Goal: Task Accomplishment & Management: Manage account settings

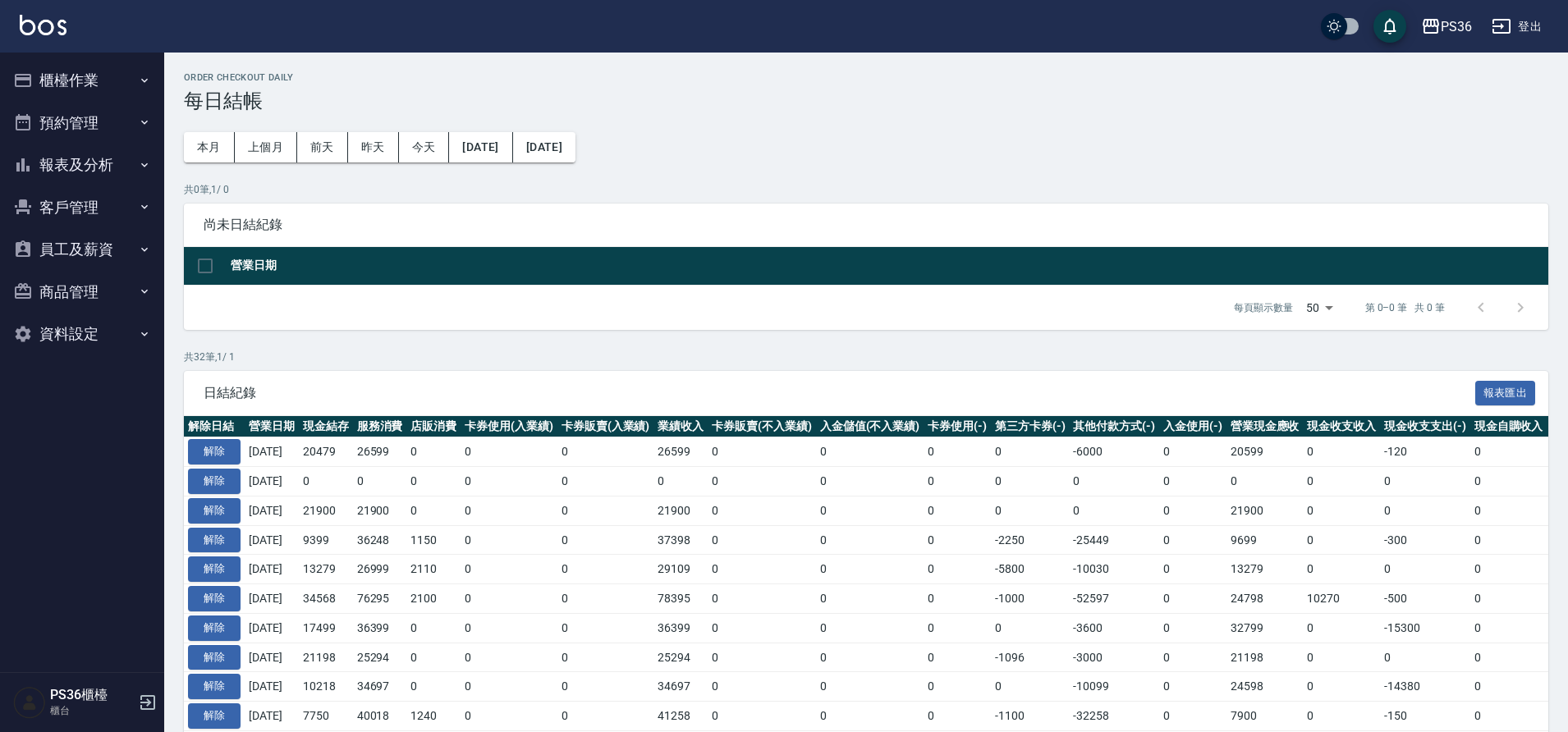
scroll to position [640, 0]
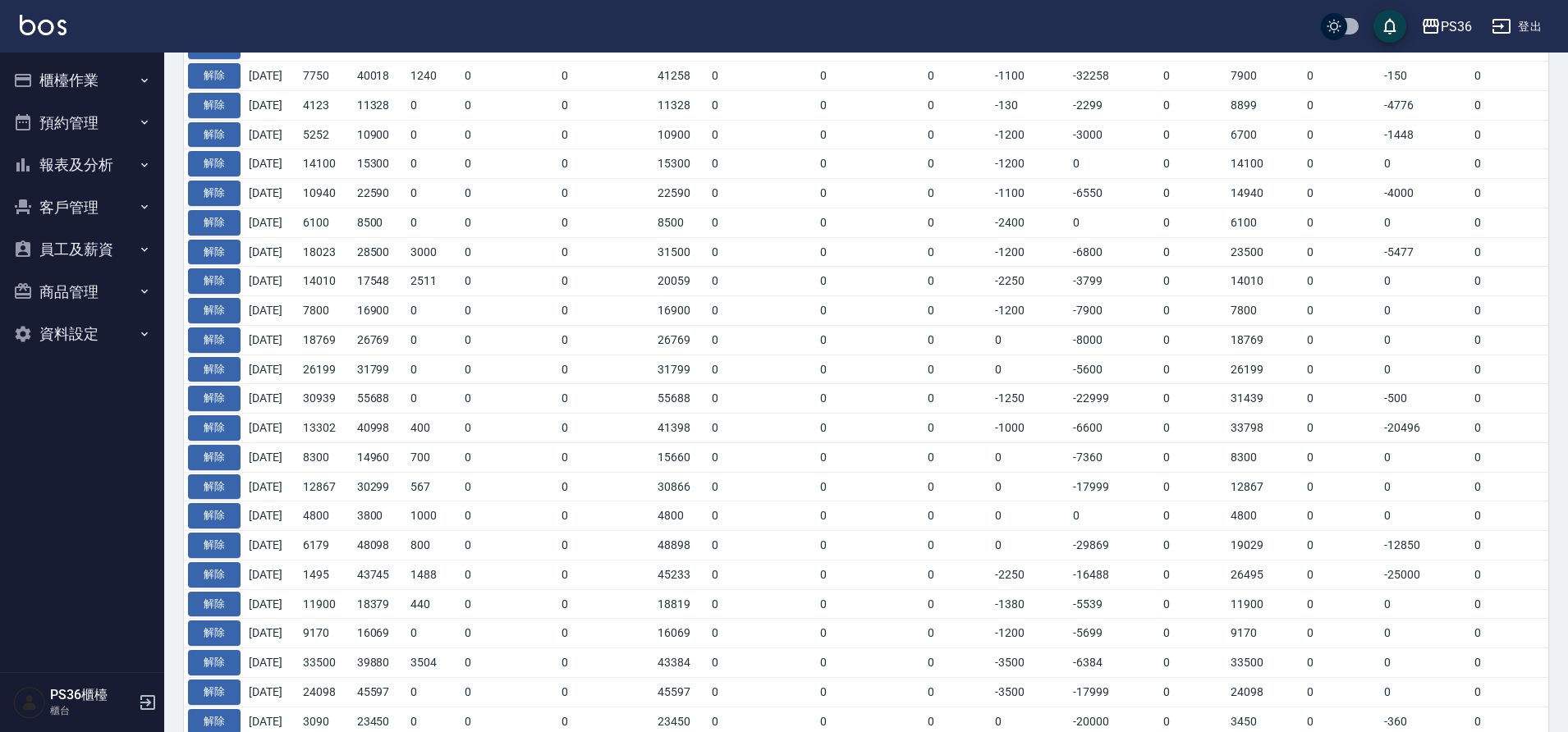
click at [101, 238] on button "員工及薪資" at bounding box center [82, 250] width 151 height 43
click at [95, 212] on button "客戶管理" at bounding box center [82, 207] width 151 height 43
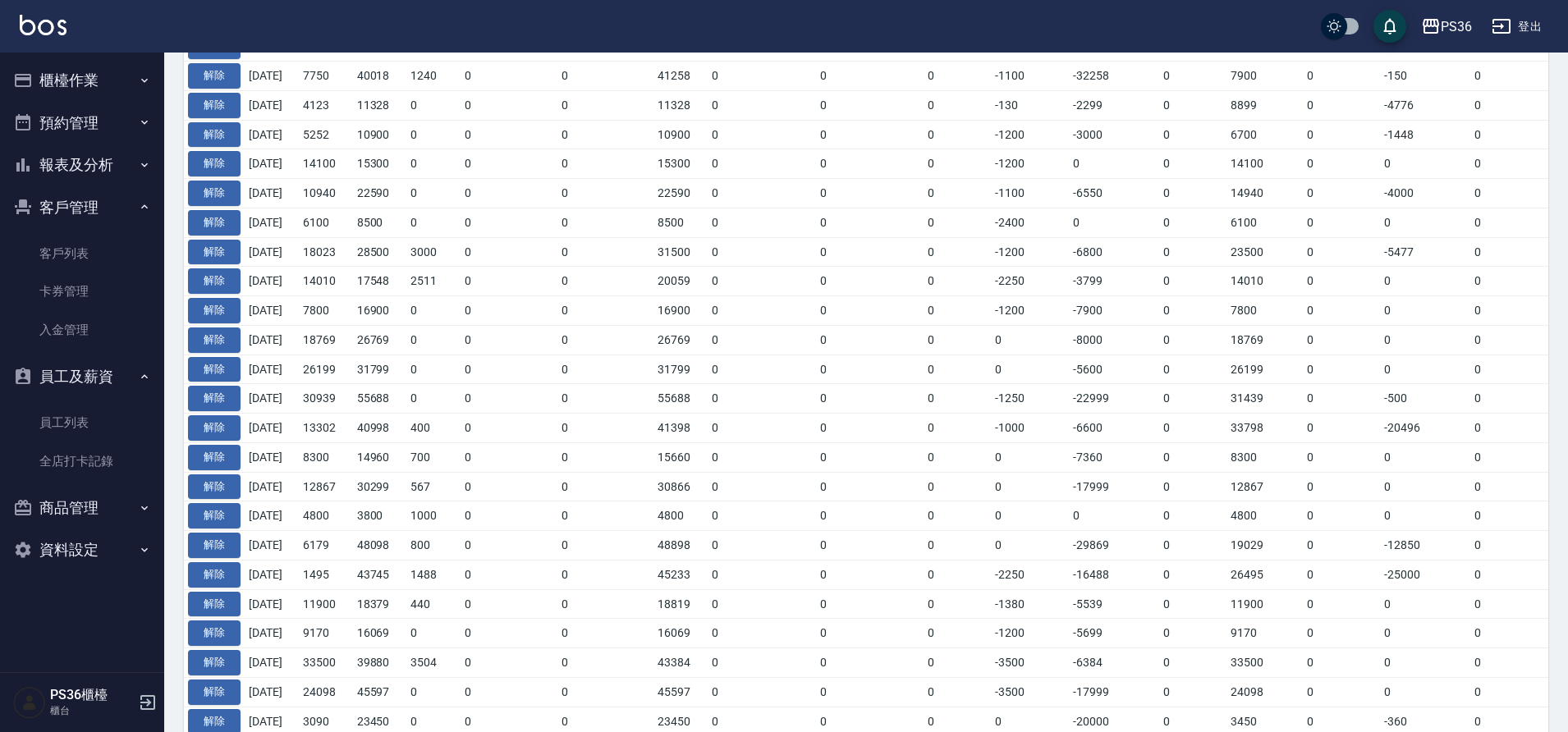
click at [99, 169] on button "報表及分析" at bounding box center [82, 165] width 151 height 43
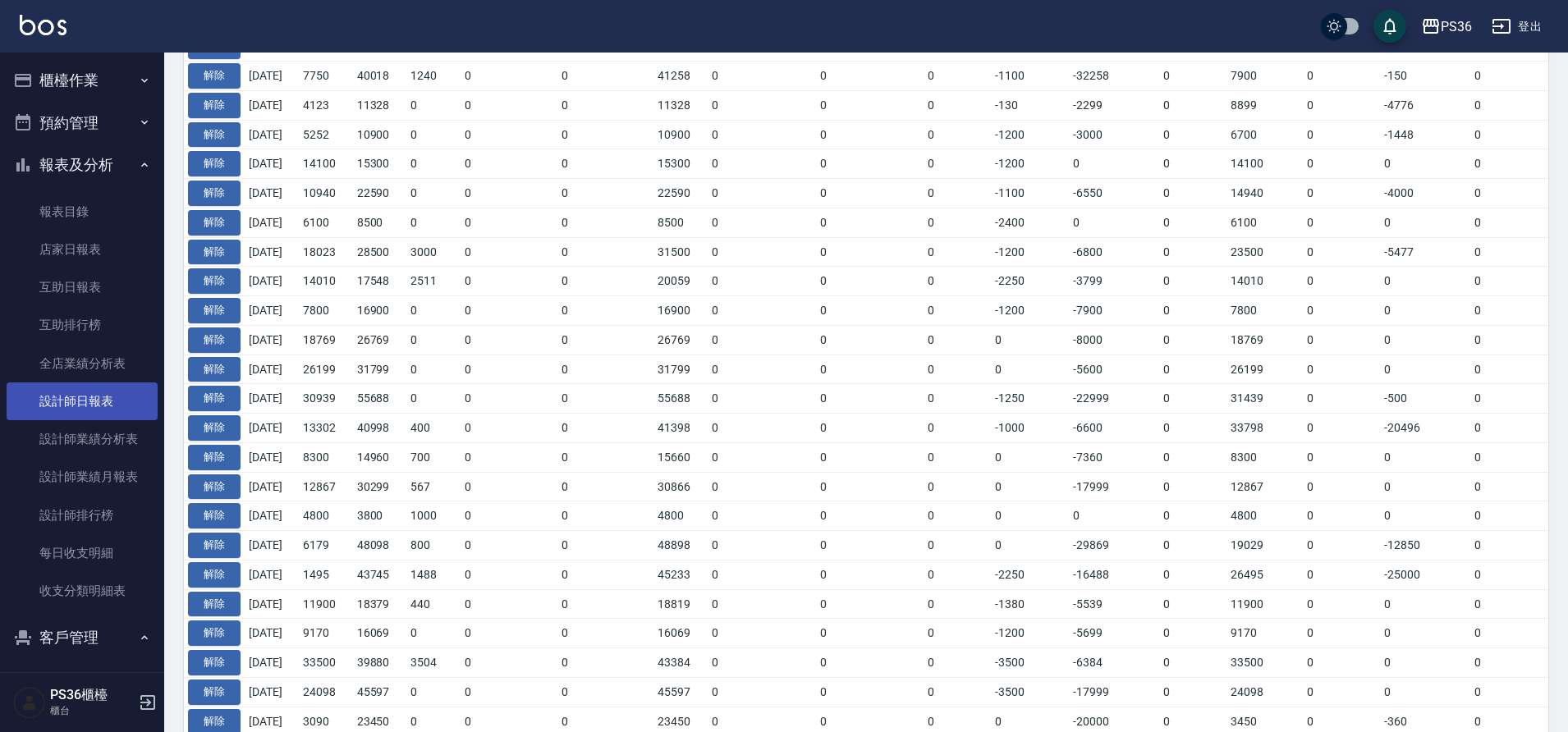
click at [76, 399] on link "設計師日報表" at bounding box center [82, 401] width 151 height 37
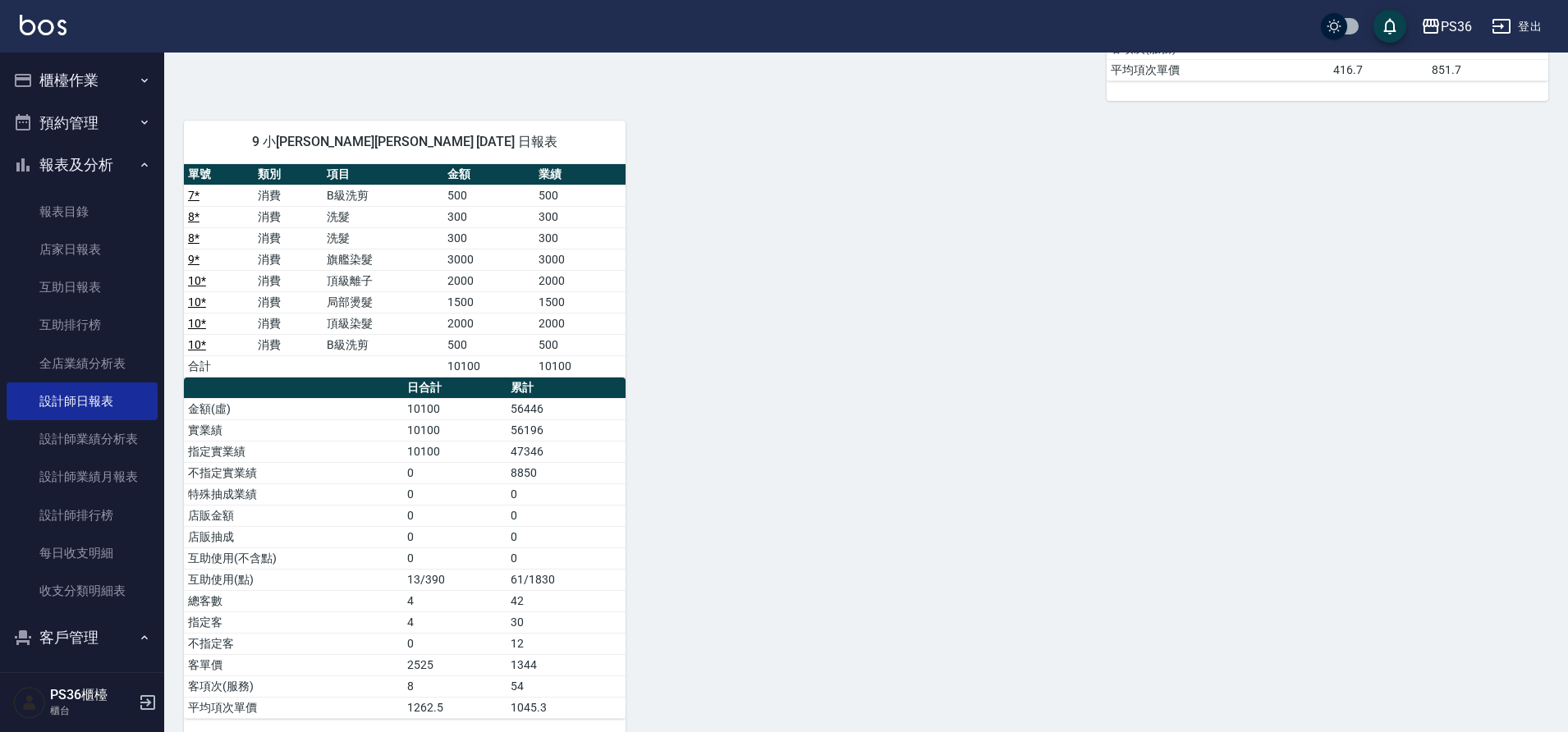
scroll to position [350, 0]
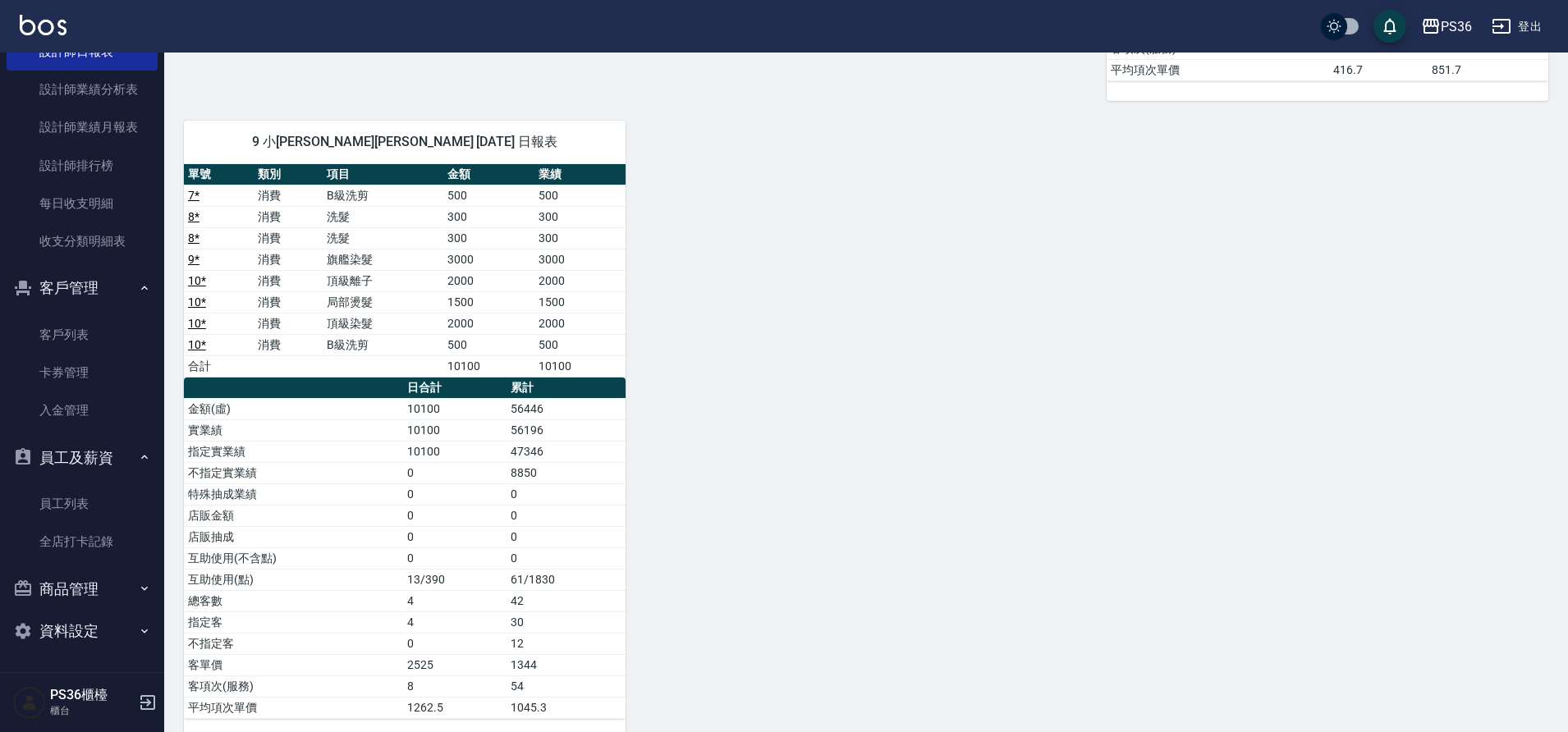
click at [922, 496] on div "0 小樂 育郡謝 08/14/2025 日報表 單號 類別 項目 金額 業績 2 * 消費 羽毛珍珠20吋 3500 2000 2 * 消費 羽毛珍珠20吋 …" at bounding box center [856, 122] width 1384 height 1233
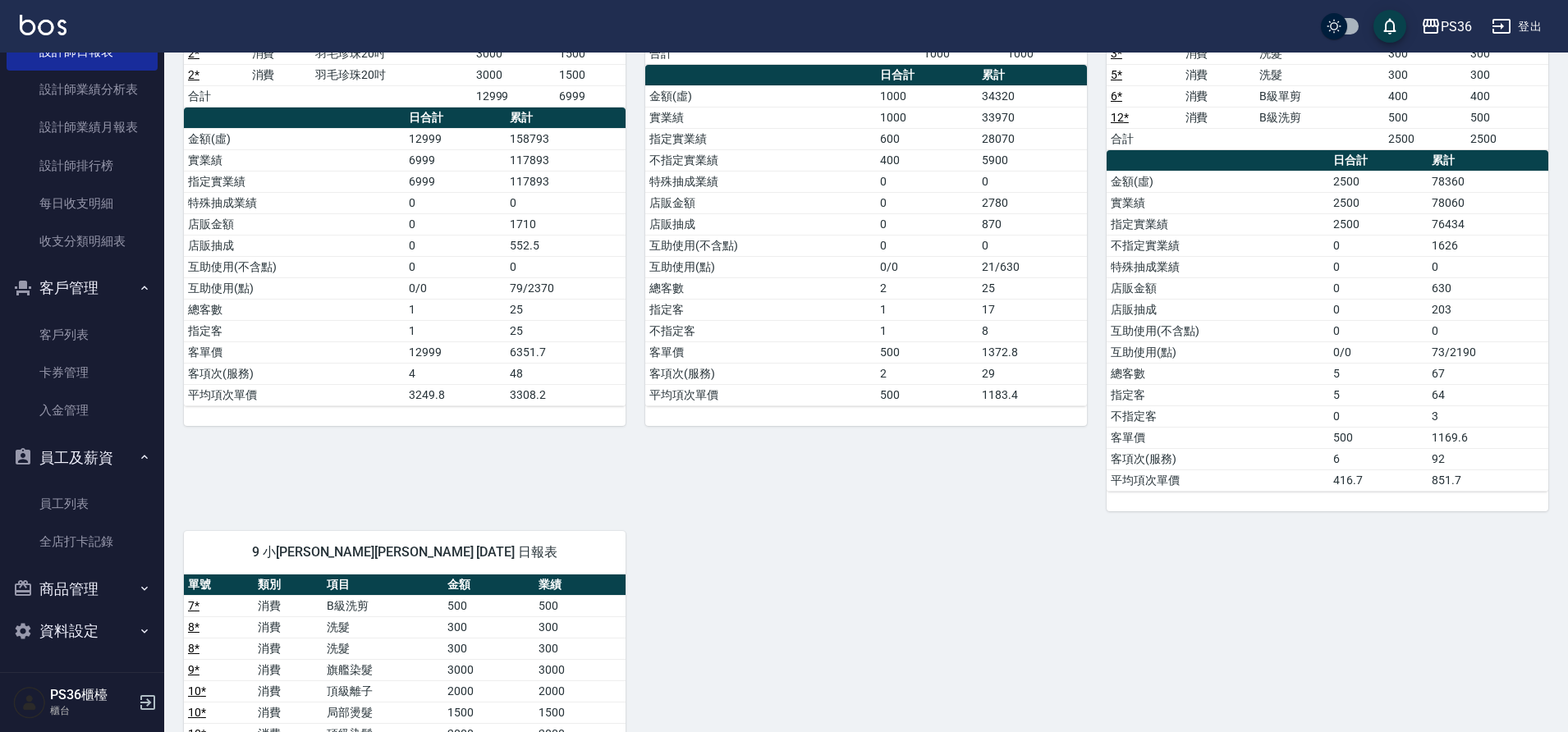
scroll to position [0, 0]
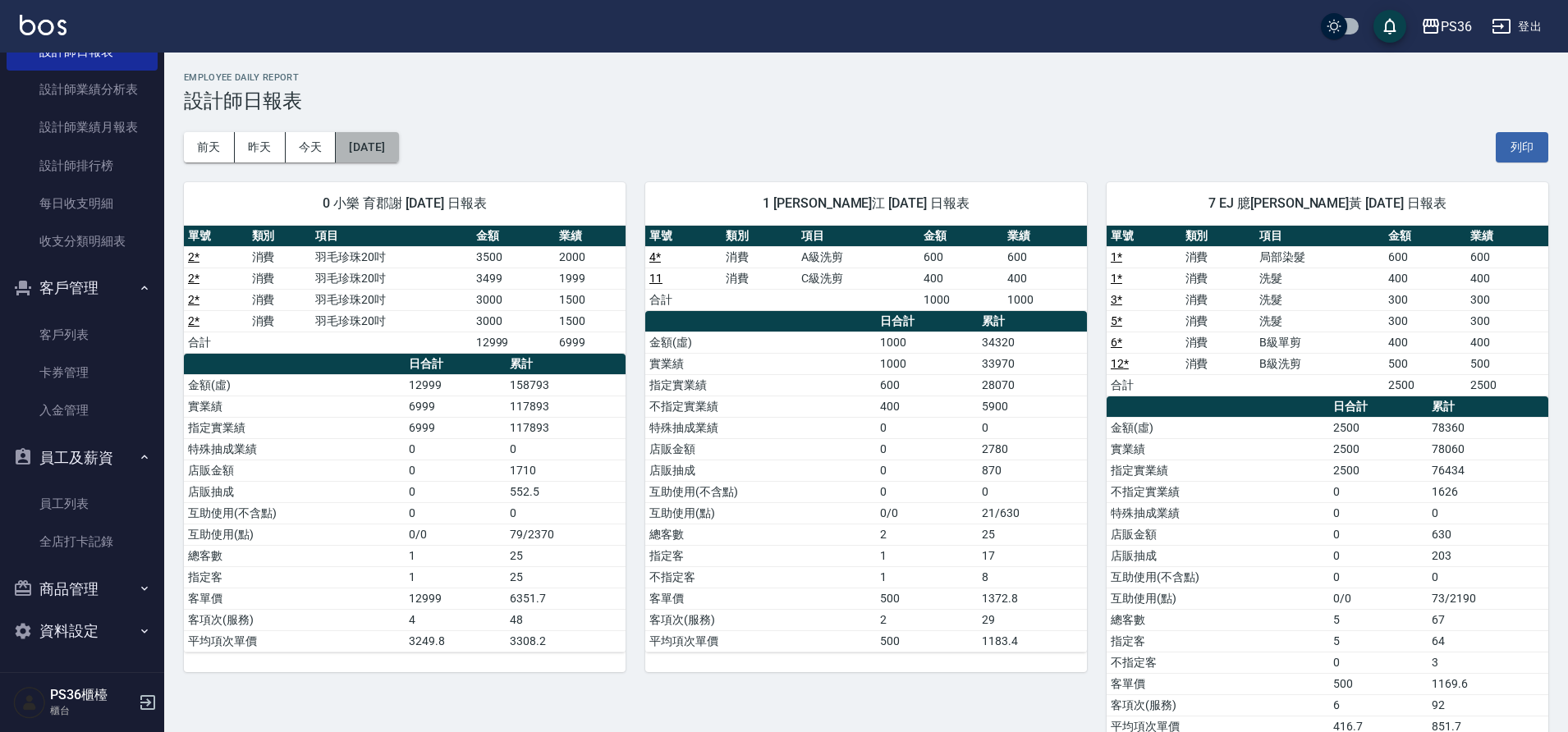
click at [396, 149] on button "[DATE]" at bounding box center [366, 148] width 62 height 30
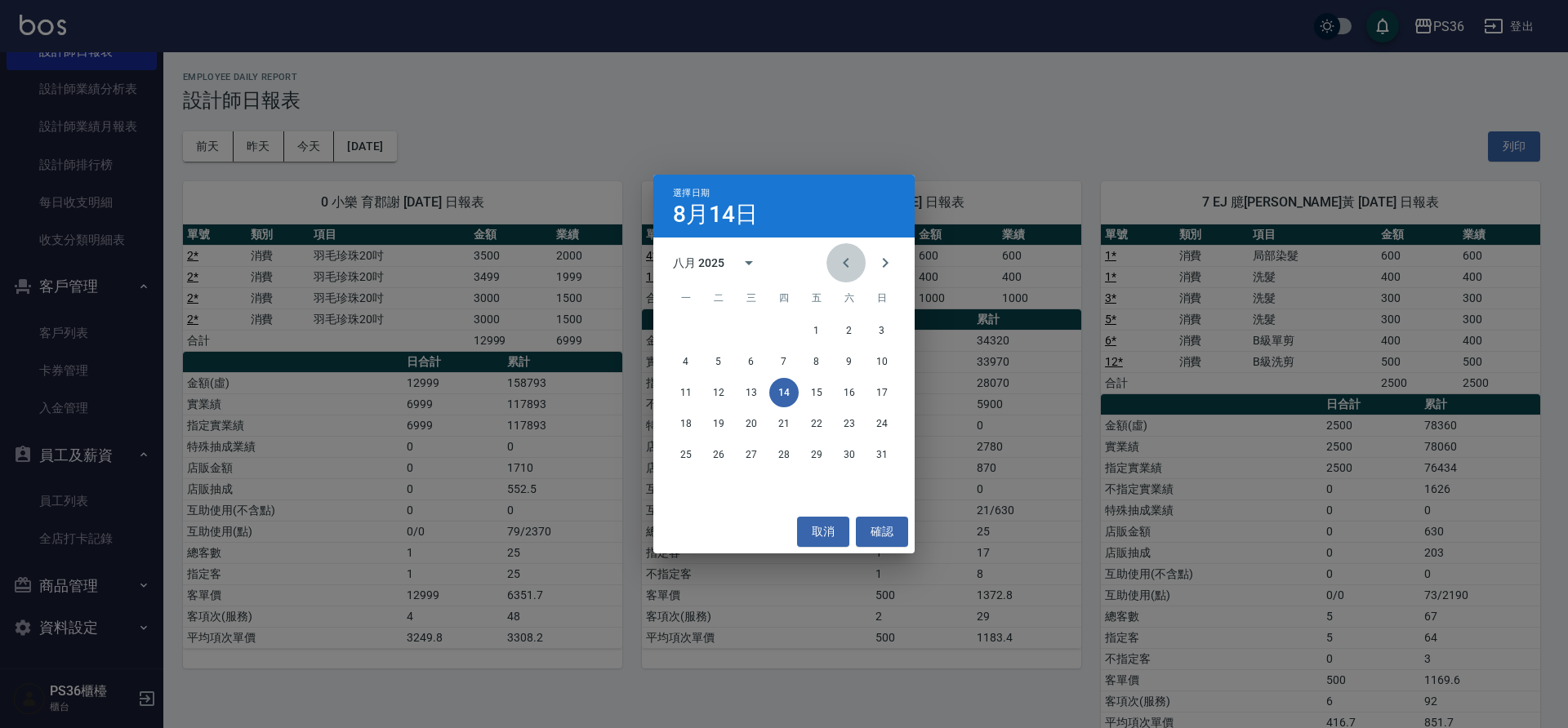
click at [842, 267] on icon "Previous month" at bounding box center [846, 263] width 19 height 19
click at [683, 392] on button "14" at bounding box center [686, 392] width 29 height 29
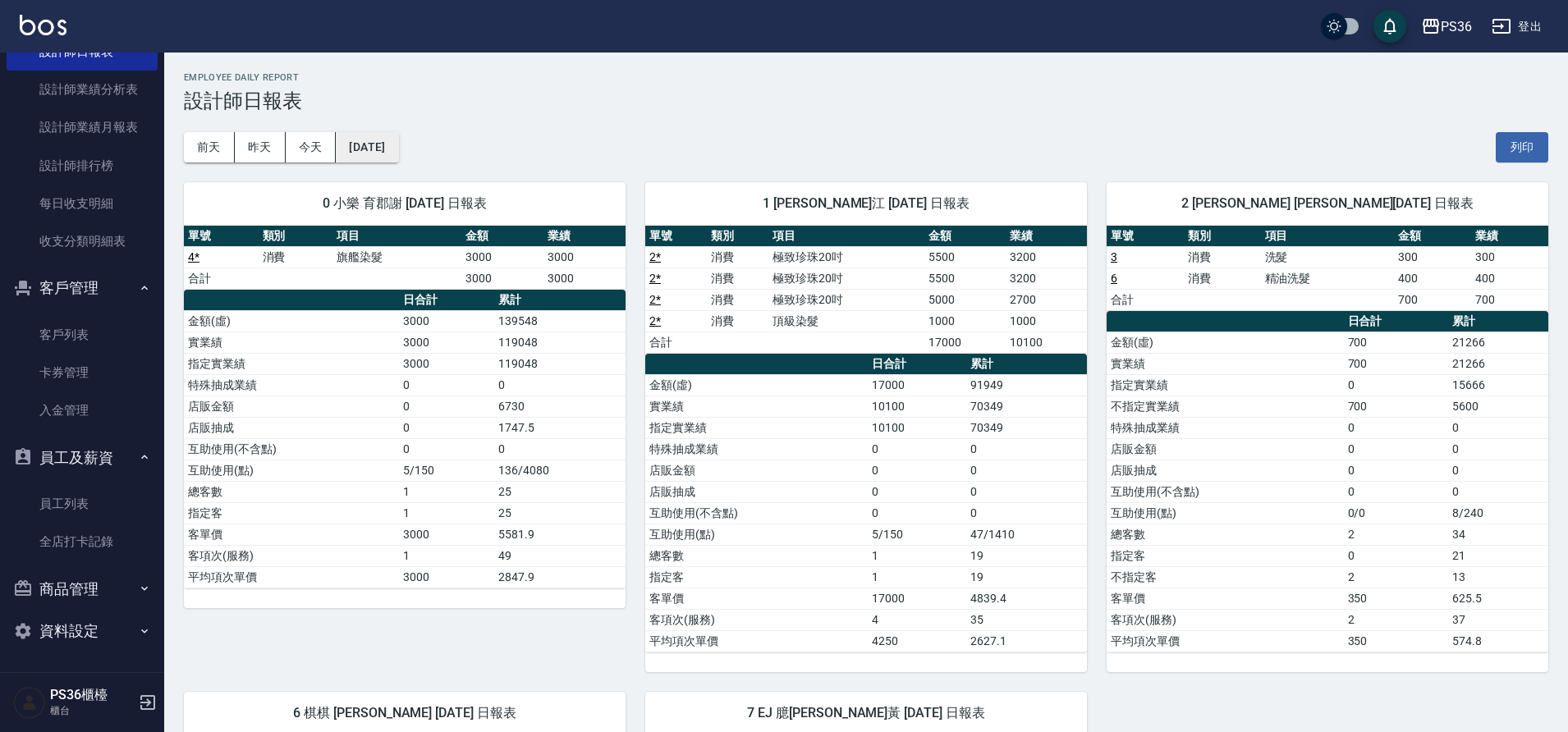
click at [398, 154] on button "2025/07/14" at bounding box center [366, 148] width 62 height 30
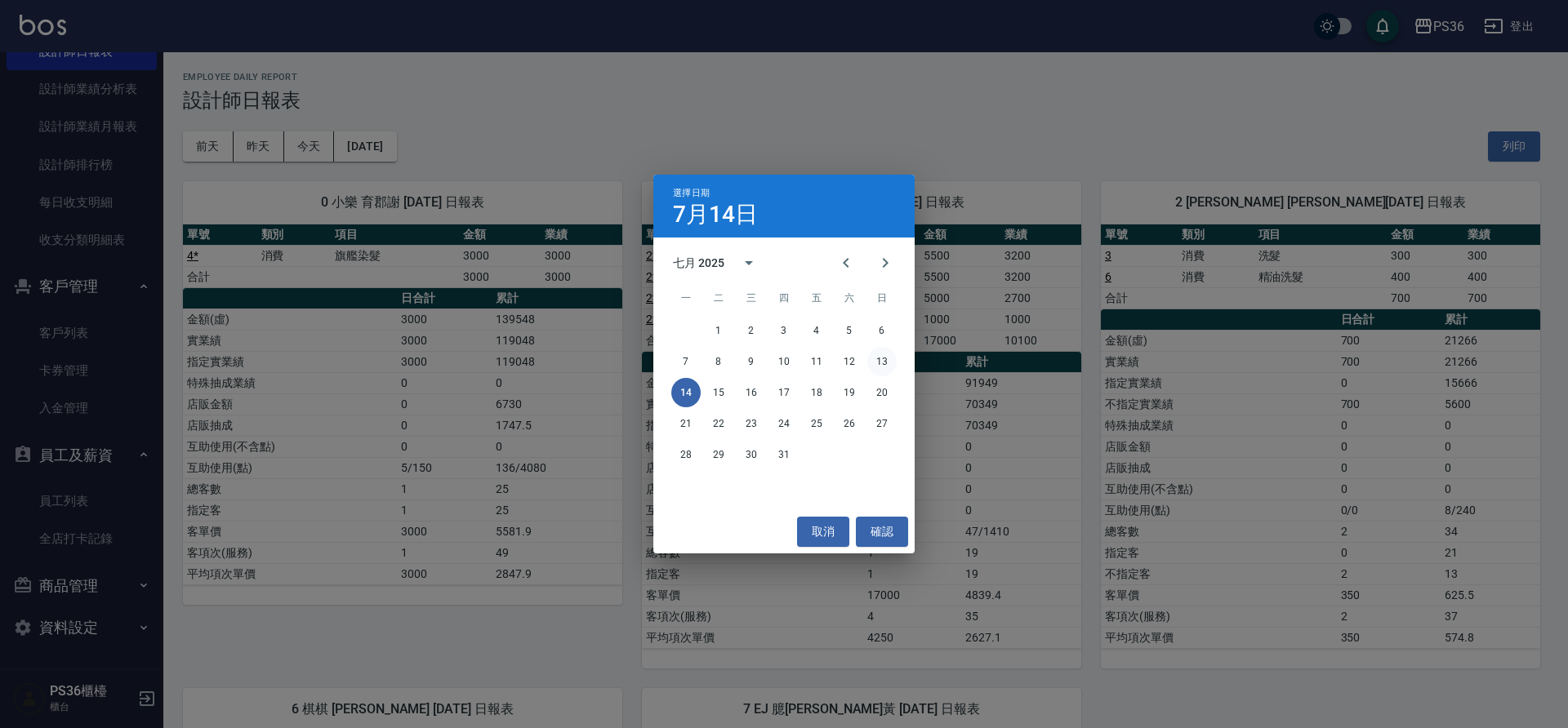
click at [876, 360] on button "13" at bounding box center [881, 361] width 29 height 29
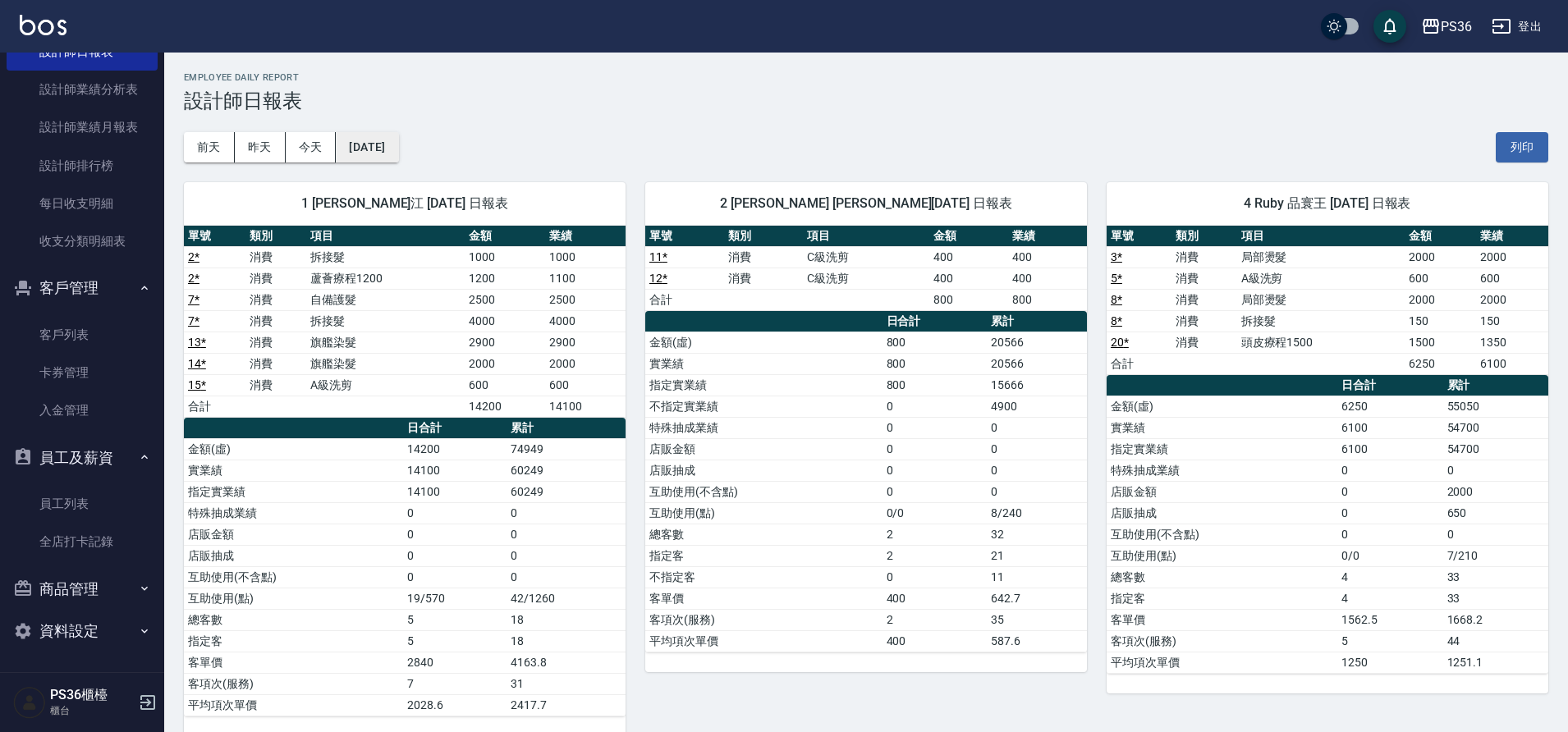
click at [393, 155] on button "2025/07/13" at bounding box center [366, 148] width 62 height 30
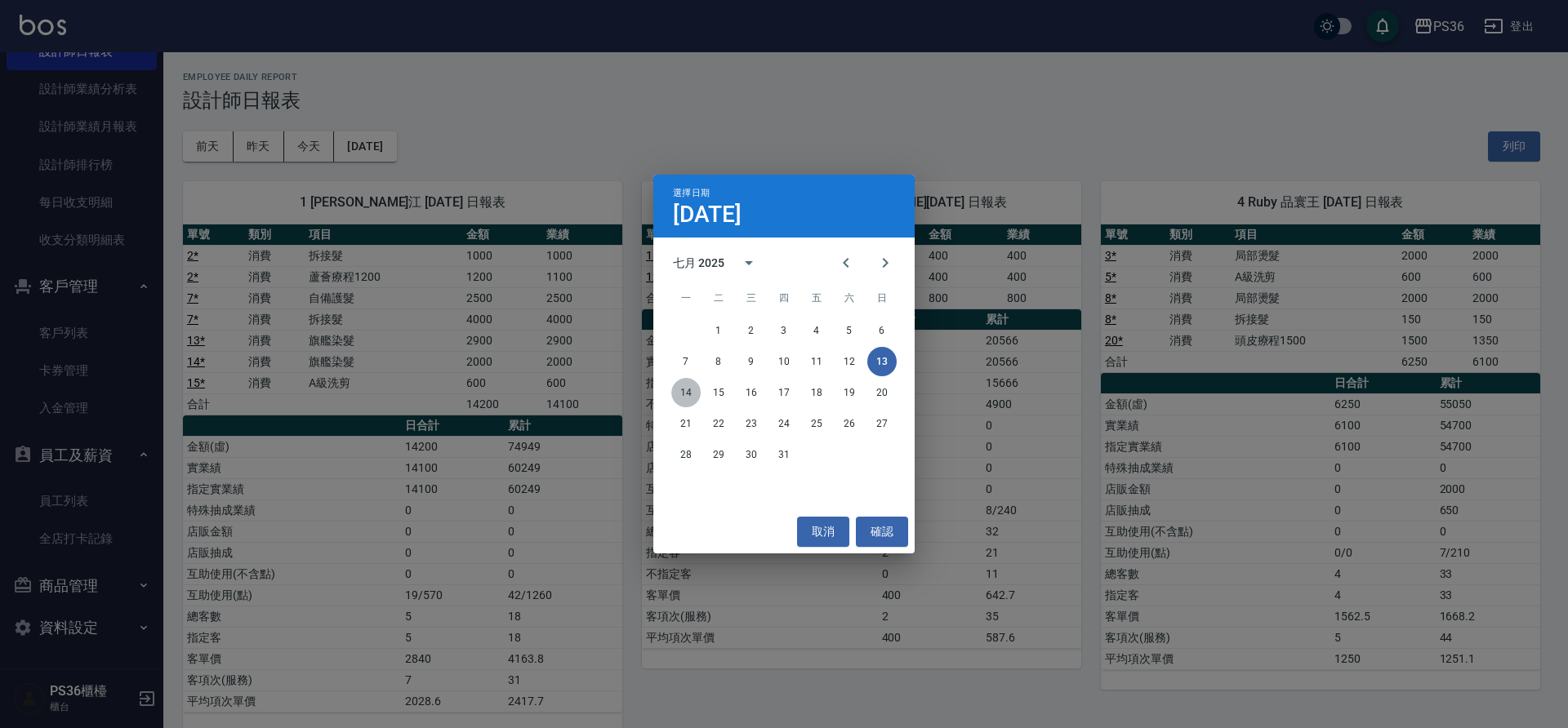
click at [688, 393] on button "14" at bounding box center [686, 392] width 29 height 29
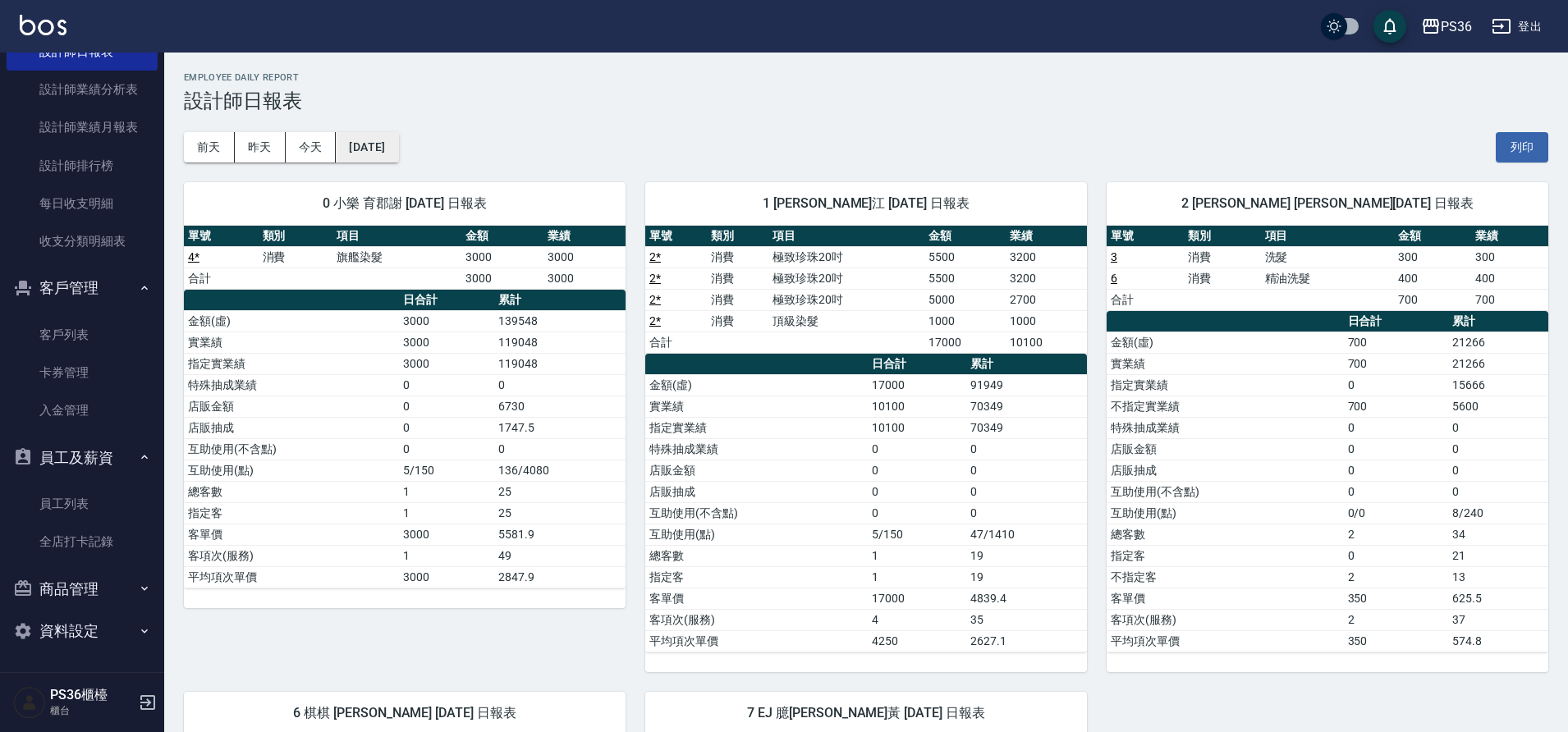
click at [368, 149] on button "[DATE]" at bounding box center [366, 148] width 62 height 30
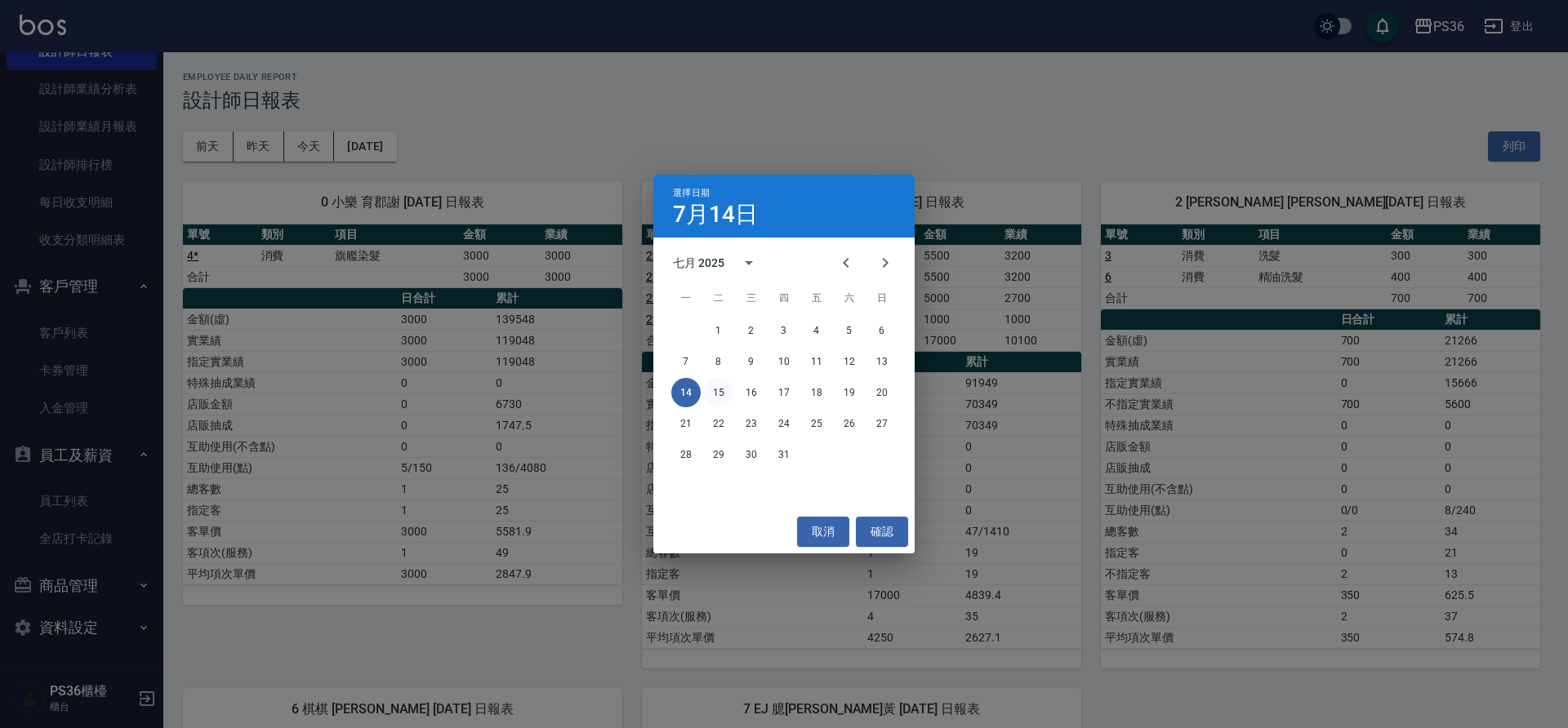
click at [719, 392] on button "15" at bounding box center [719, 392] width 29 height 29
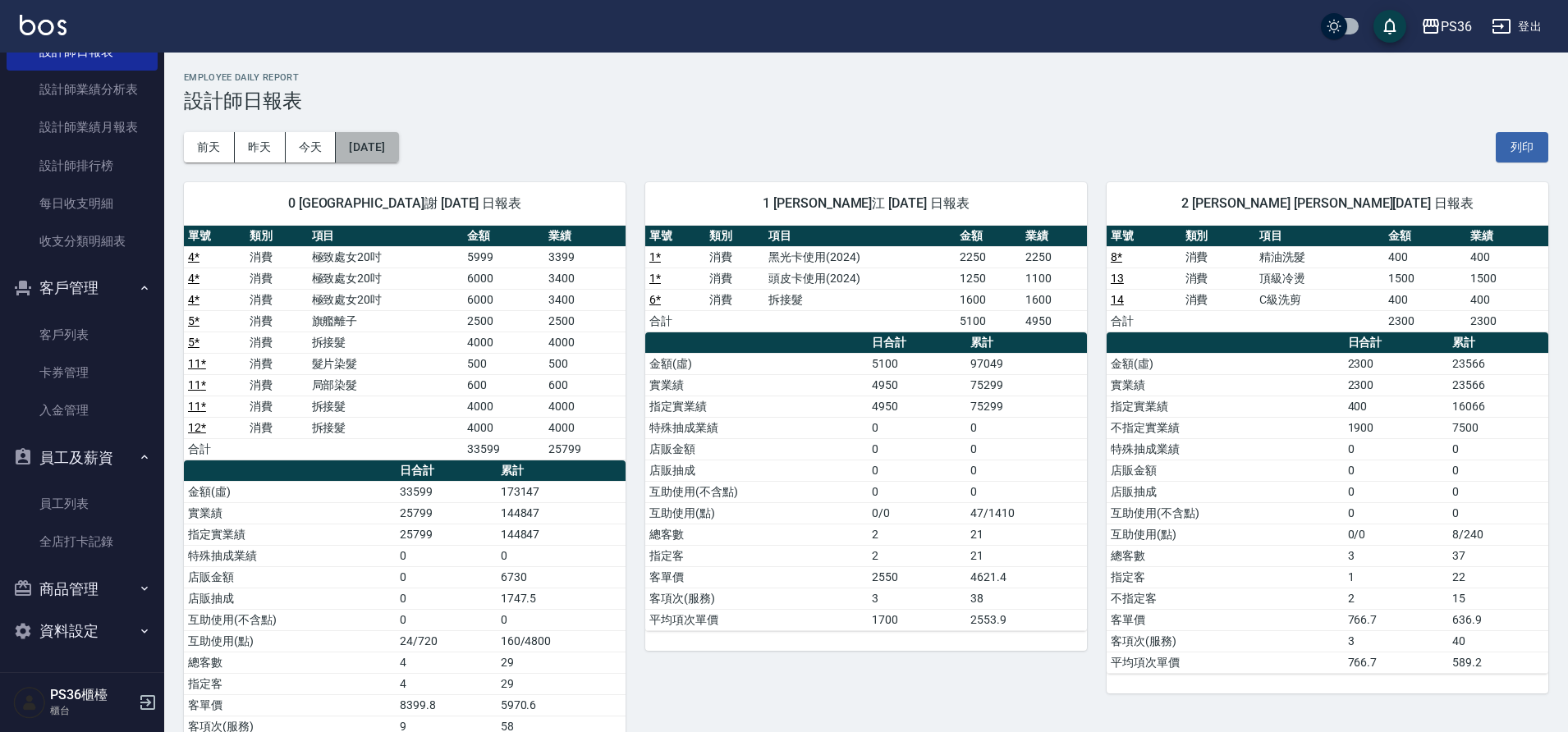
click at [390, 150] on button "[DATE]" at bounding box center [366, 148] width 62 height 30
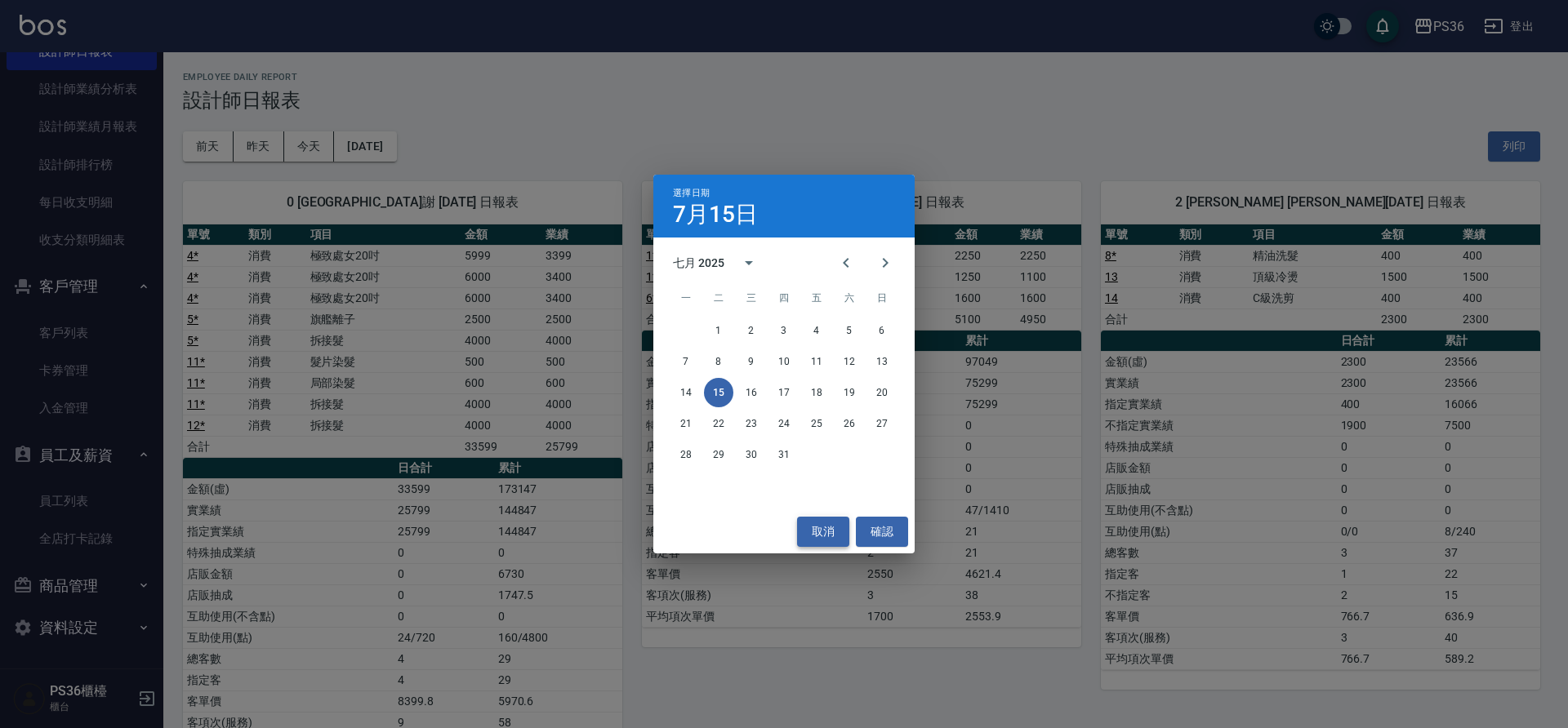
click at [827, 533] on button "取消" at bounding box center [823, 532] width 52 height 30
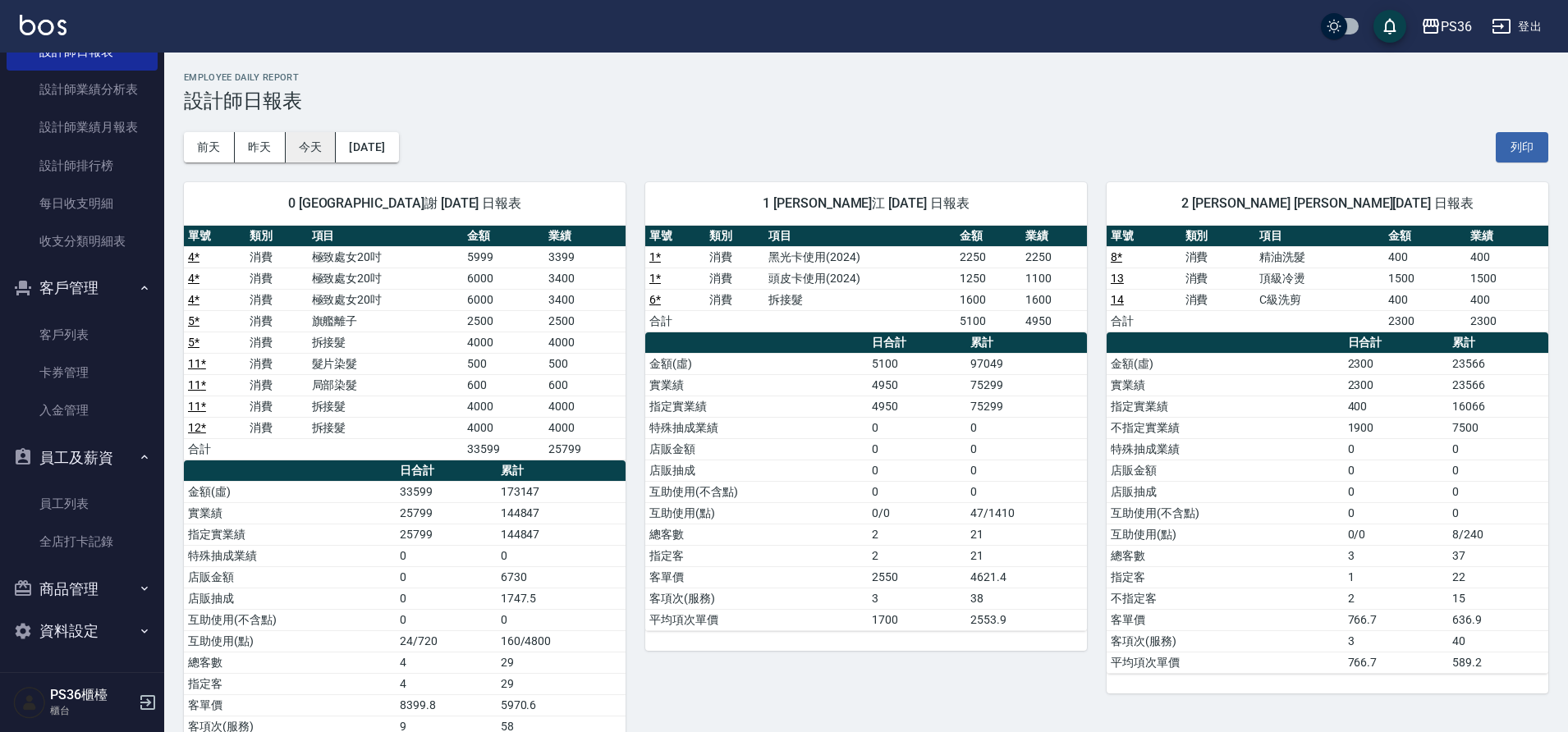
click at [324, 143] on button "今天" at bounding box center [310, 148] width 51 height 30
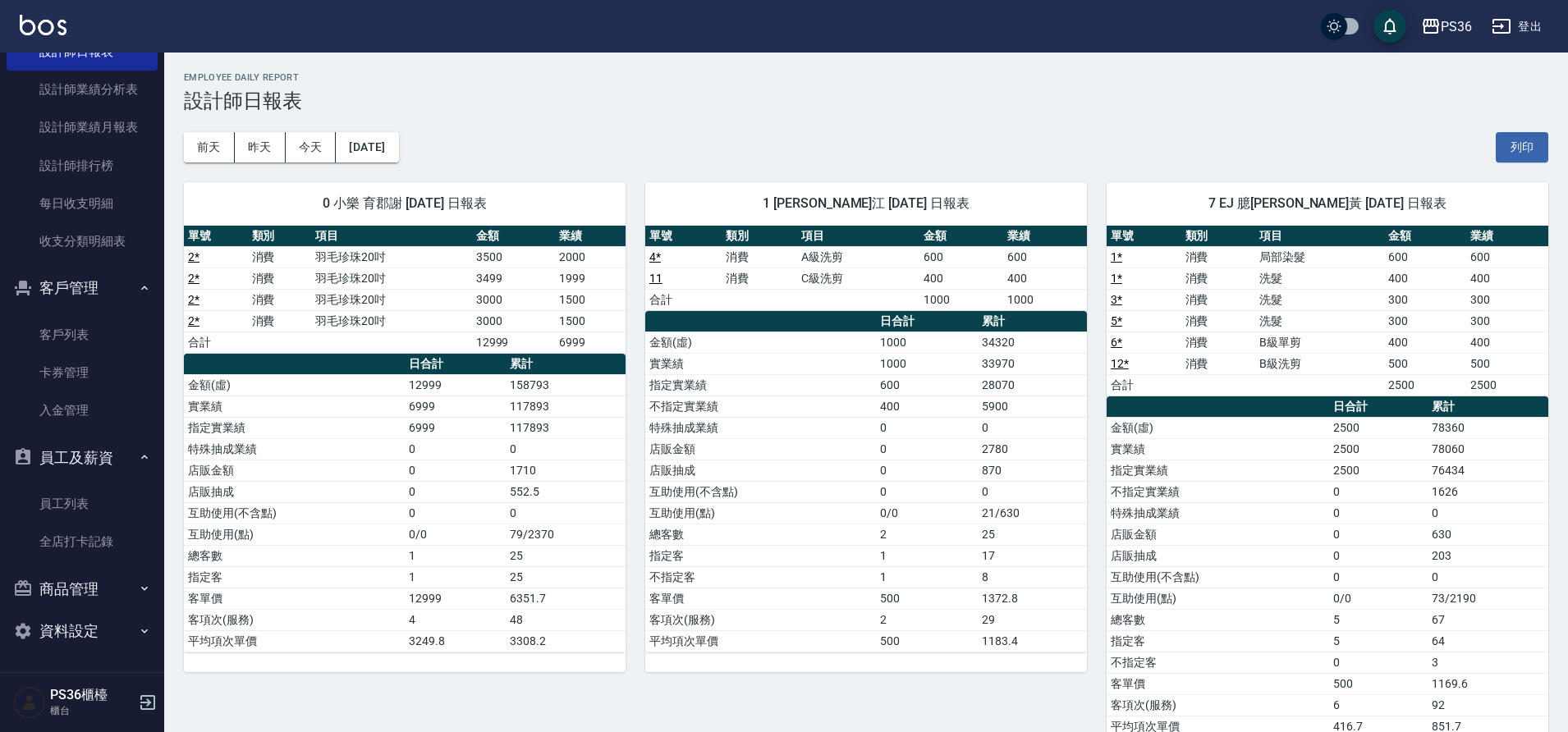
click at [1117, 551] on td "店販抽成" at bounding box center [1218, 556] width 222 height 21
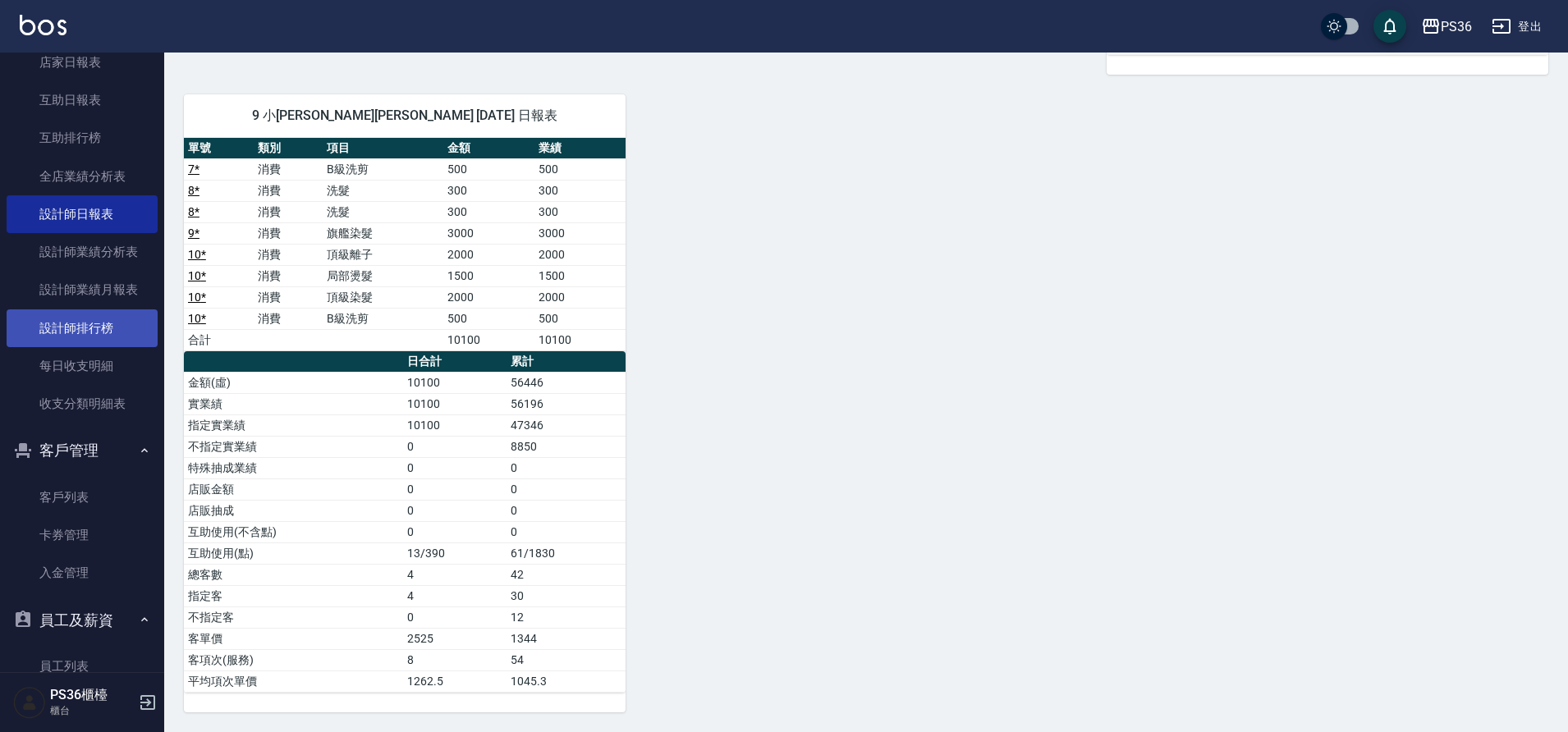
scroll to position [186, 0]
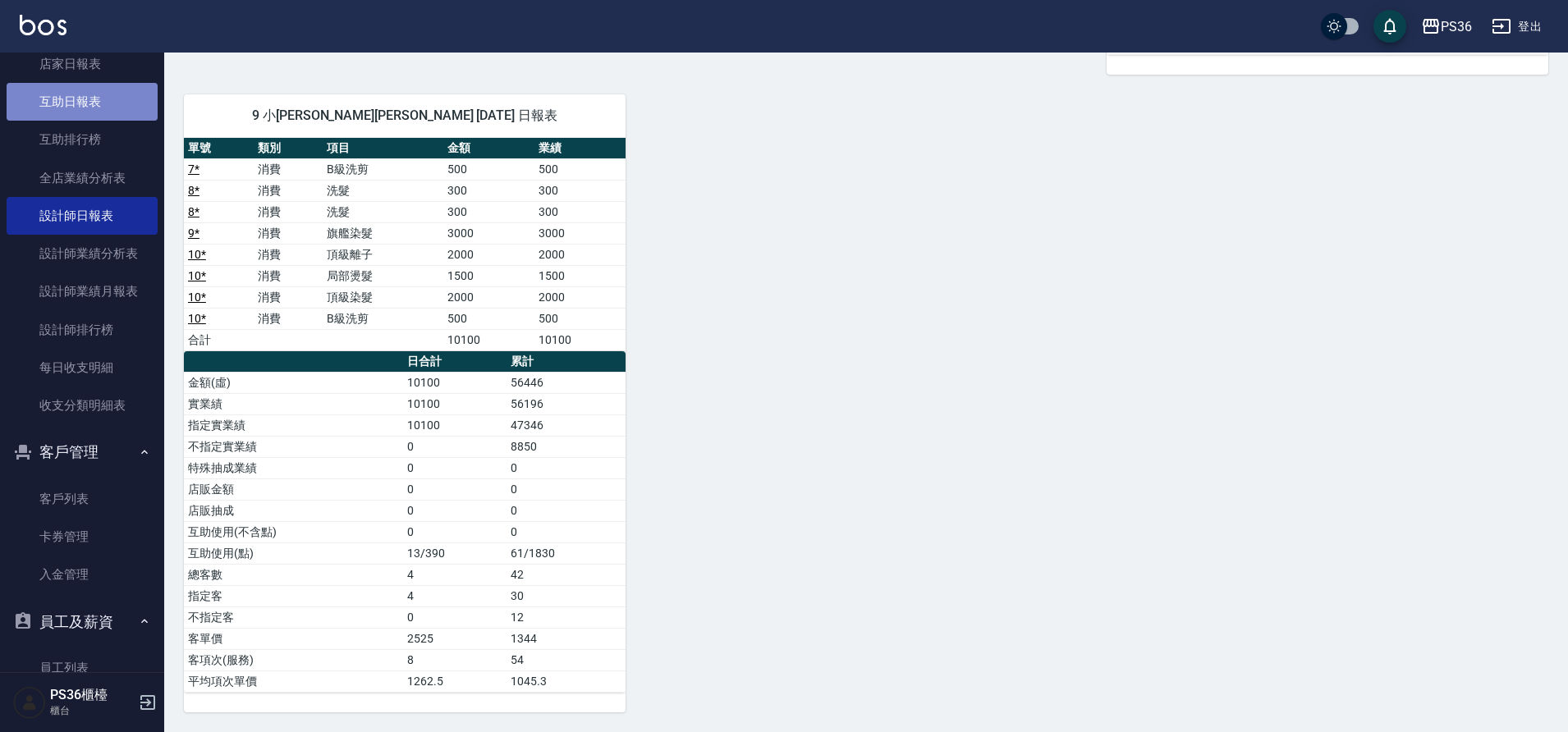
click at [87, 103] on link "互助日報表" at bounding box center [82, 101] width 151 height 37
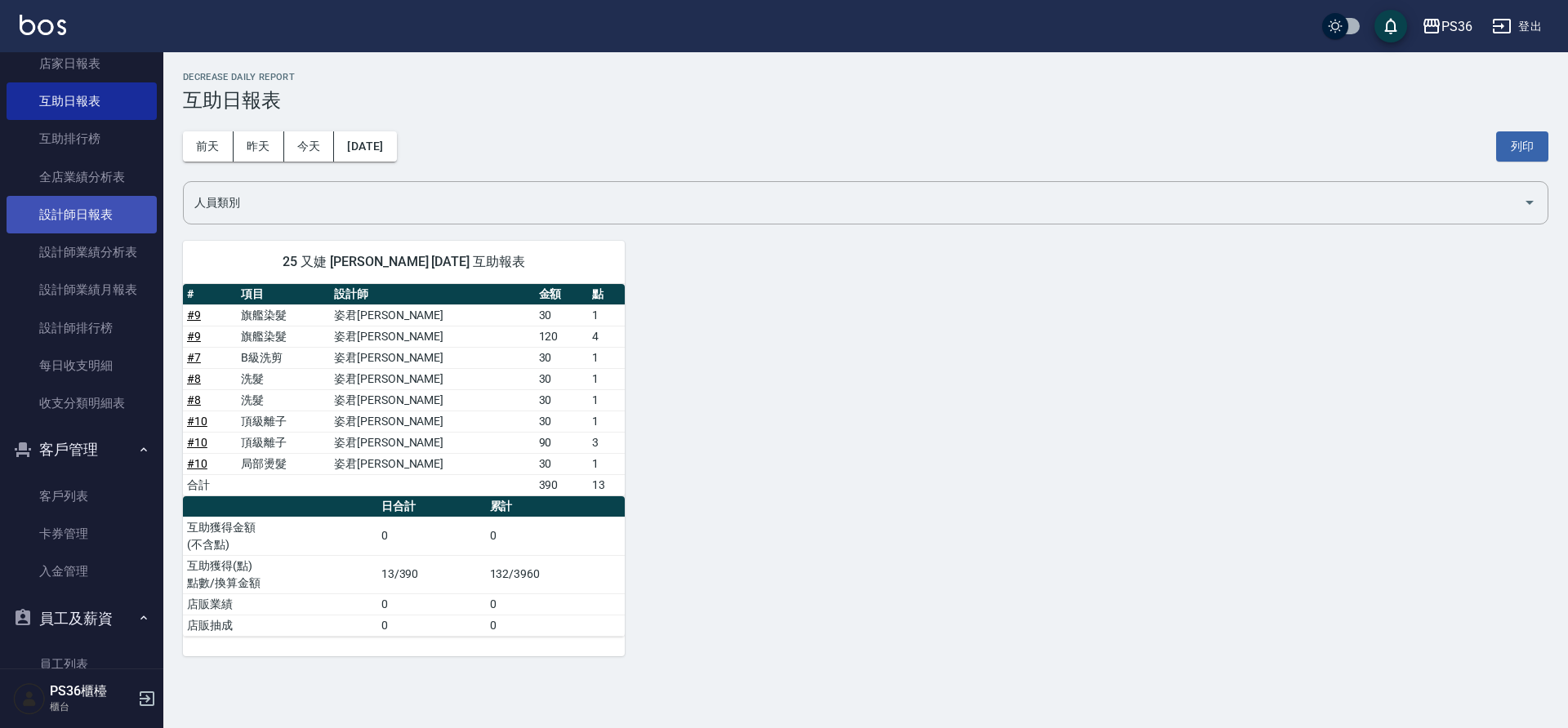
click at [70, 203] on link "設計師日報表" at bounding box center [81, 214] width 150 height 37
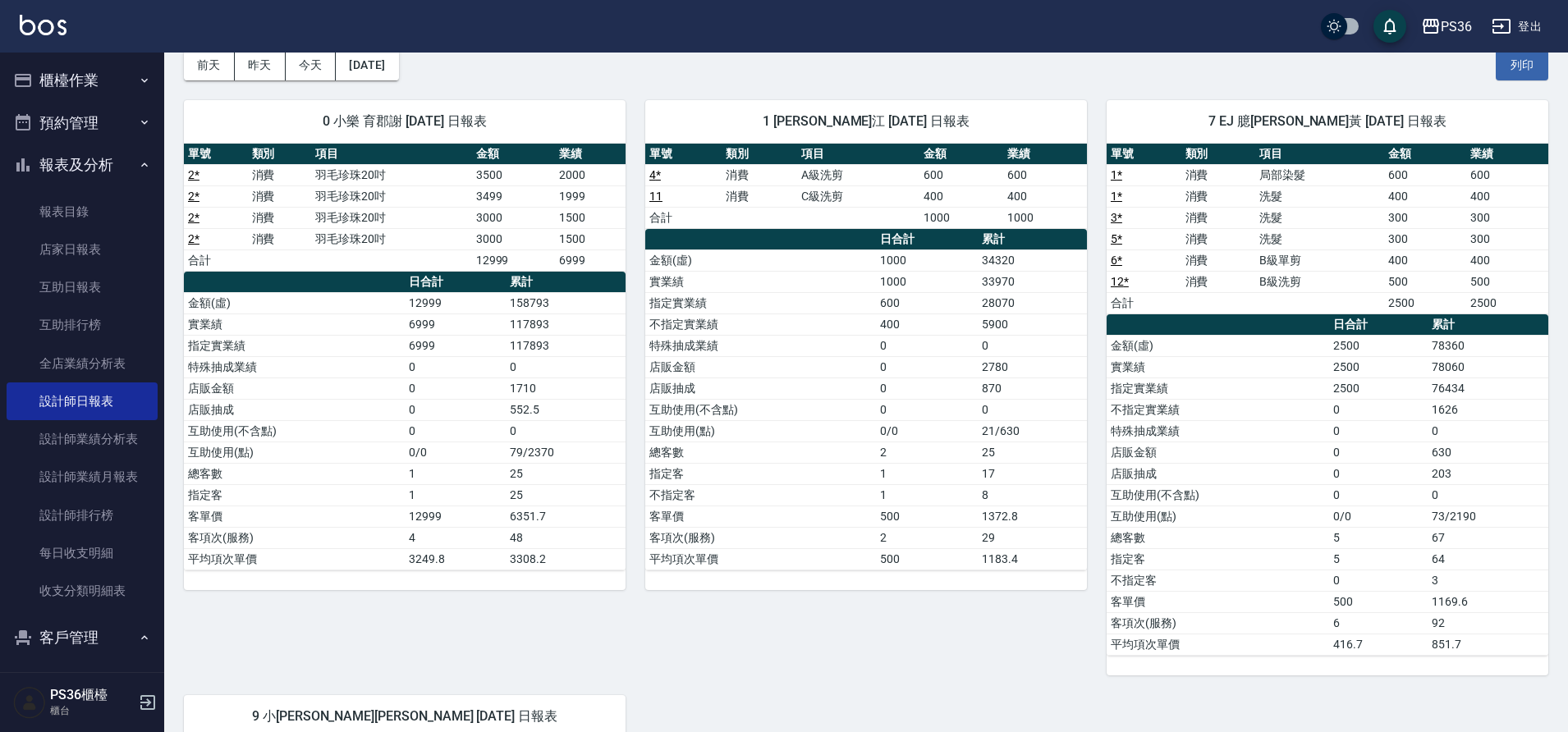
click at [88, 85] on button "櫃檯作業" at bounding box center [82, 80] width 151 height 43
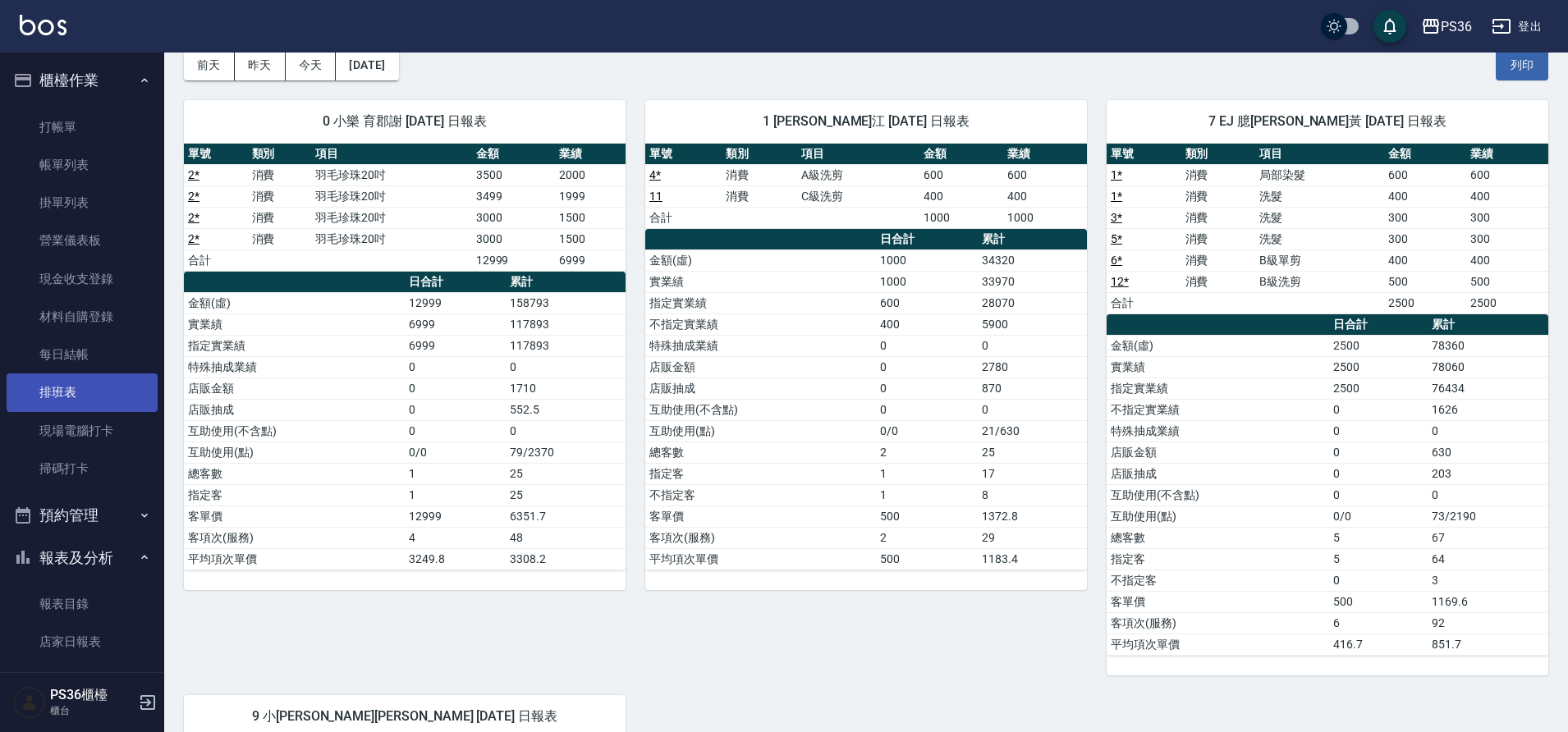
click at [73, 380] on link "排班表" at bounding box center [82, 392] width 151 height 37
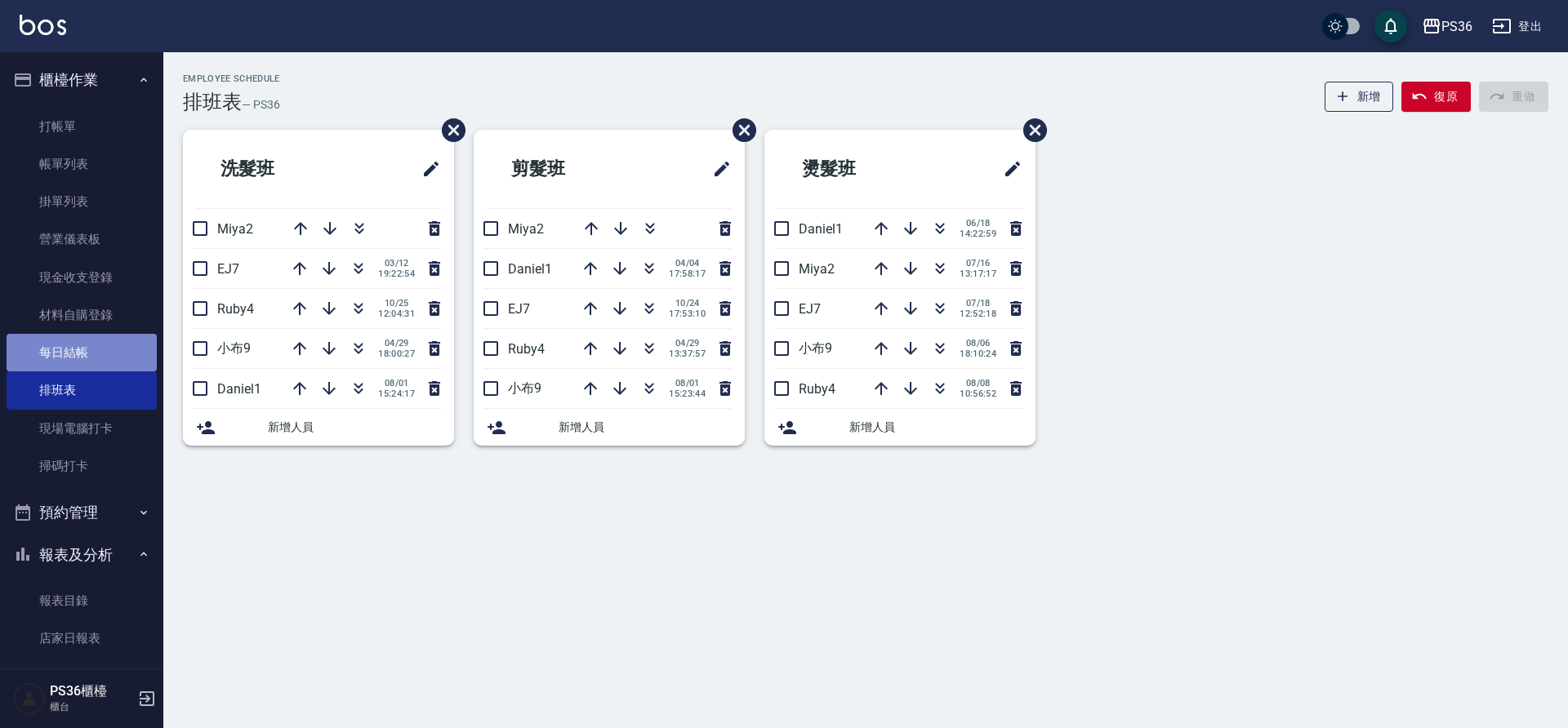
click at [88, 352] on link "每日結帳" at bounding box center [81, 352] width 150 height 37
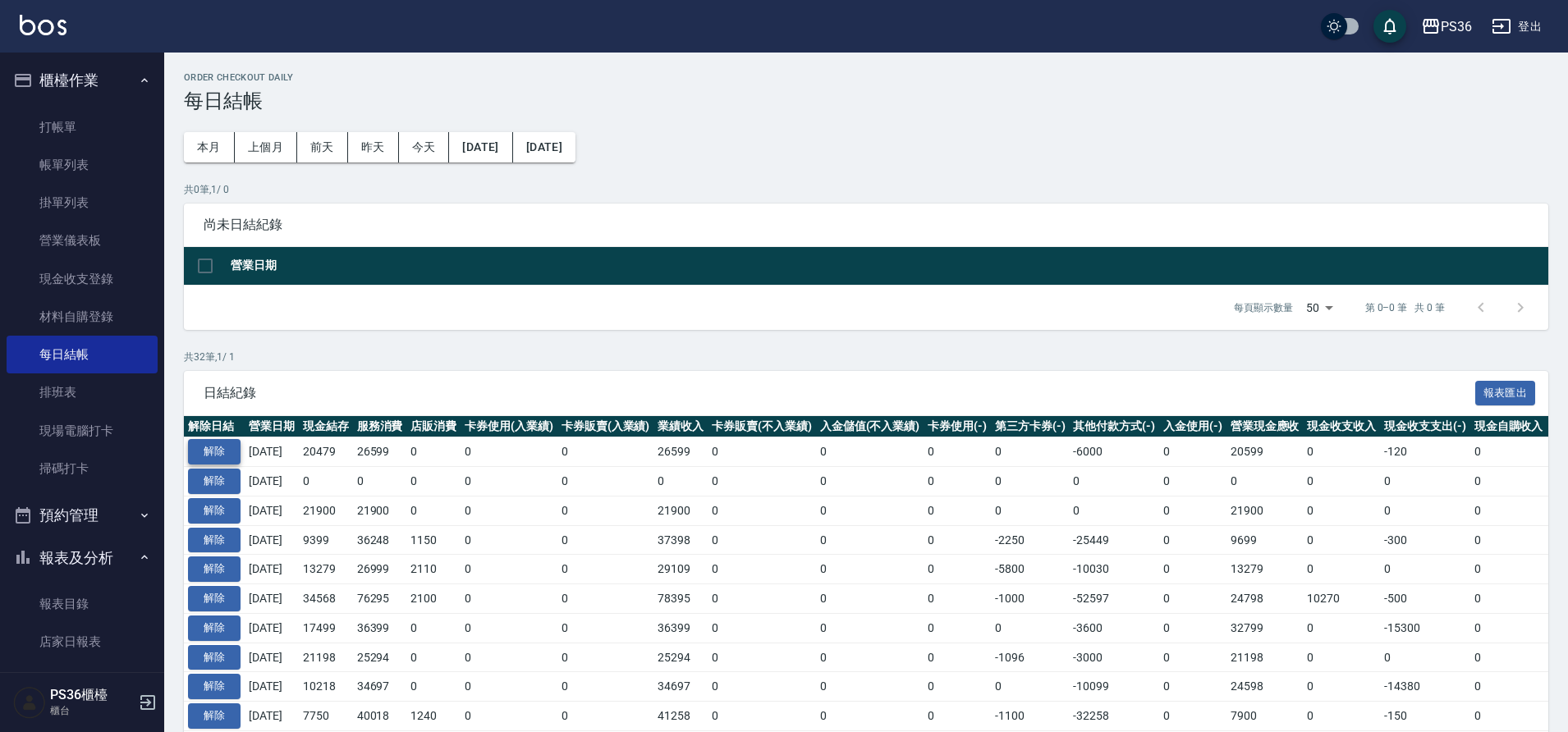
click at [223, 448] on button "解除" at bounding box center [213, 452] width 52 height 26
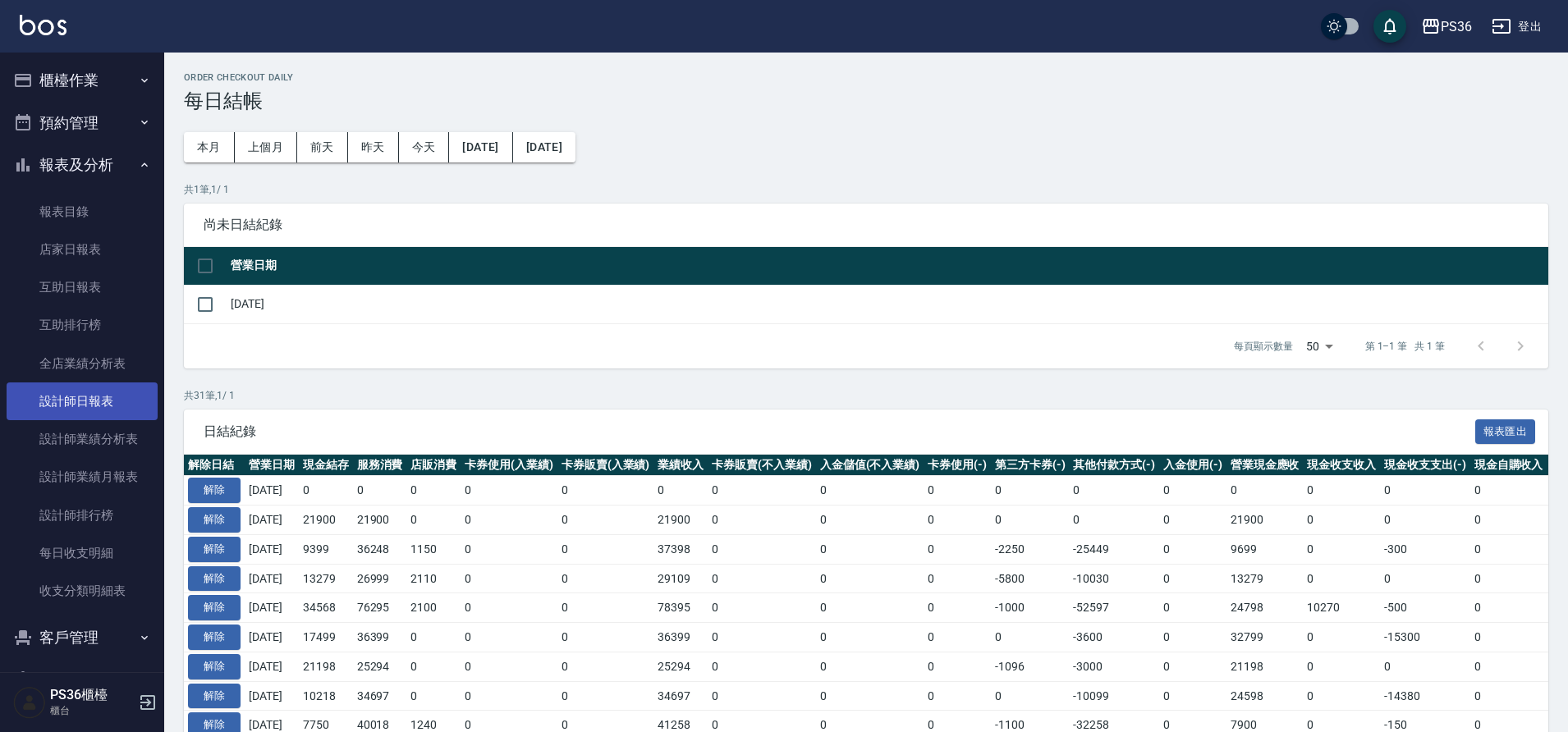
click at [102, 394] on link "設計師日報表" at bounding box center [82, 401] width 151 height 37
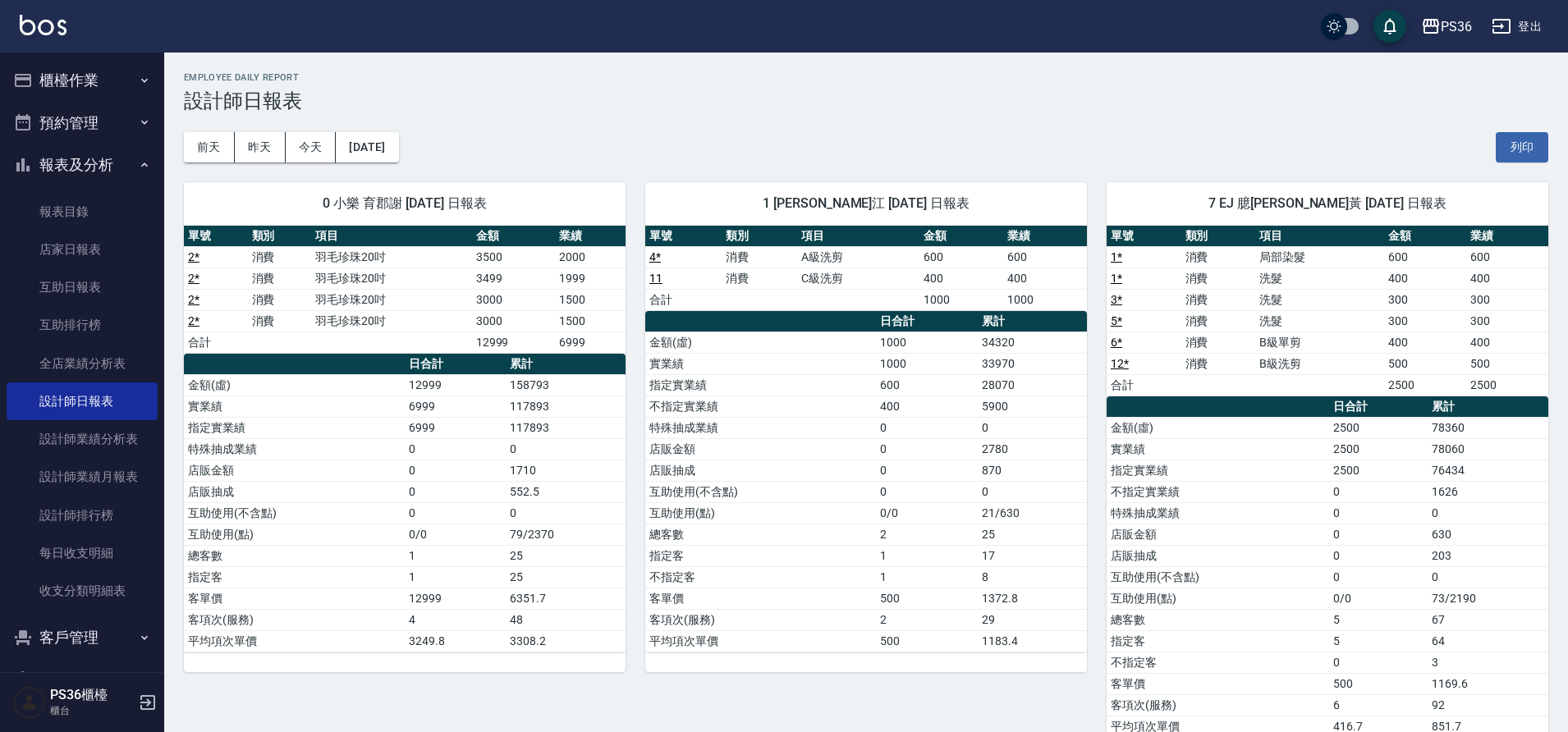
click at [656, 278] on link "11" at bounding box center [655, 278] width 13 height 13
click at [1117, 319] on link "5 *" at bounding box center [1116, 320] width 12 height 13
click at [1114, 298] on link "3 *" at bounding box center [1116, 299] width 12 height 13
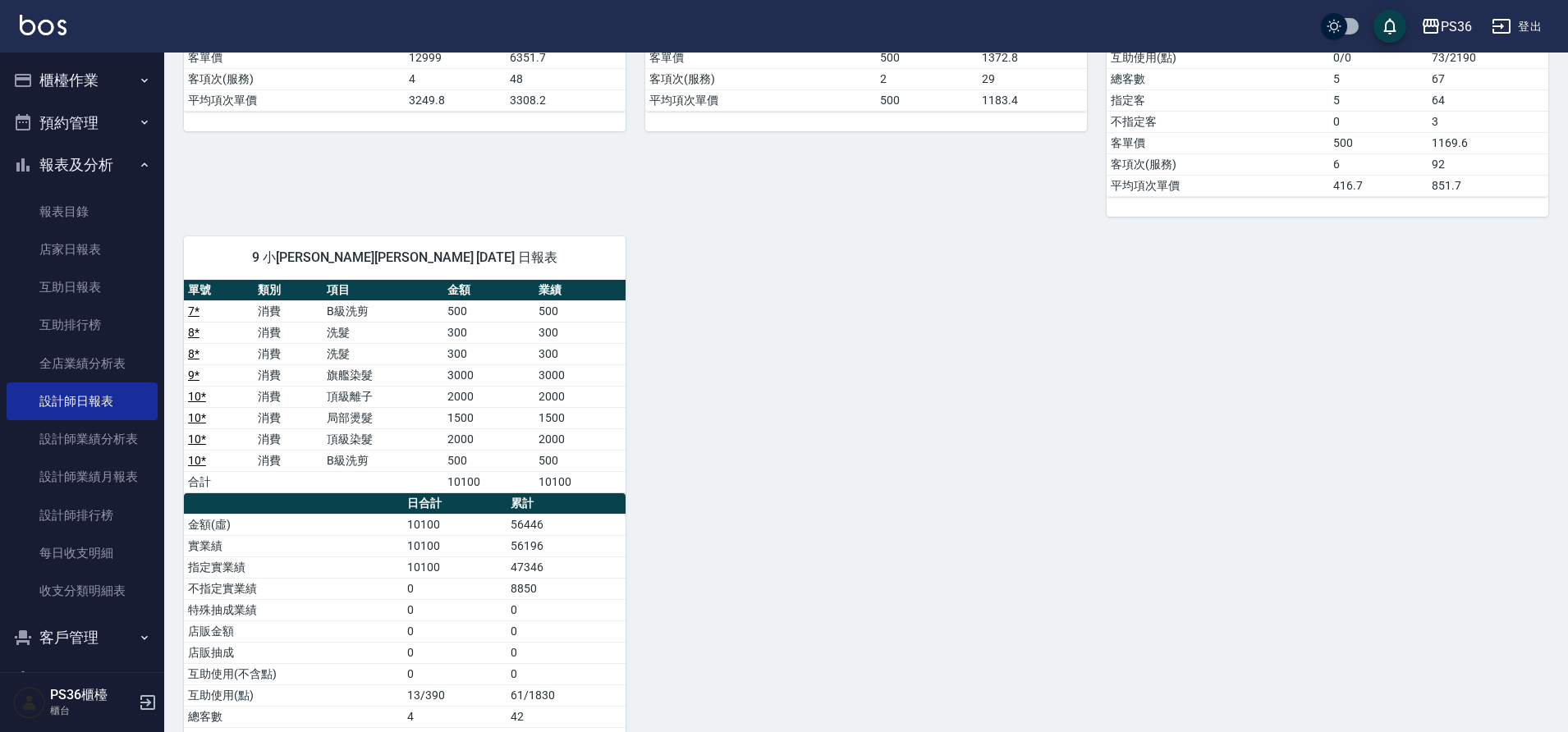
scroll to position [575, 0]
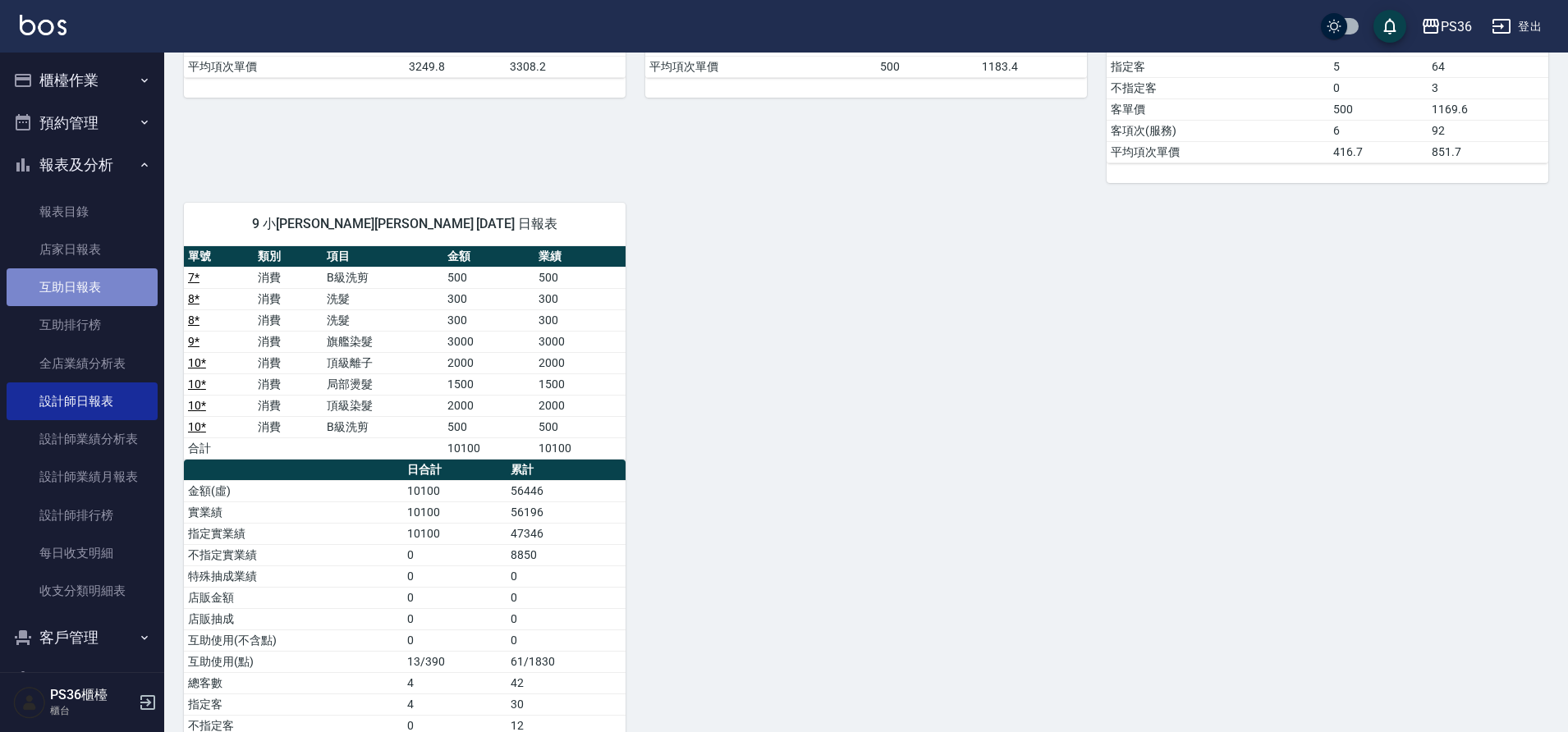
click at [92, 285] on link "互助日報表" at bounding box center [82, 287] width 151 height 37
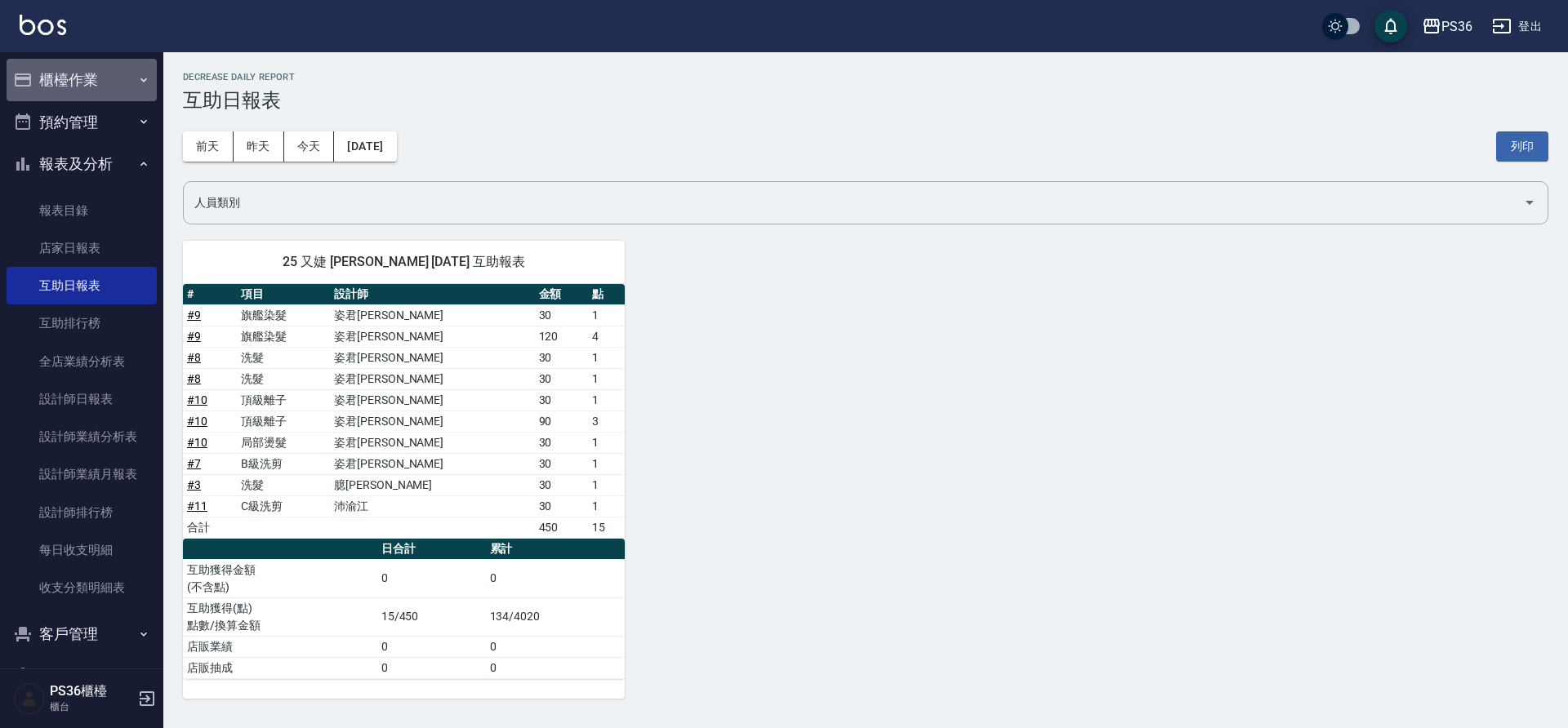
click at [82, 79] on button "櫃檯作業" at bounding box center [81, 80] width 150 height 42
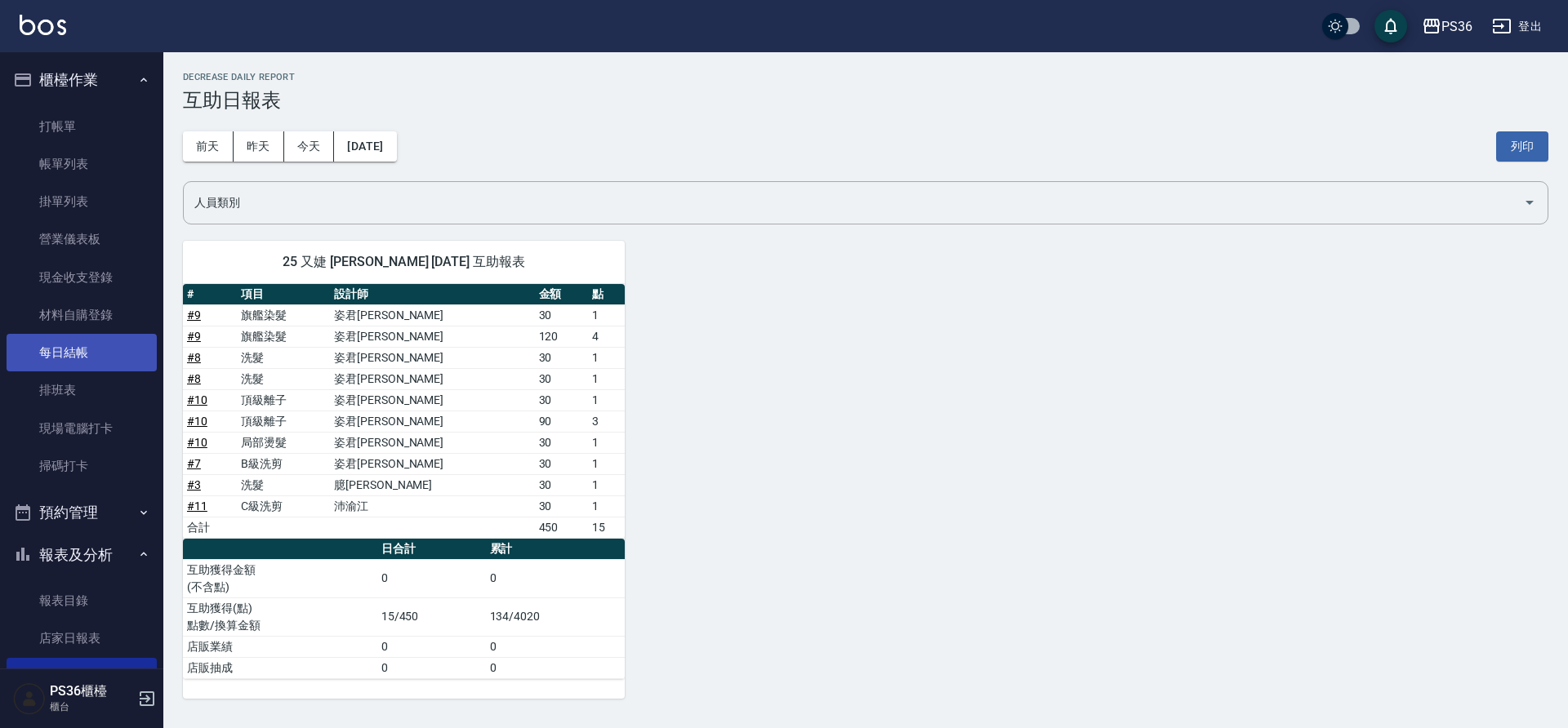
click at [115, 346] on link "每日結帳" at bounding box center [81, 352] width 150 height 37
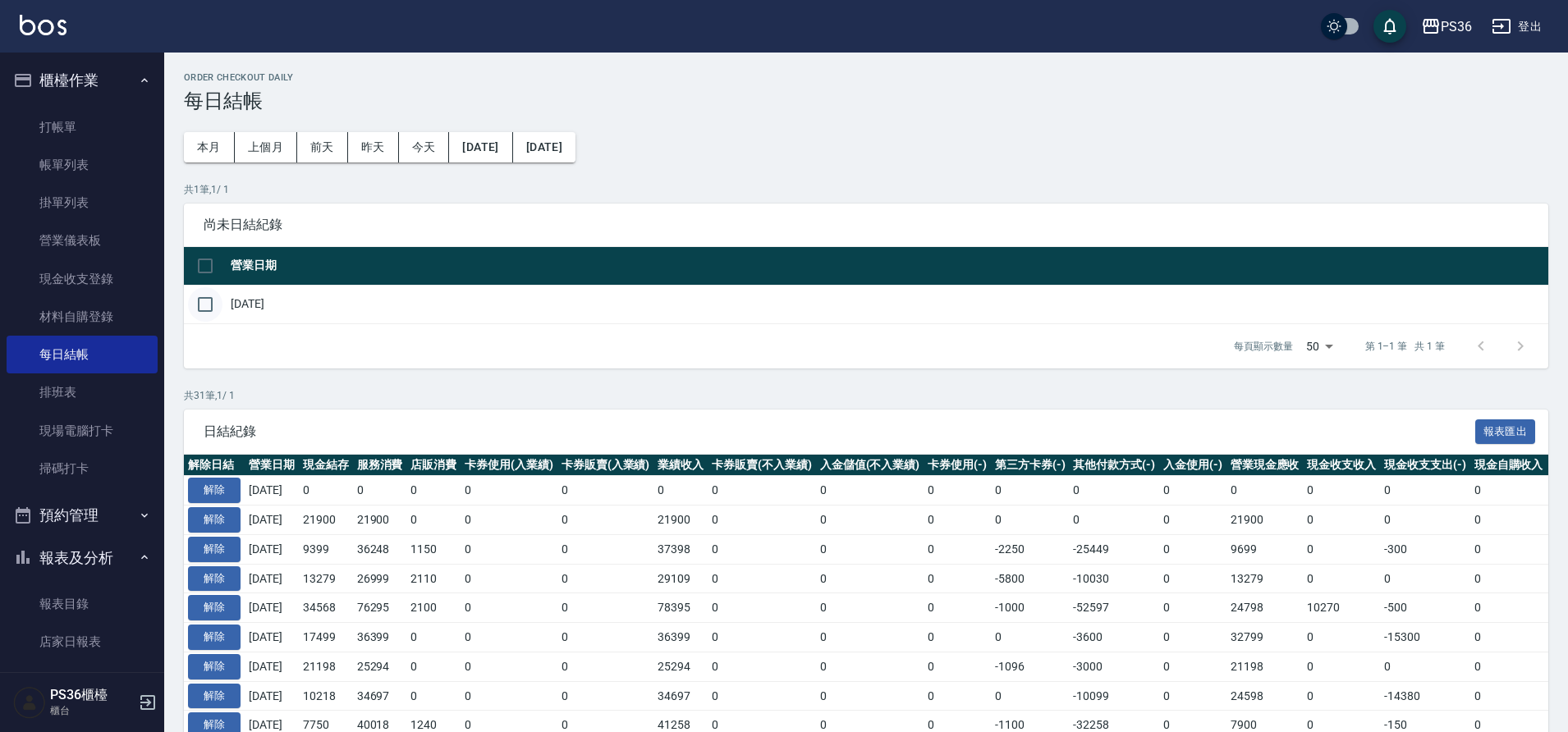
click at [202, 317] on input "checkbox" at bounding box center [205, 304] width 35 height 35
checkbox input "true"
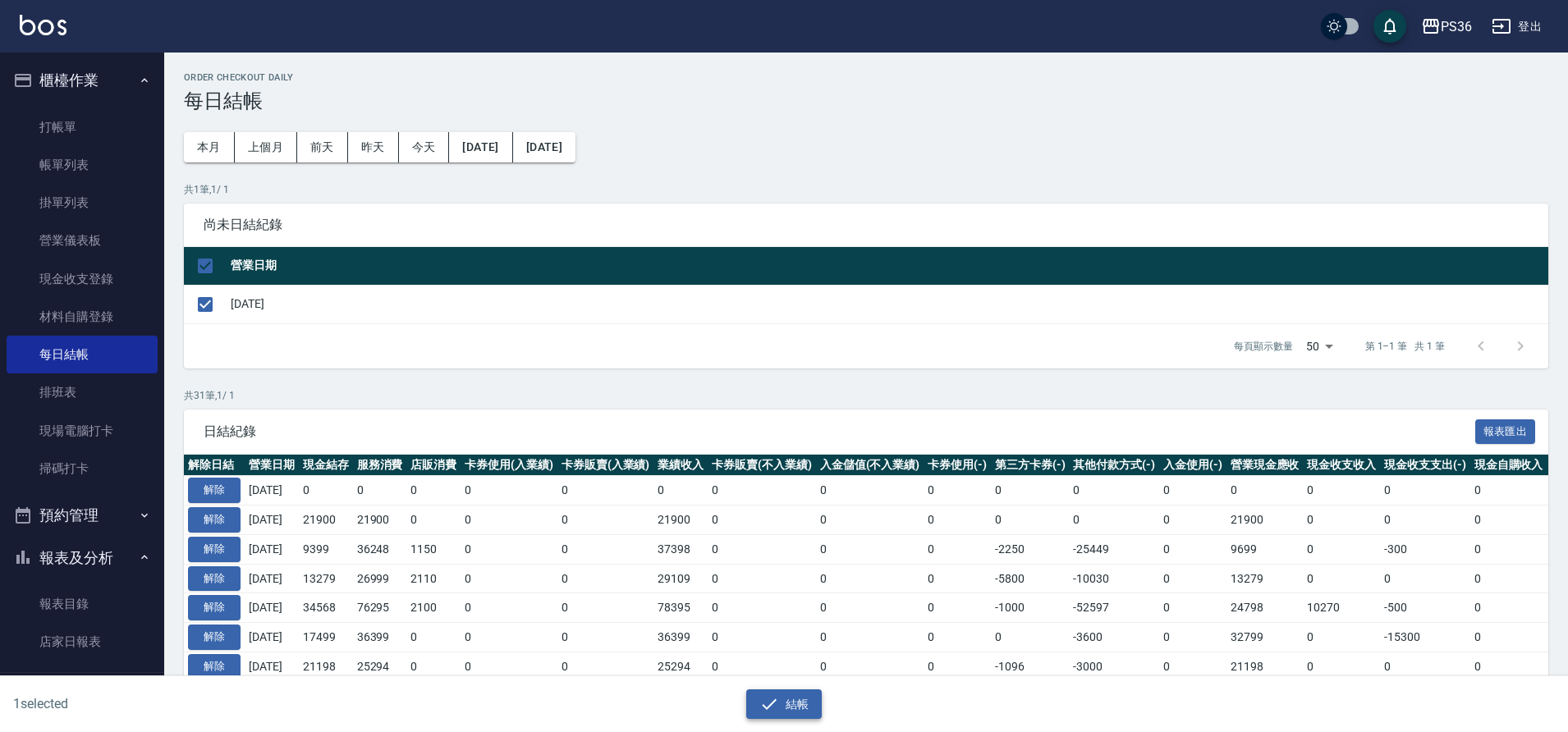
click at [780, 710] on button "結帳" at bounding box center [784, 704] width 76 height 30
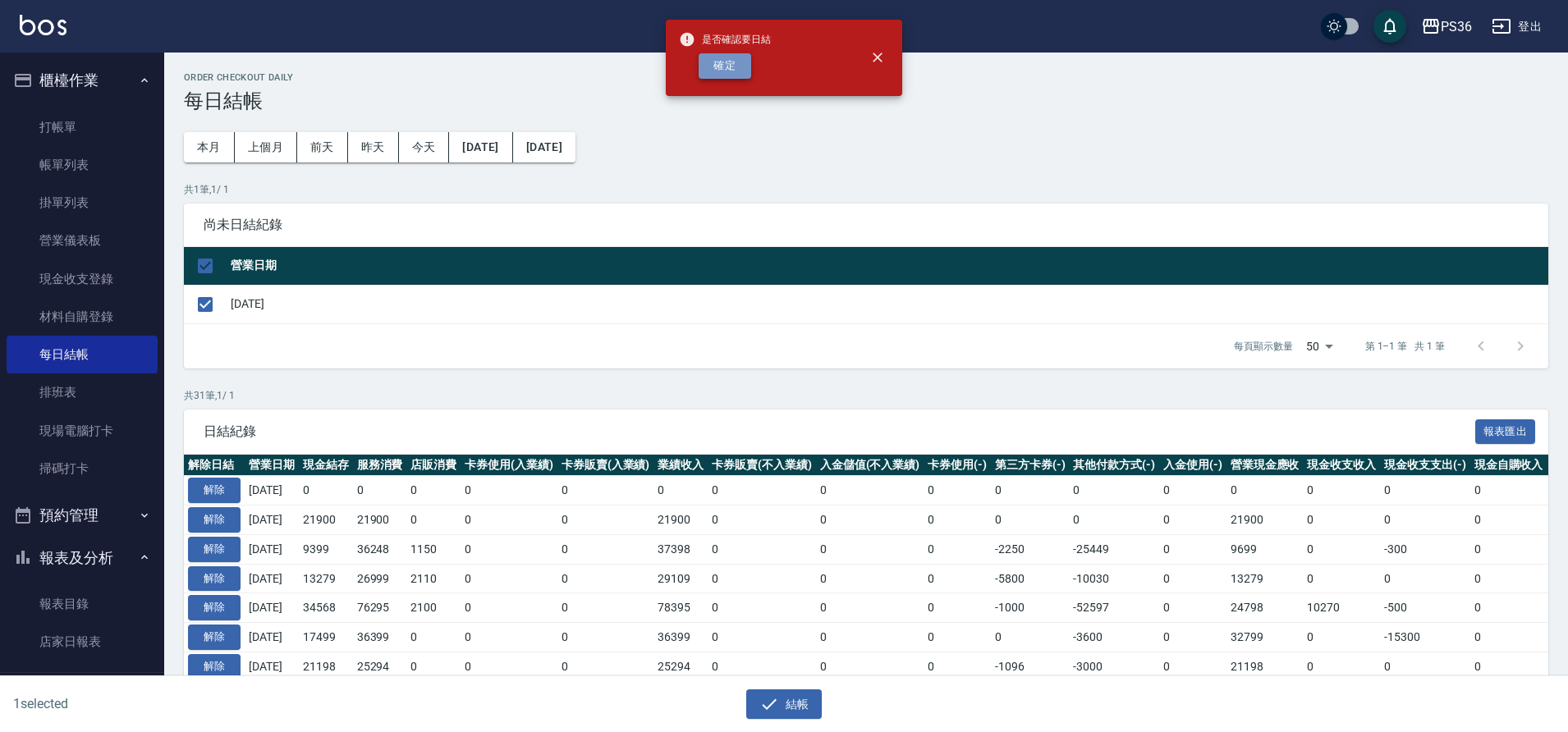
click at [709, 66] on button "確定" at bounding box center [724, 66] width 52 height 26
checkbox input "false"
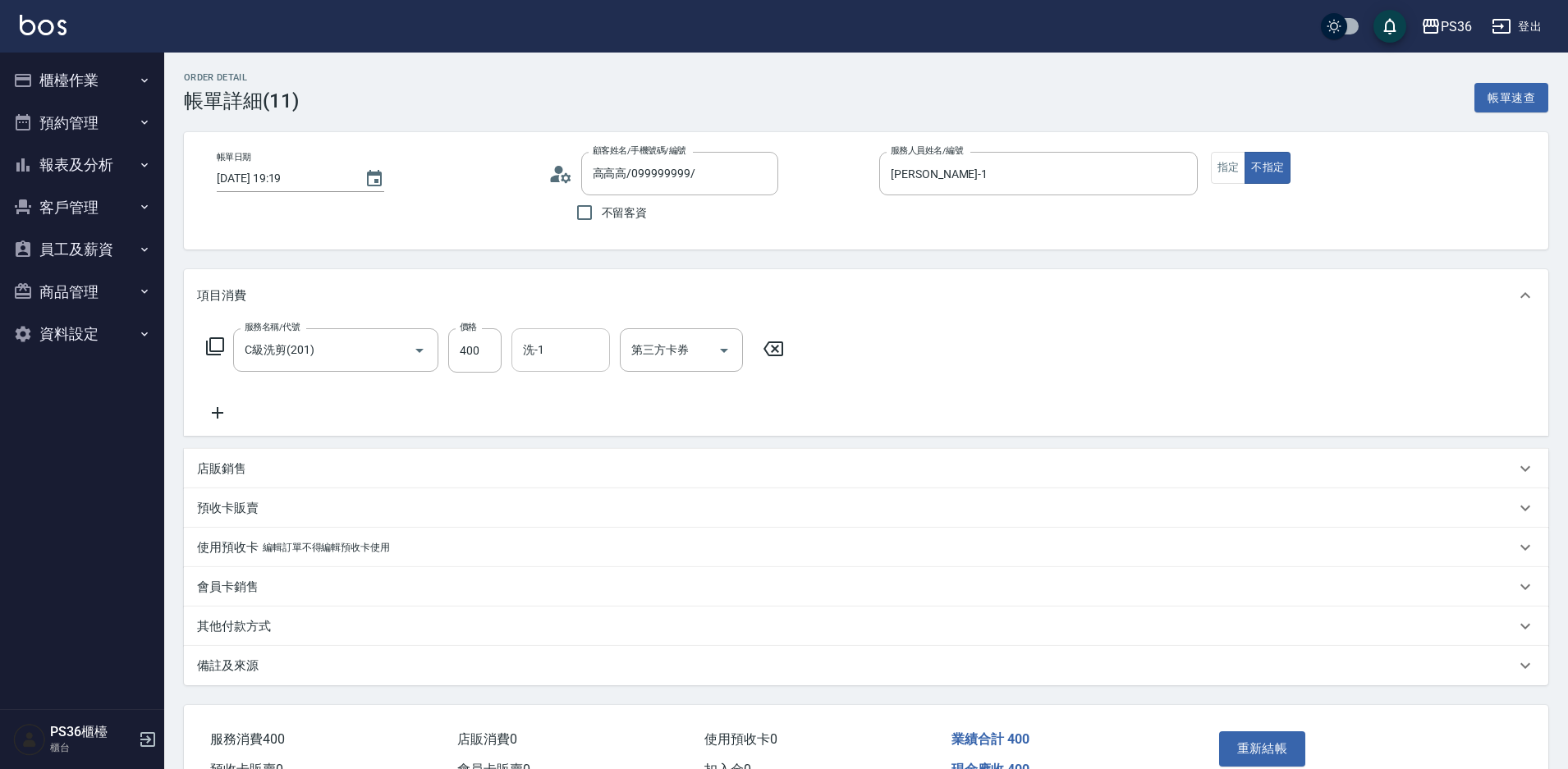
click at [571, 356] on input "洗-1" at bounding box center [560, 349] width 84 height 28
type input "又婕-25"
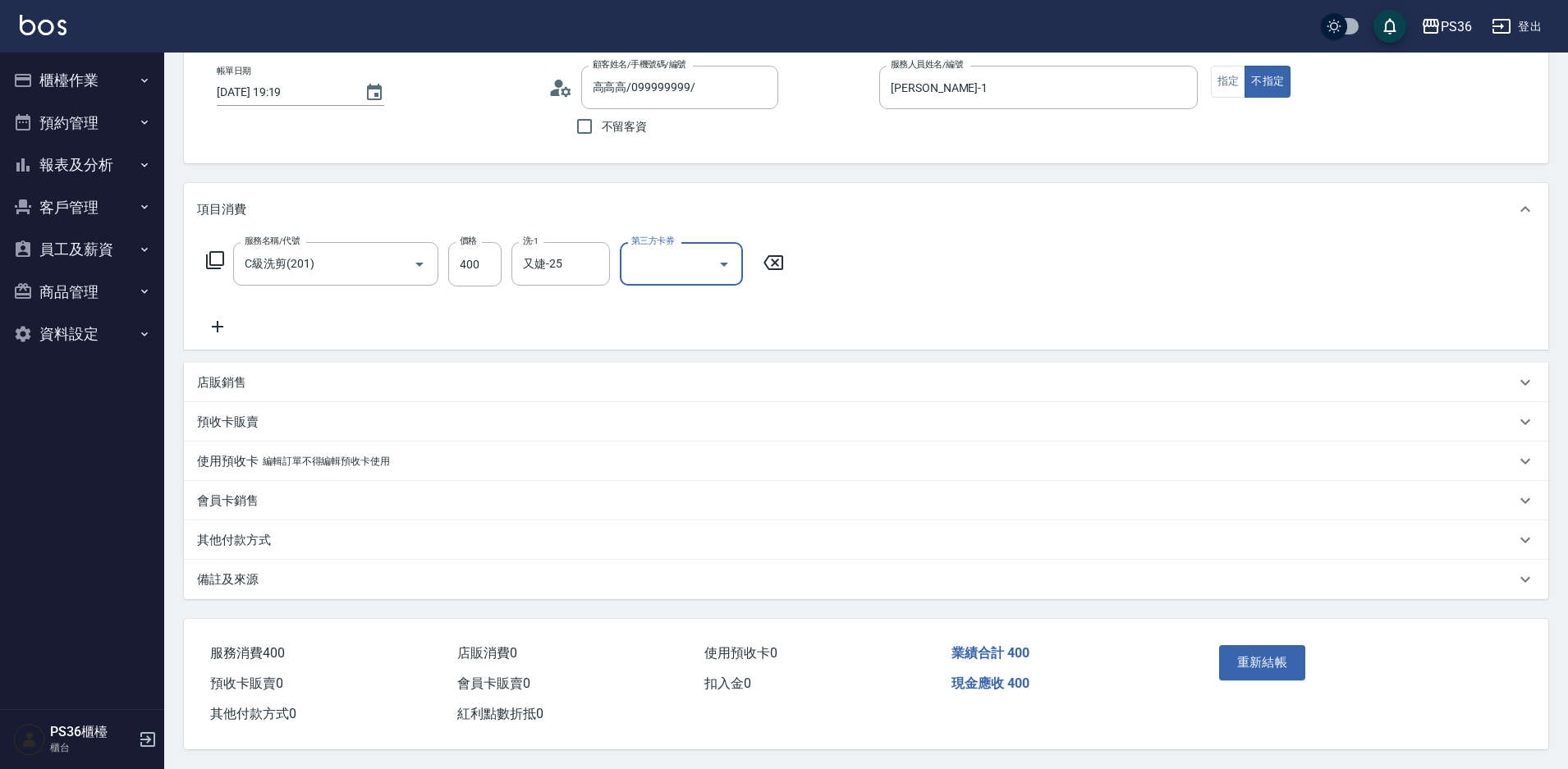
scroll to position [93, 0]
click at [1265, 646] on button "重新結帳" at bounding box center [1262, 661] width 87 height 35
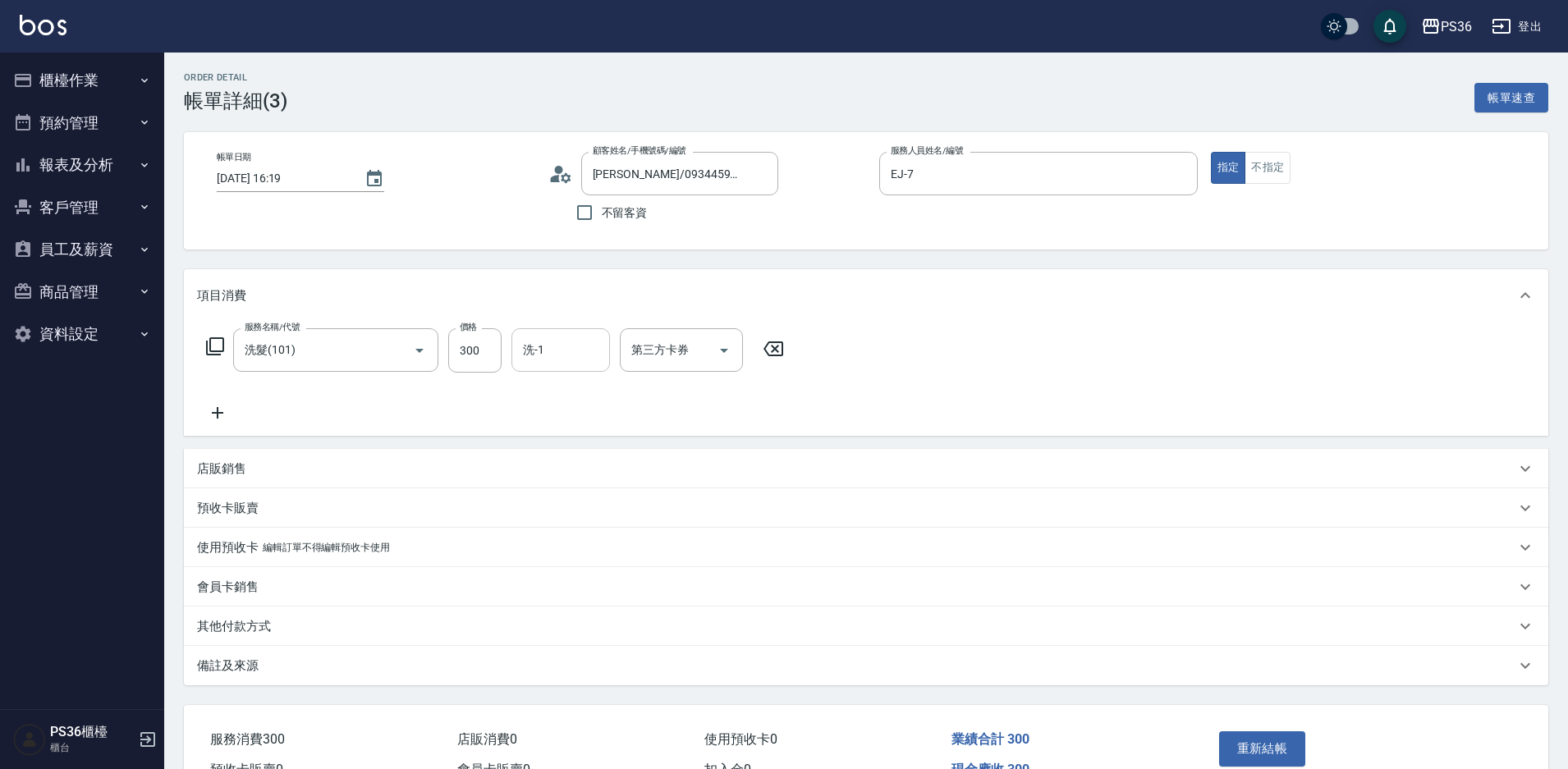
click at [553, 349] on input "洗-1" at bounding box center [560, 349] width 84 height 28
type input "又婕-25"
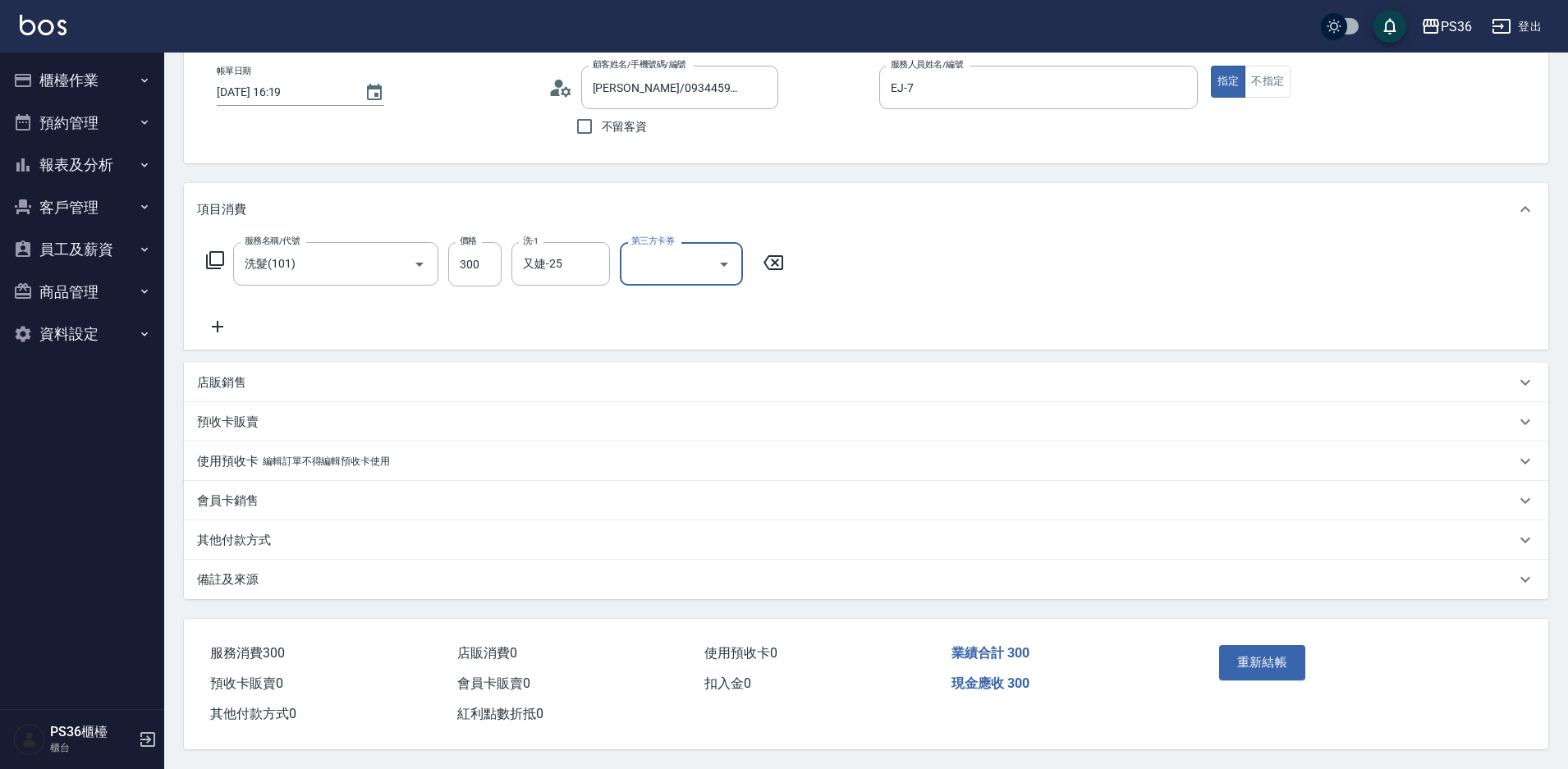
scroll to position [93, 0]
click at [1250, 645] on button "重新結帳" at bounding box center [1262, 661] width 87 height 35
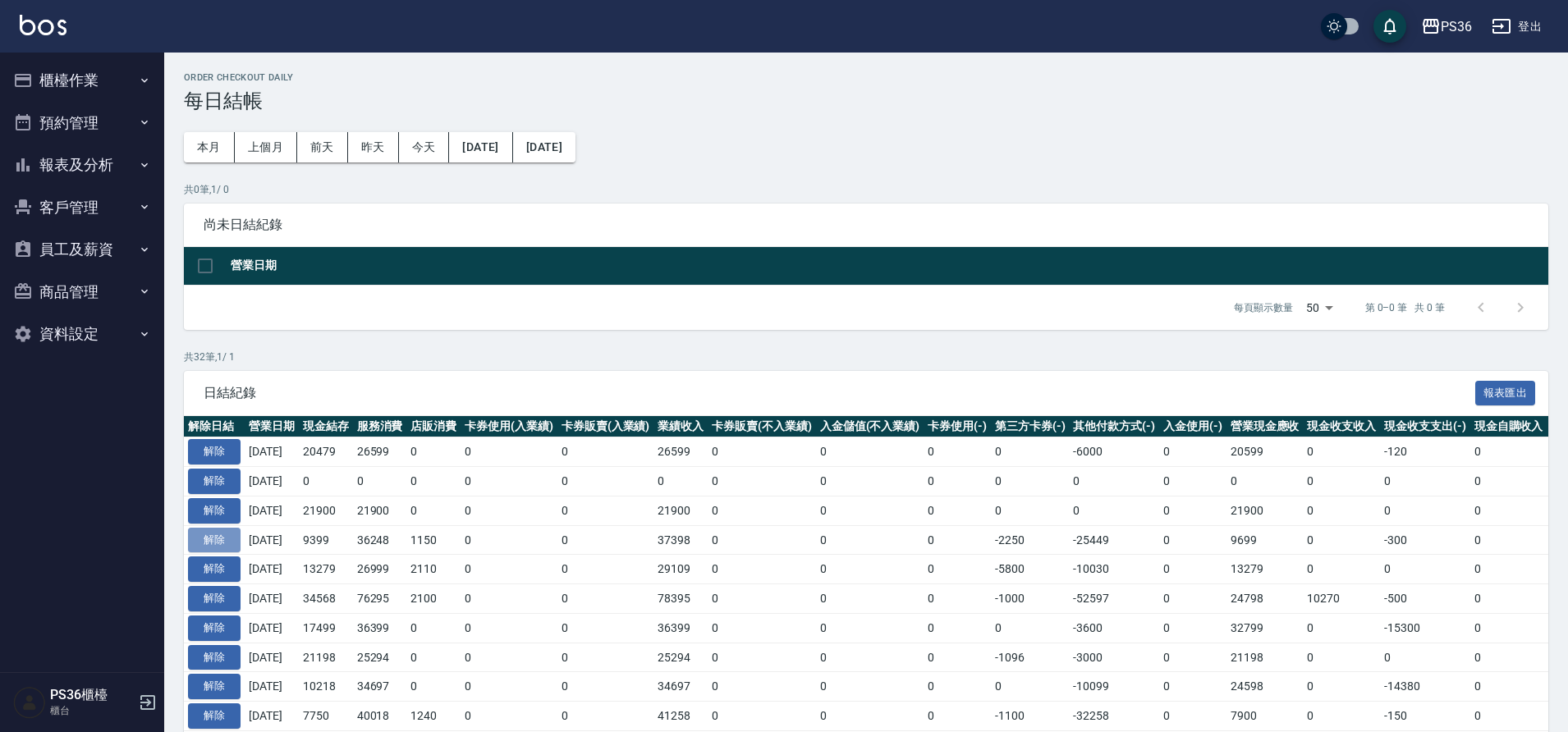
drag, startPoint x: 219, startPoint y: 537, endPoint x: 222, endPoint y: 434, distance: 103.0
click at [219, 537] on button "解除" at bounding box center [213, 540] width 52 height 26
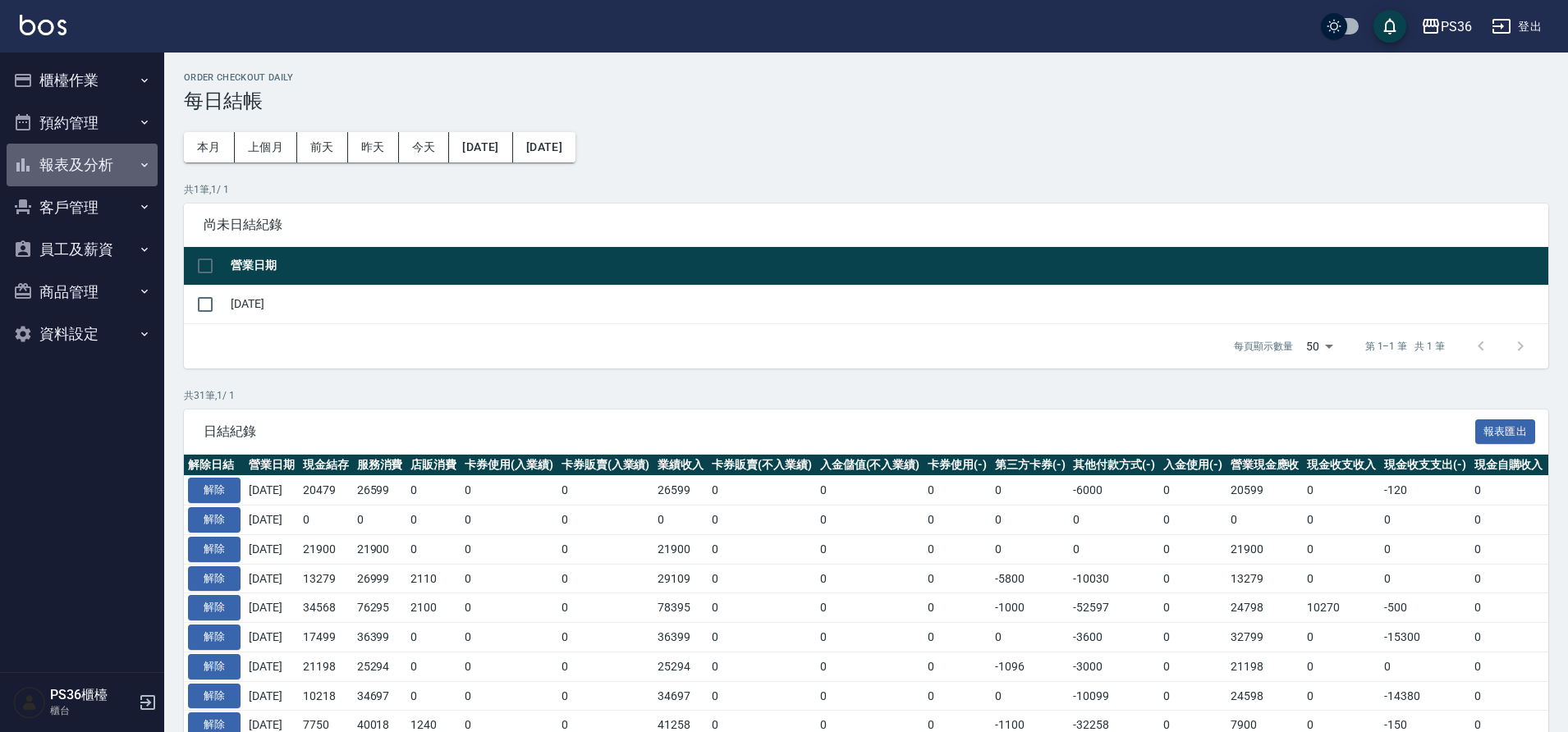
click at [92, 158] on button "報表及分析" at bounding box center [82, 165] width 151 height 43
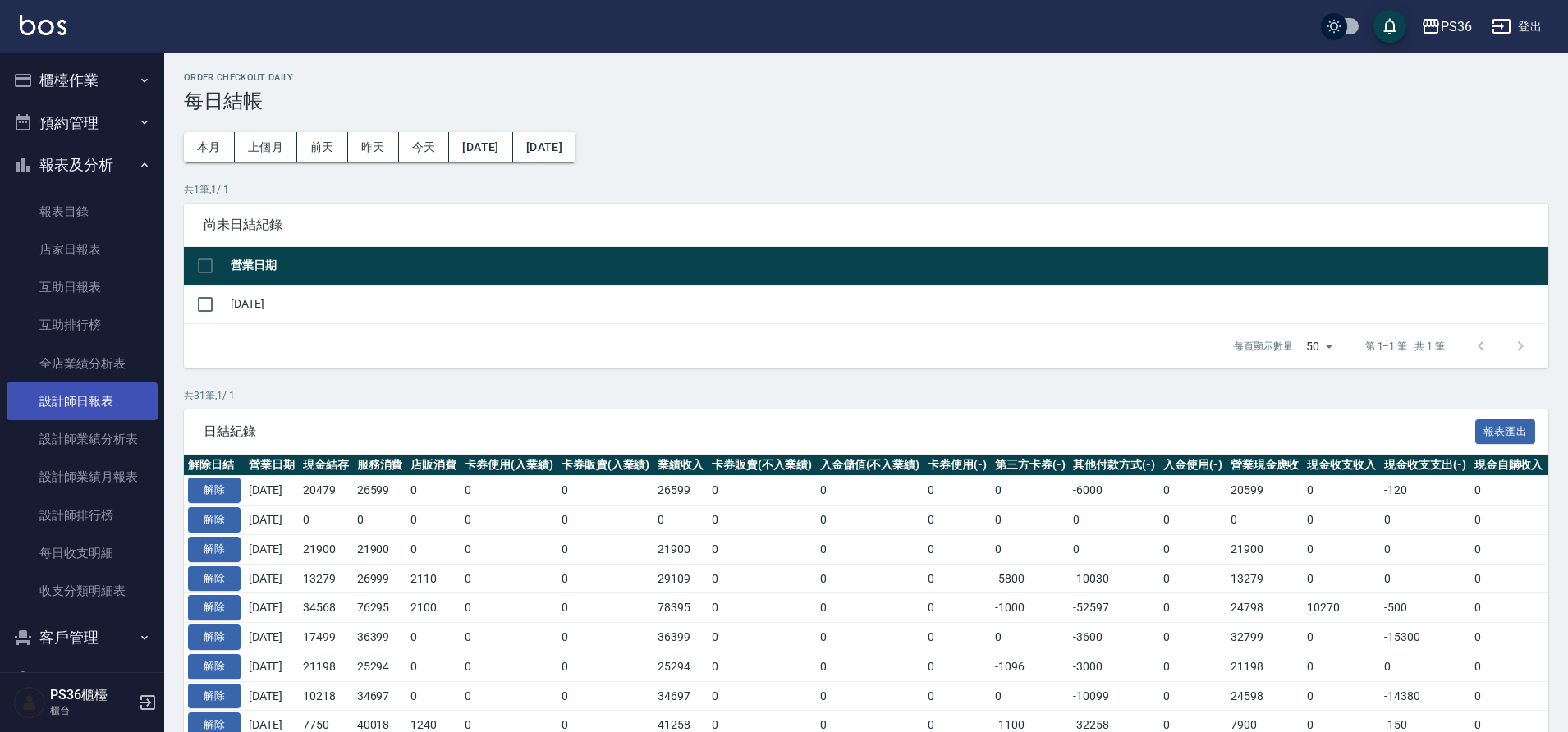
click at [88, 409] on link "設計師日報表" at bounding box center [82, 401] width 151 height 37
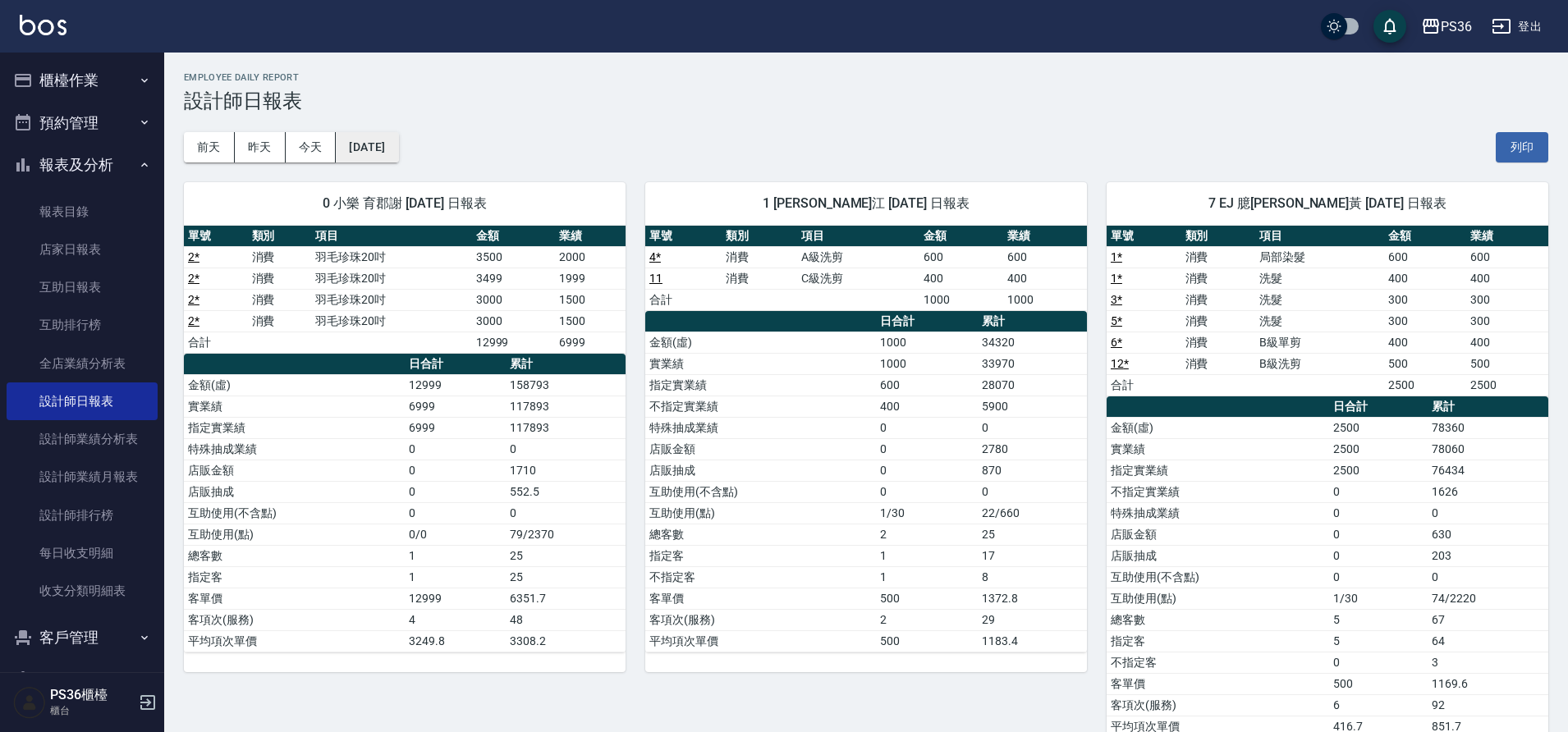
click at [368, 144] on button "[DATE]" at bounding box center [366, 148] width 62 height 30
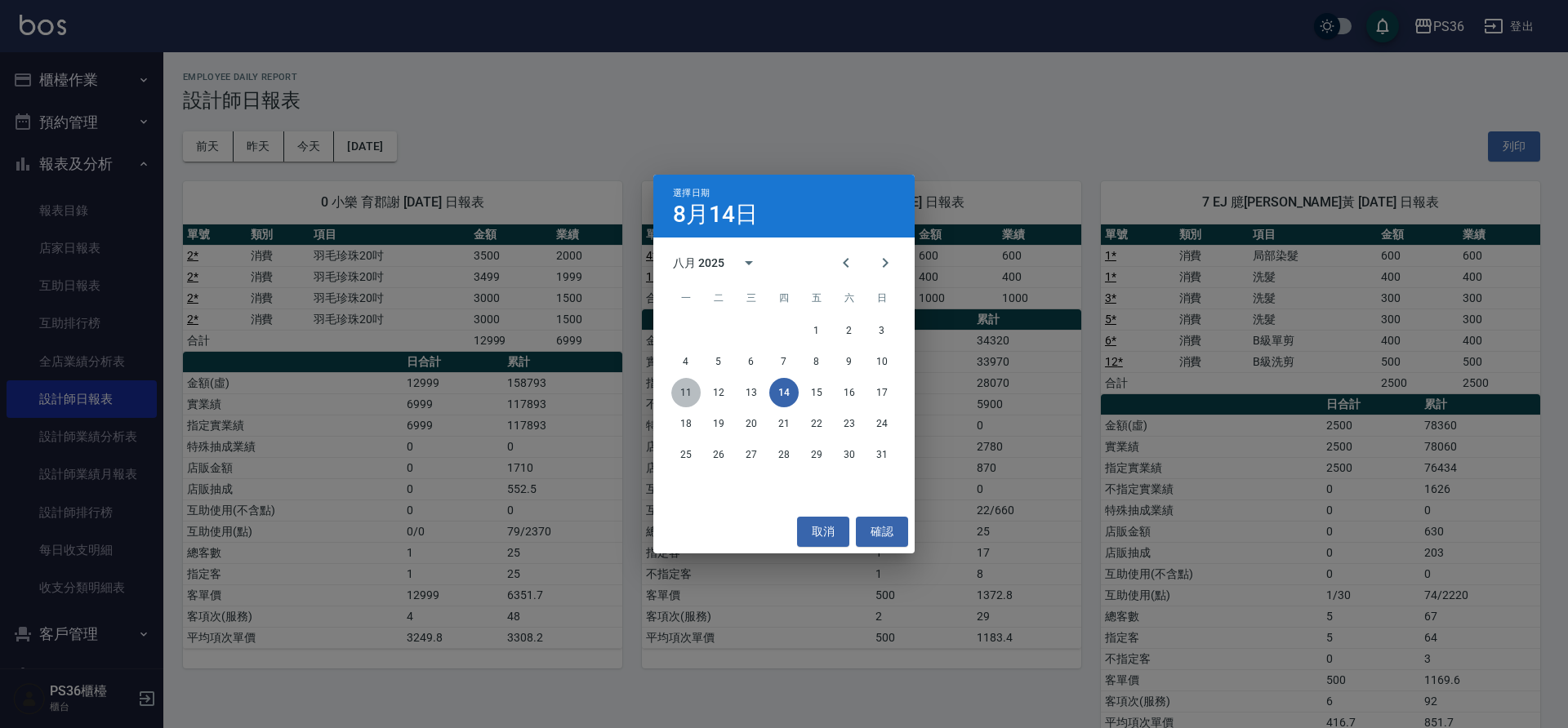
click at [688, 395] on button "11" at bounding box center [686, 392] width 29 height 29
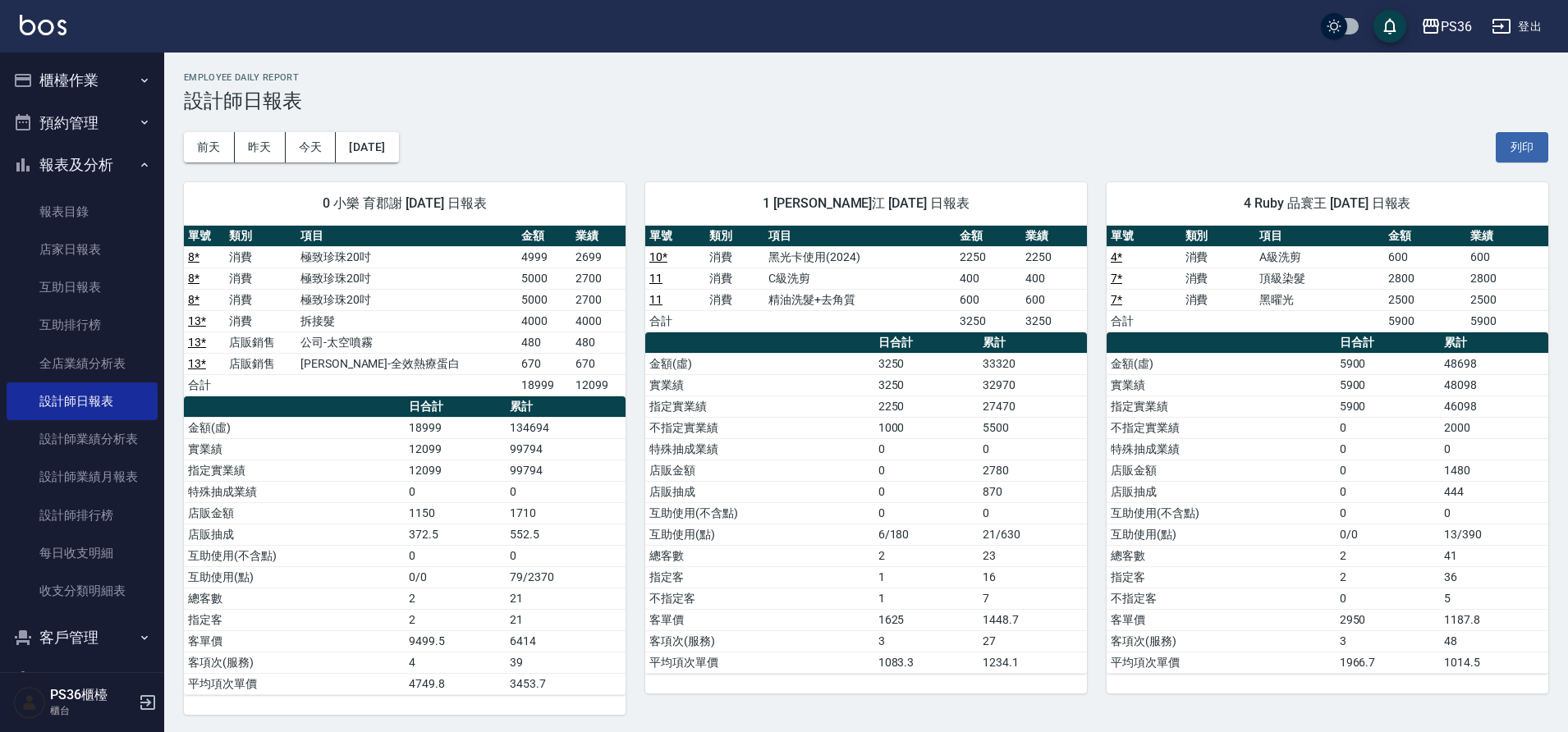
click at [197, 320] on link "13 *" at bounding box center [197, 320] width 18 height 13
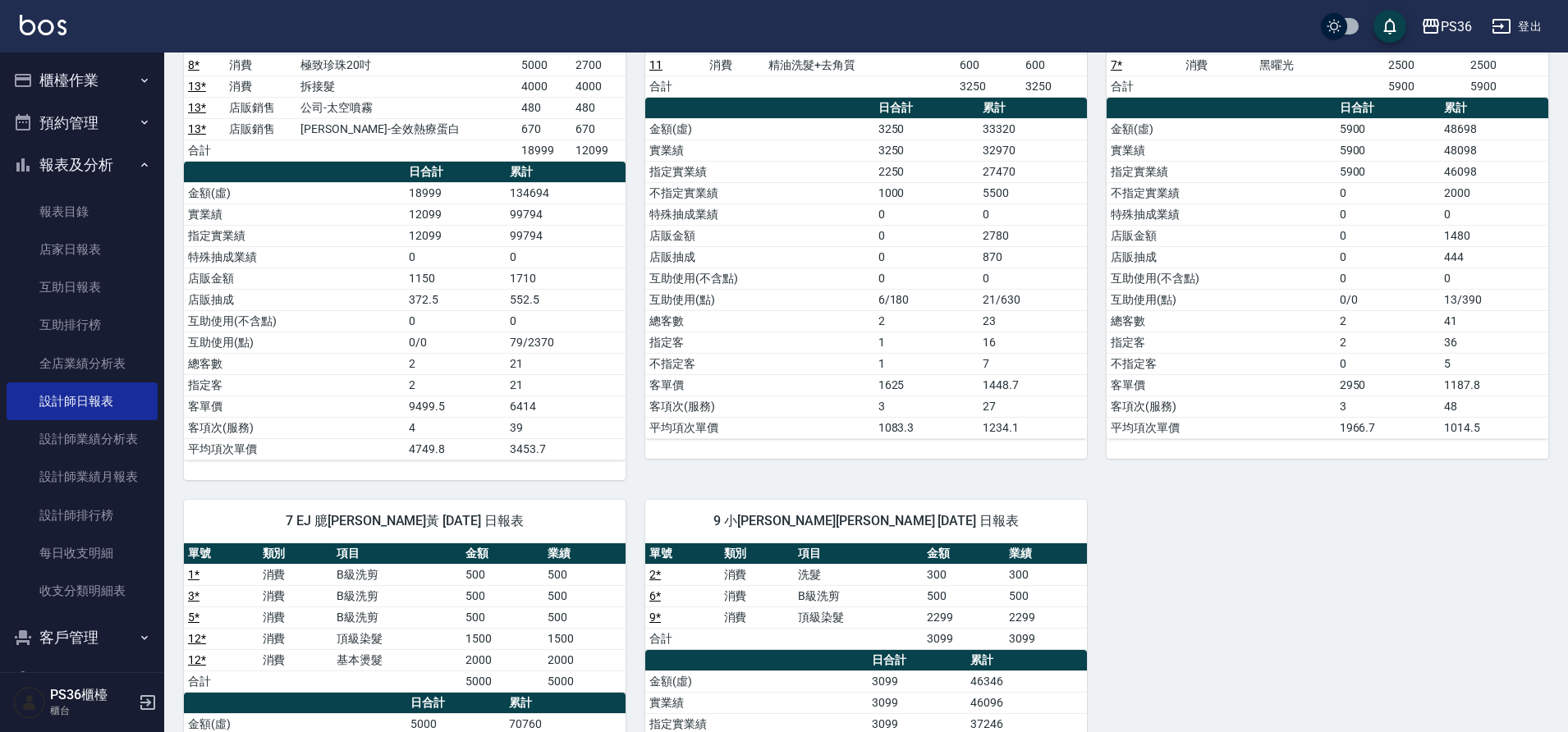
scroll to position [328, 0]
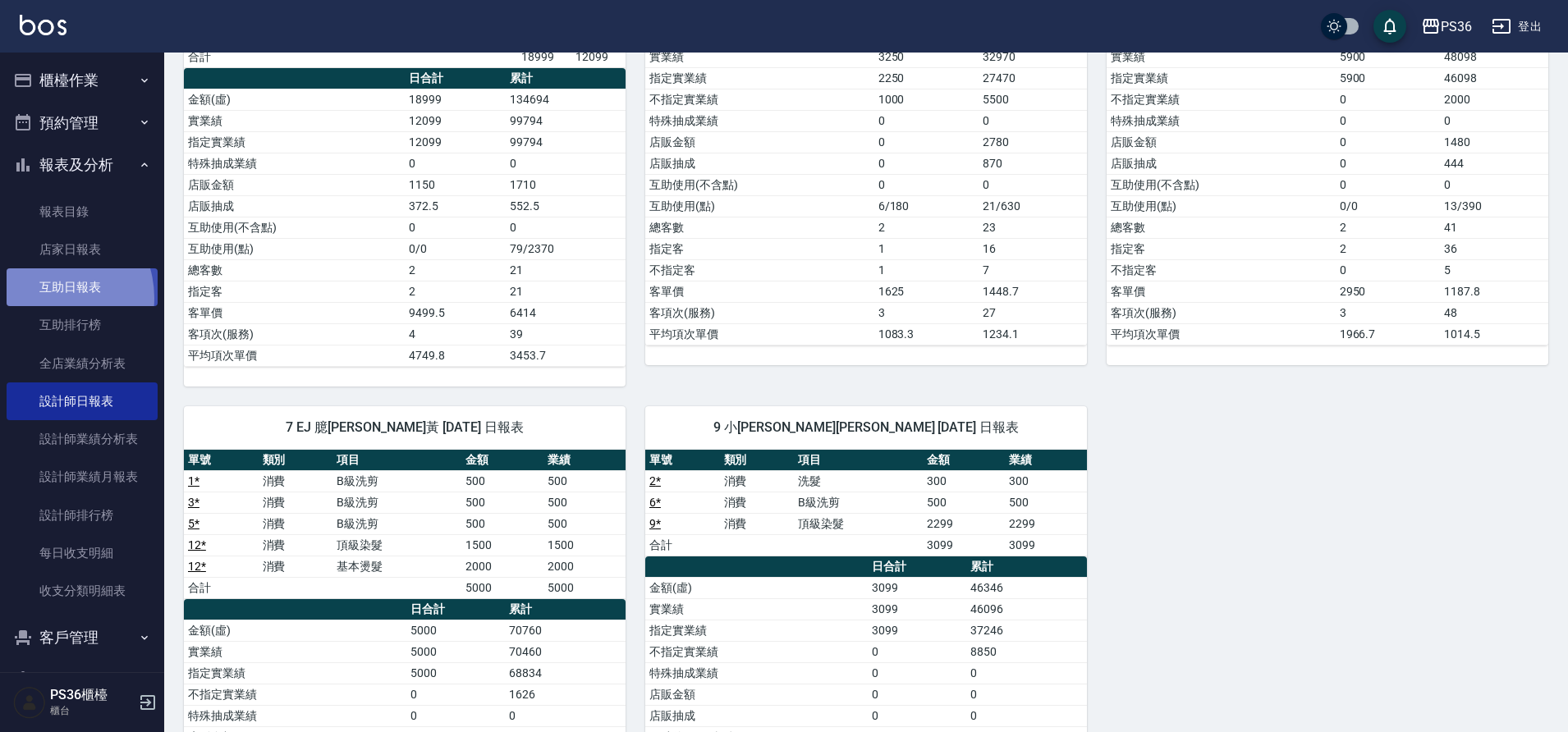
click at [46, 298] on link "互助日報表" at bounding box center [82, 287] width 151 height 37
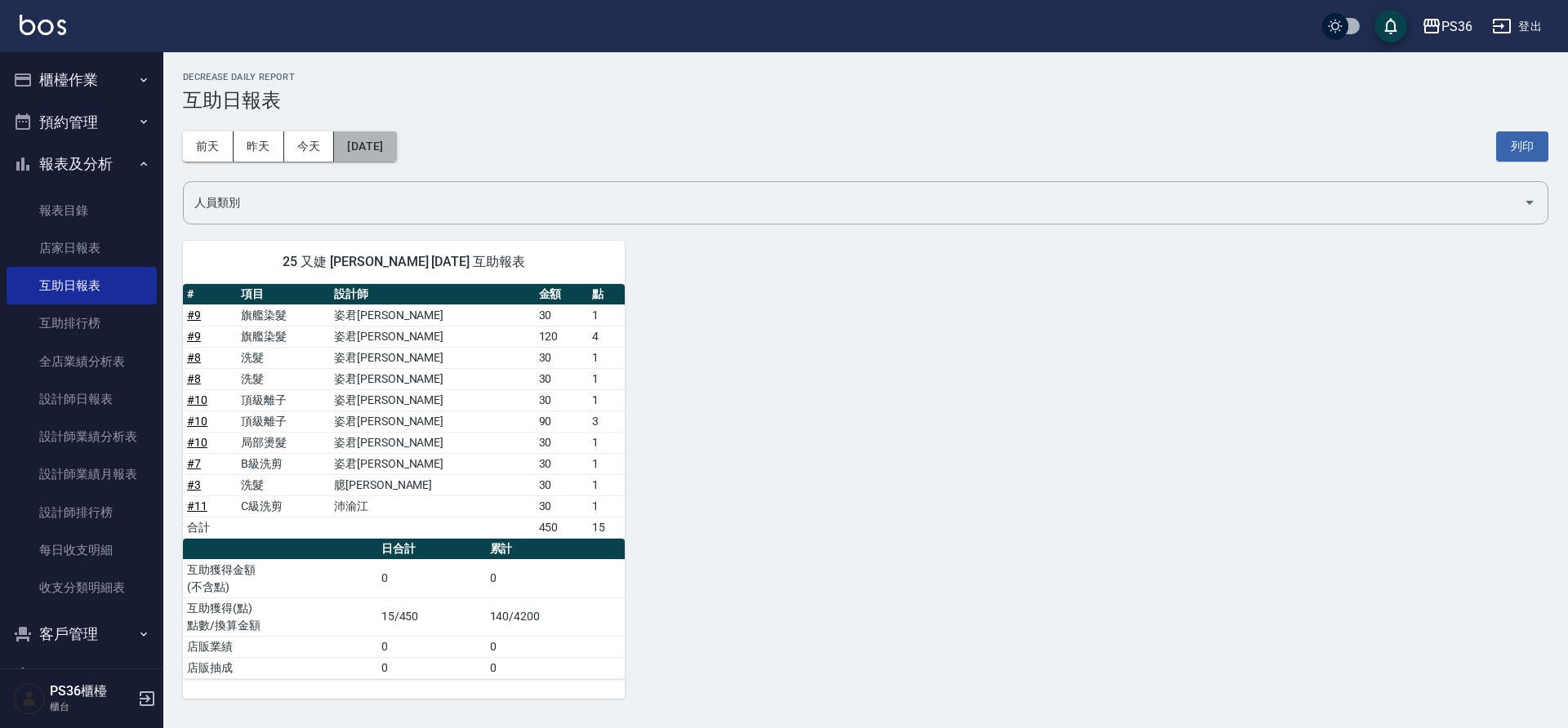
click at [366, 141] on button "[DATE]" at bounding box center [365, 147] width 62 height 30
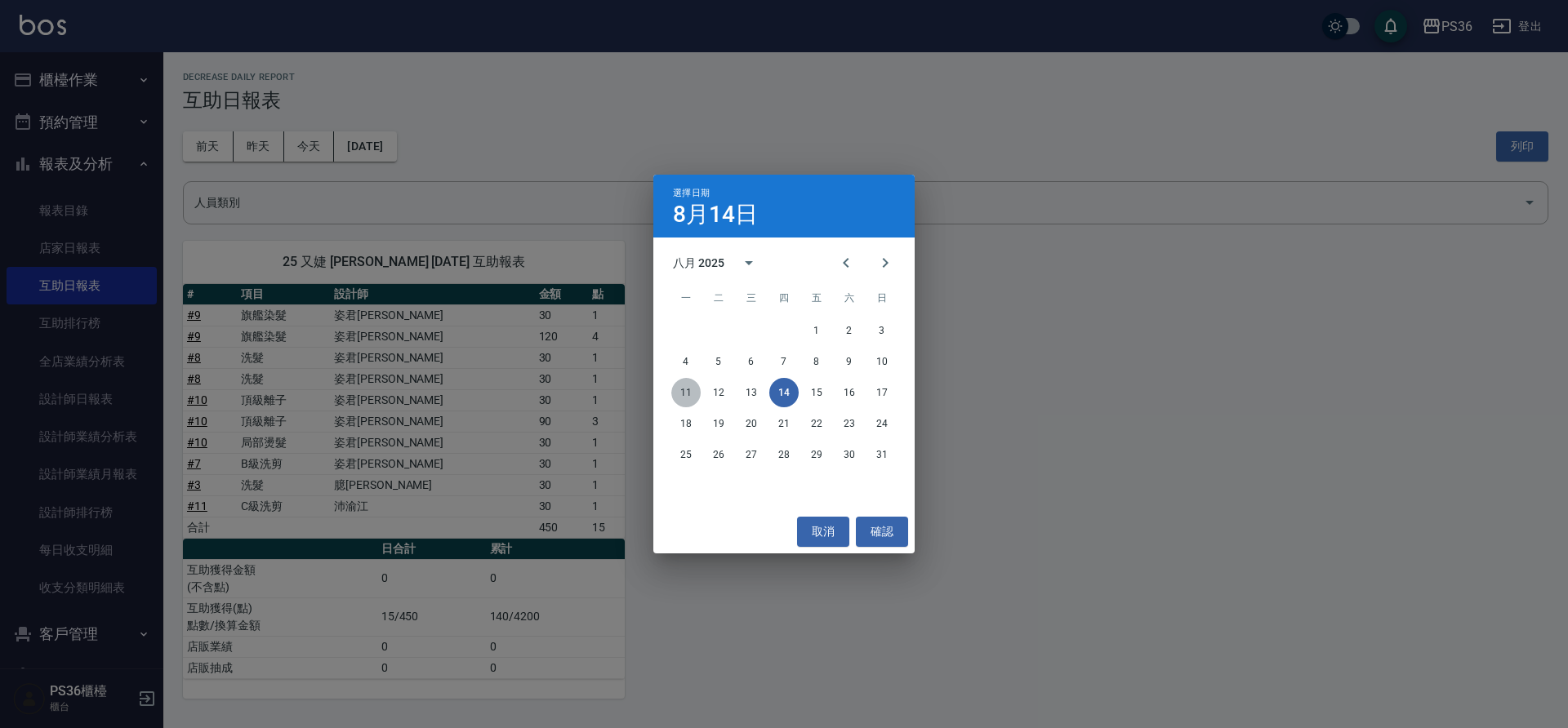
click at [691, 394] on button "11" at bounding box center [686, 392] width 29 height 29
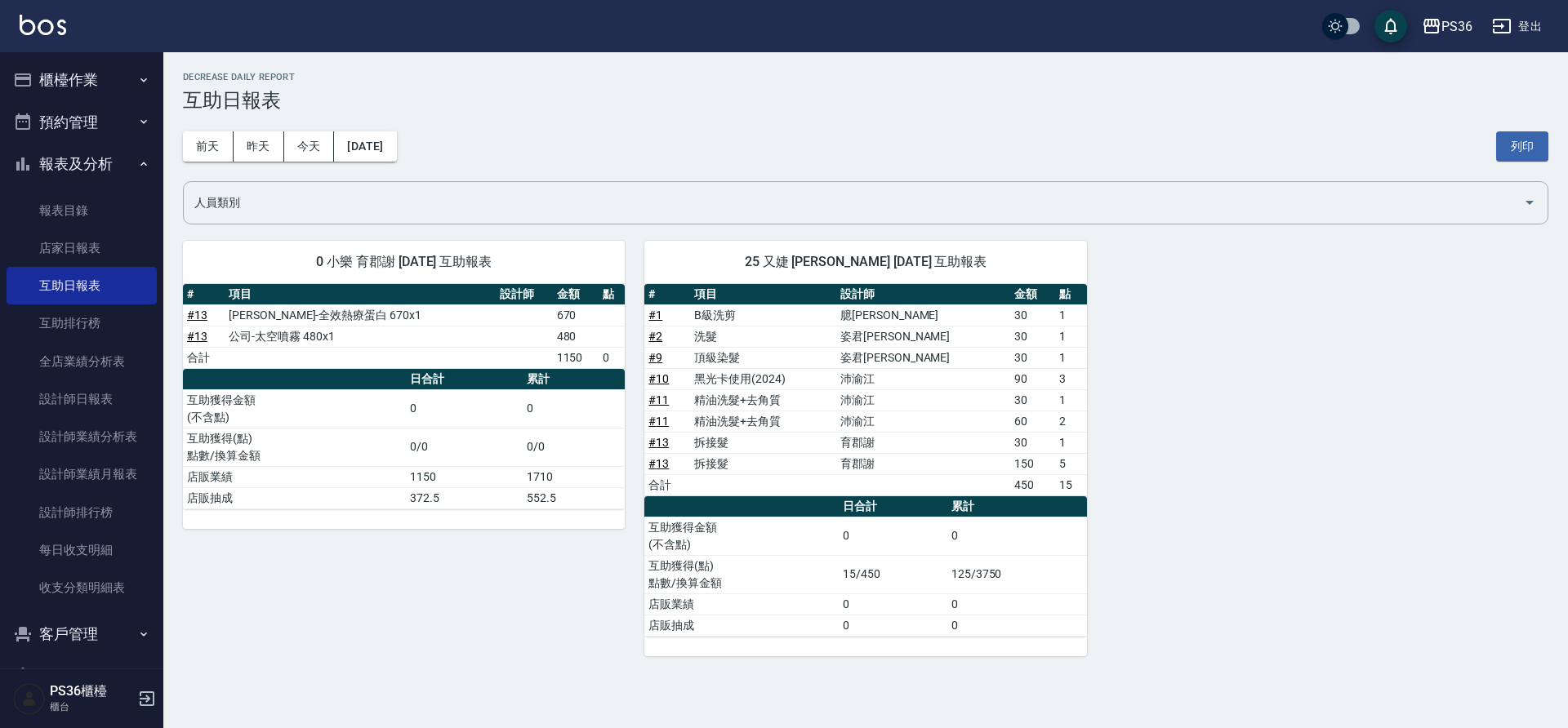
click at [82, 82] on button "櫃檯作業" at bounding box center [81, 80] width 150 height 42
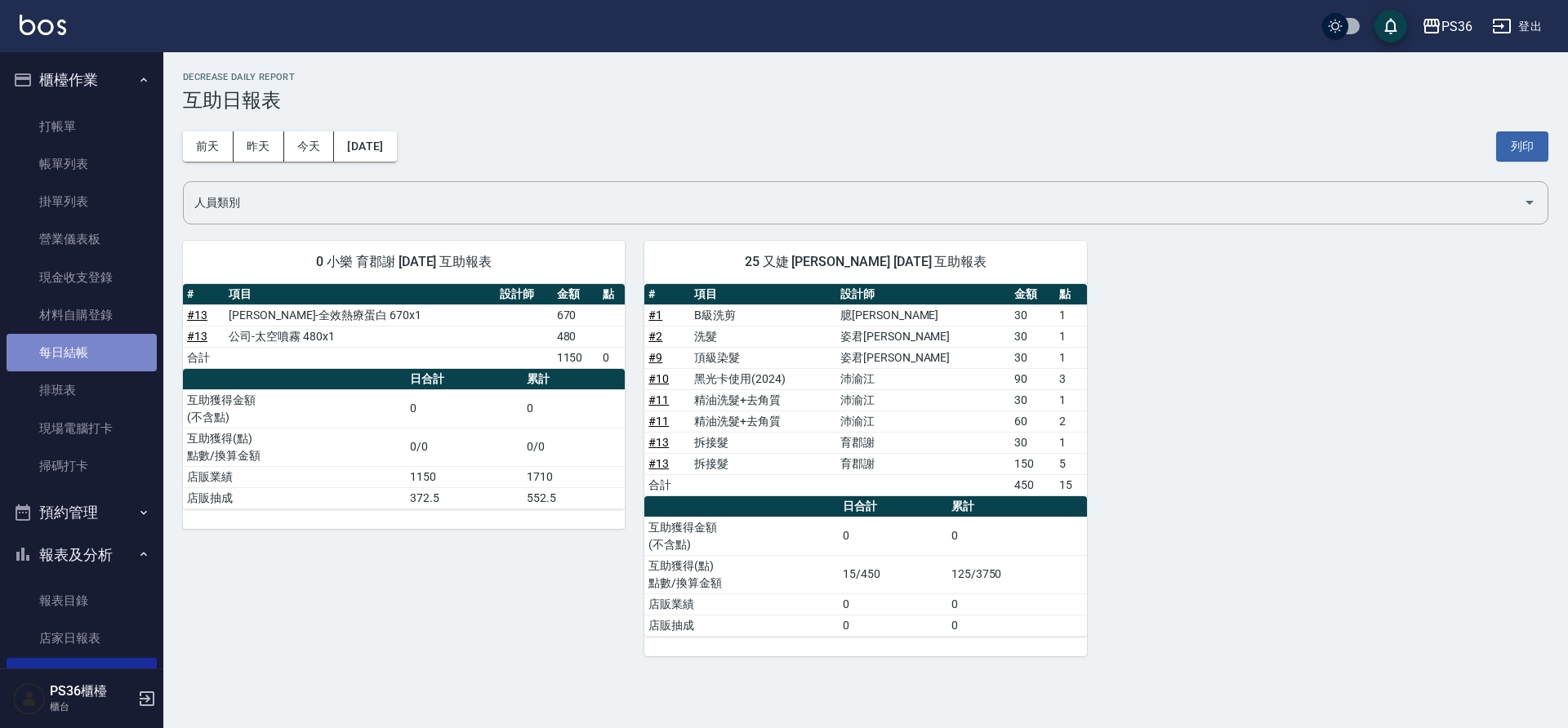
click at [86, 355] on link "每日結帳" at bounding box center [81, 352] width 150 height 37
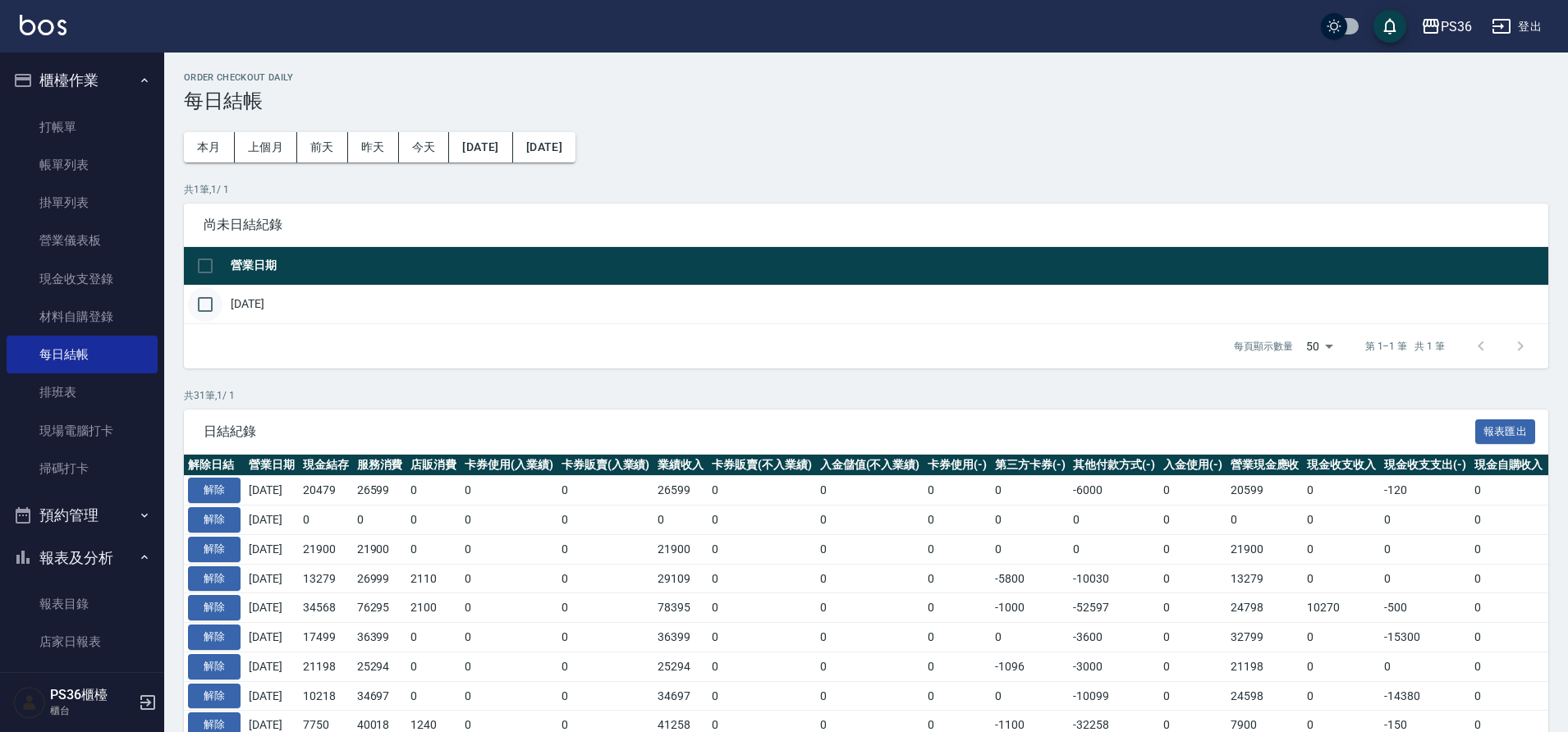
click at [198, 311] on input "checkbox" at bounding box center [205, 304] width 35 height 35
checkbox input "true"
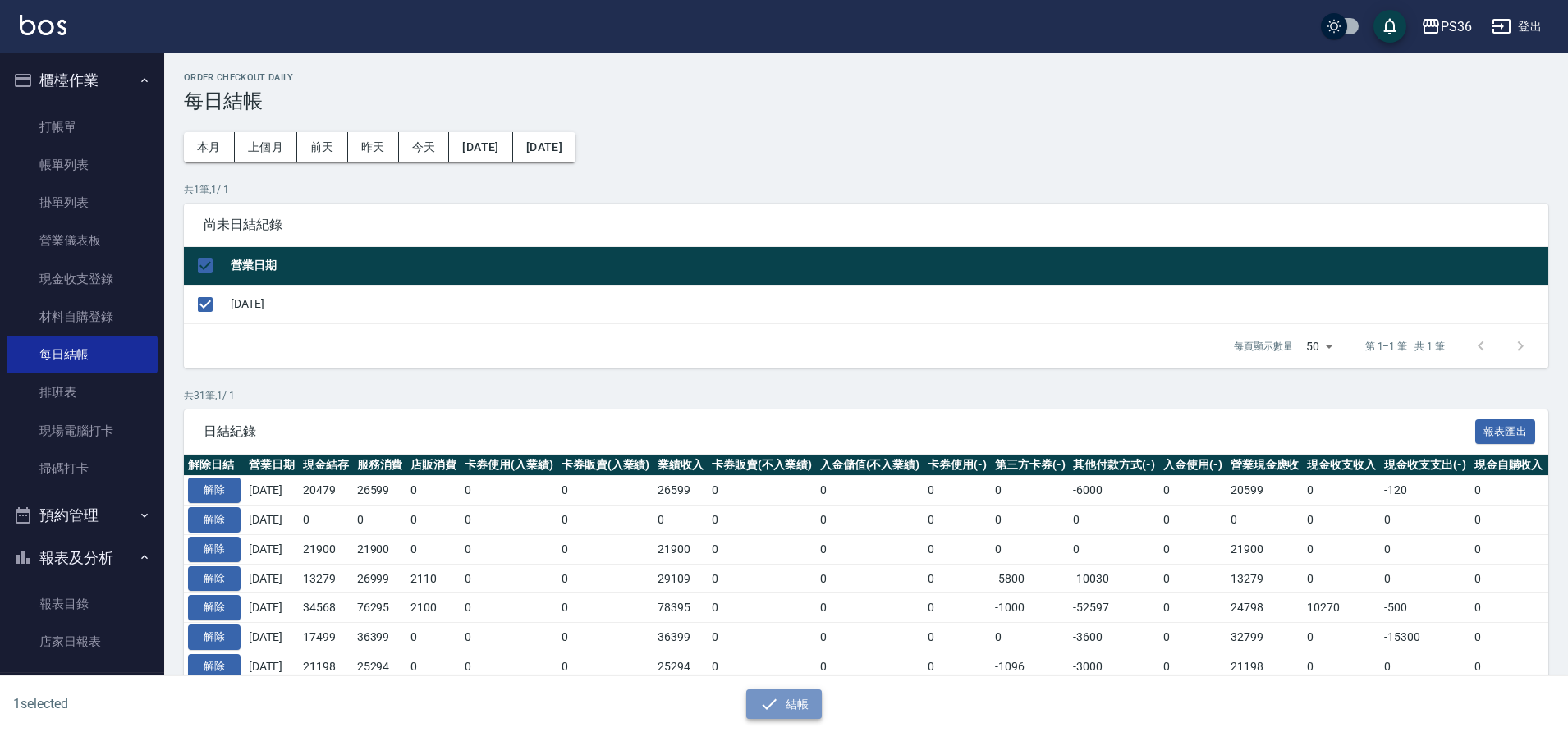
click at [772, 697] on icon "button" at bounding box center [769, 704] width 20 height 20
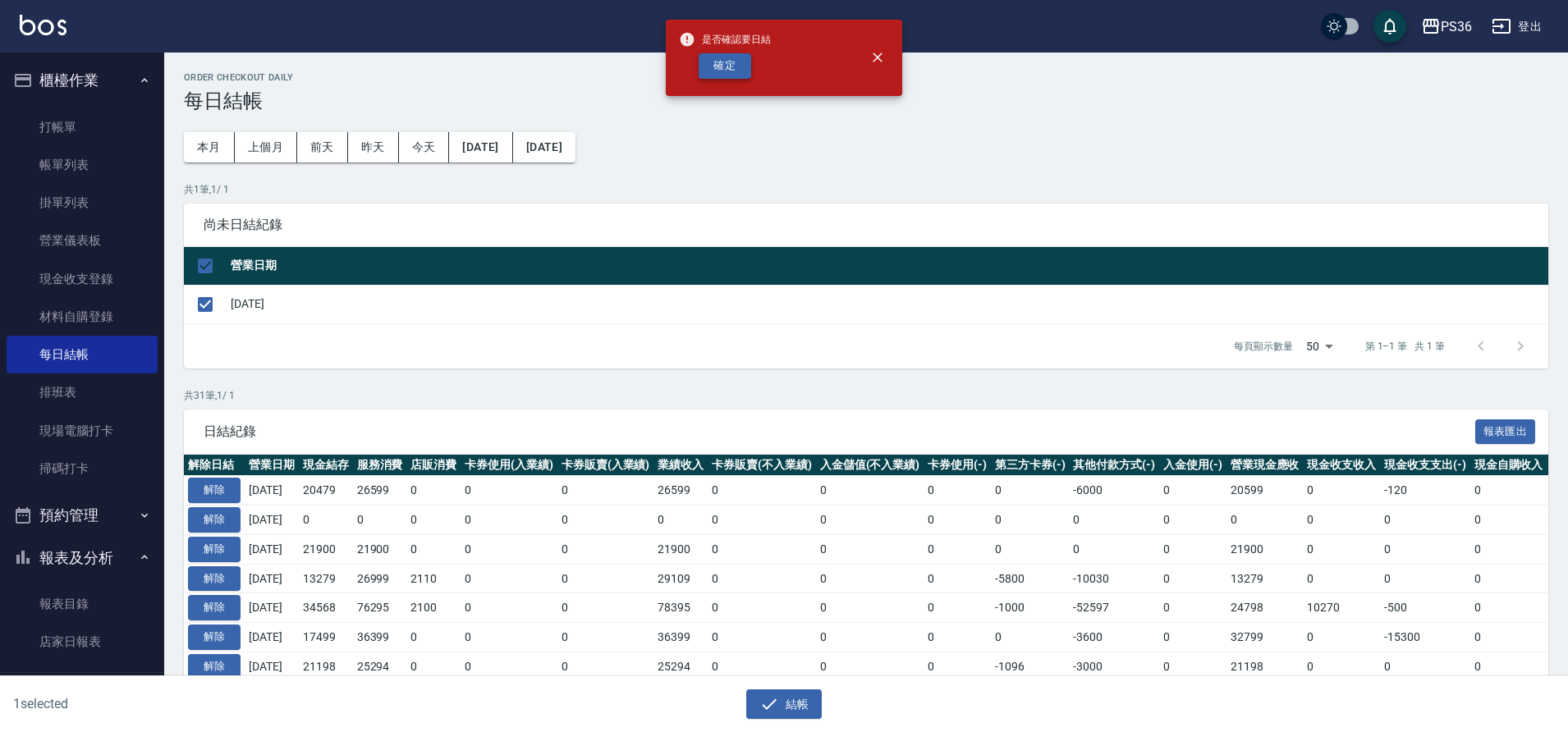
click at [734, 68] on button "確定" at bounding box center [724, 66] width 52 height 26
checkbox input "false"
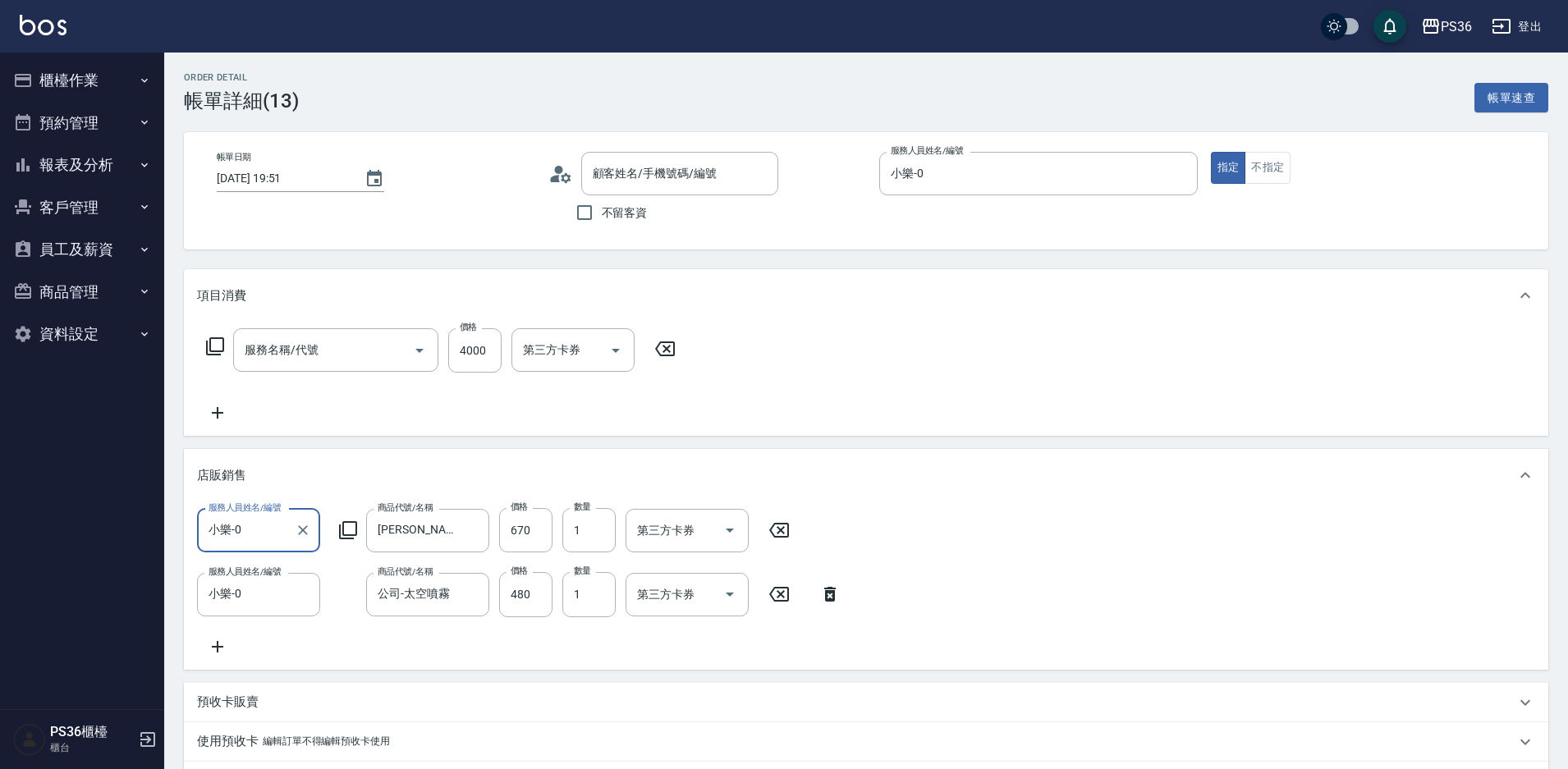
type input "[PERSON_NAME]/0905550301/"
type input "拆接髮(402)"
type input "信用卡"
click at [552, 351] on input "洗-1" at bounding box center [560, 349] width 84 height 28
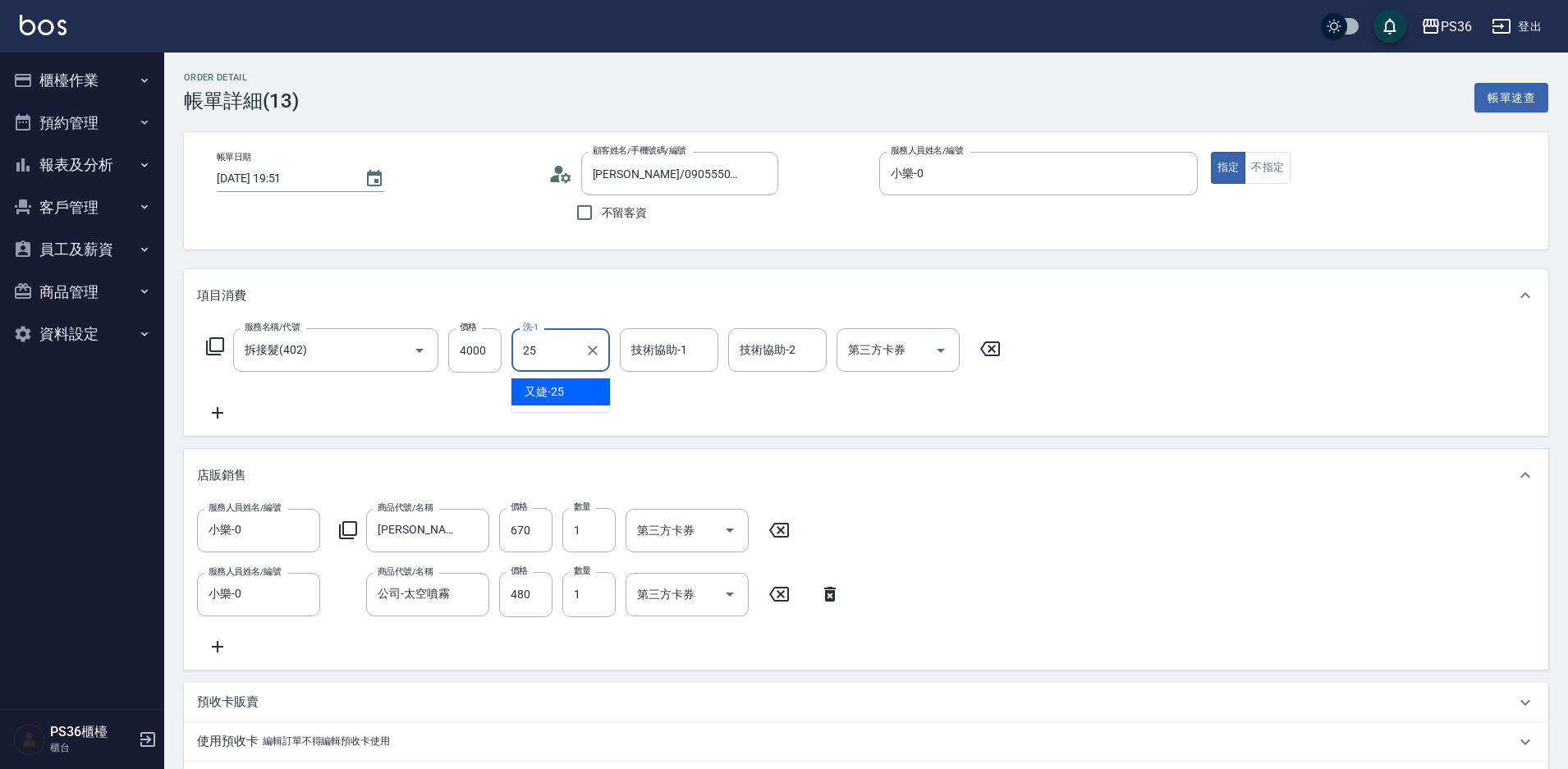
type input "又婕-25"
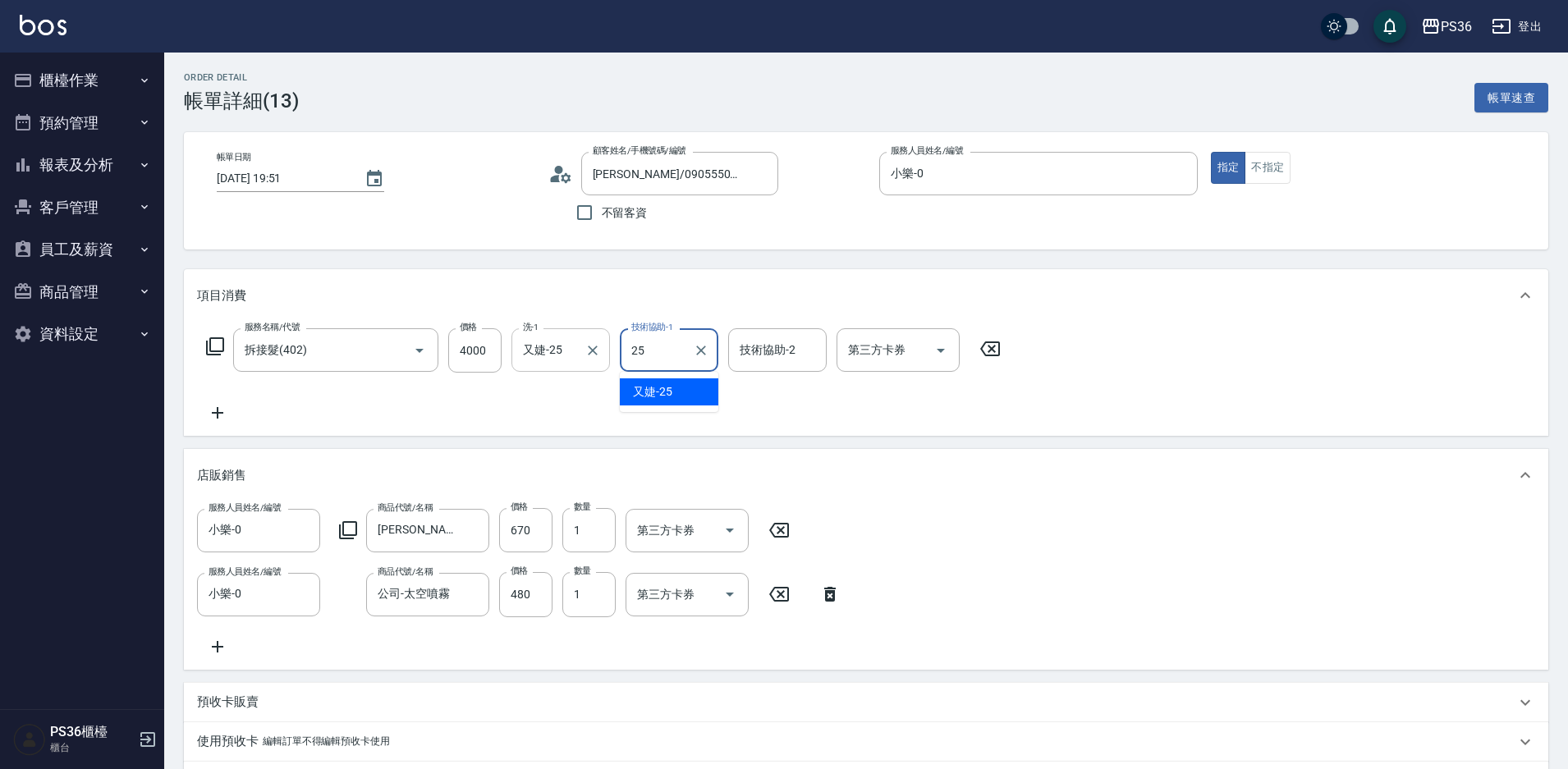
type input "又婕-25"
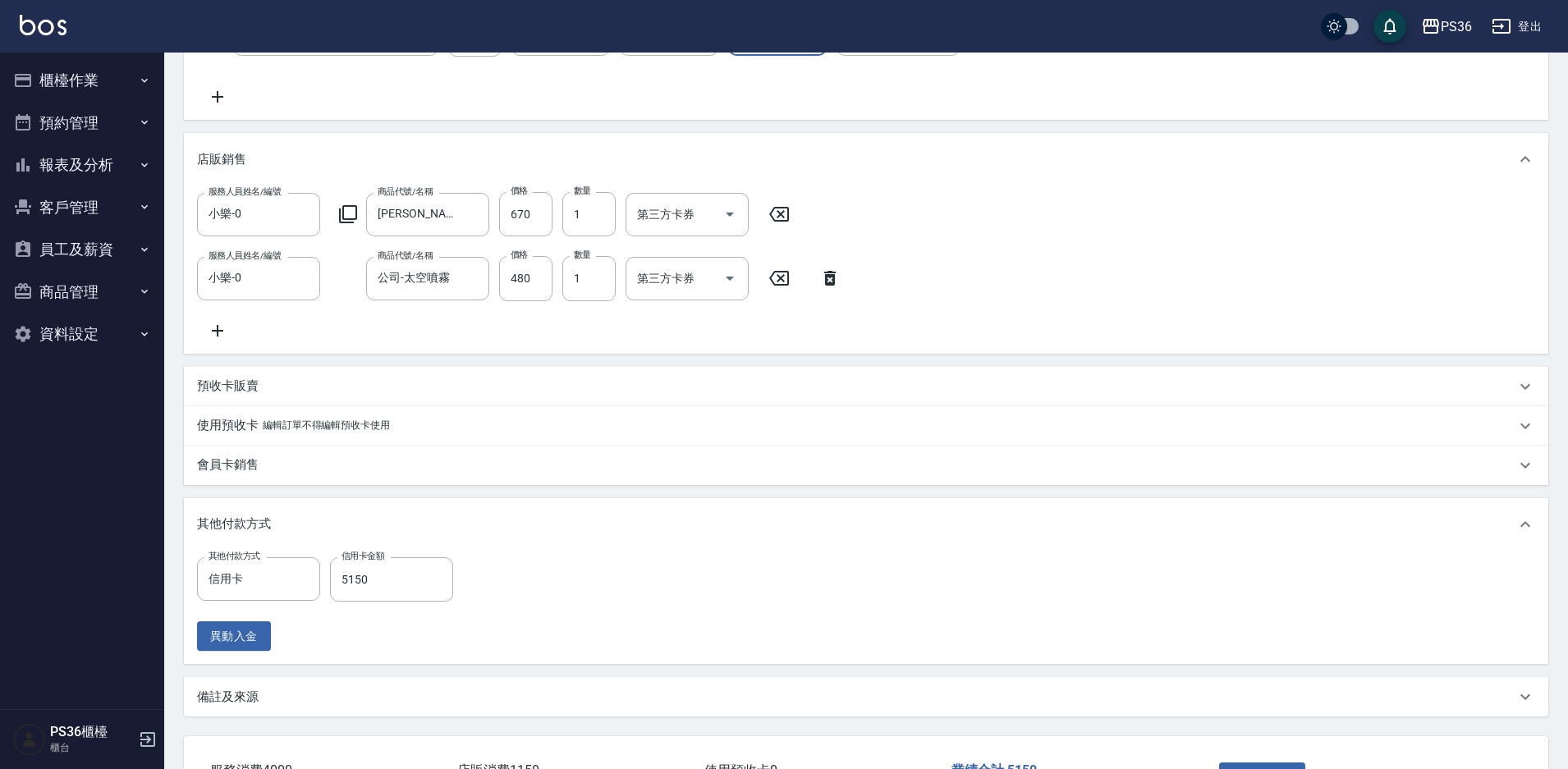
scroll to position [410, 0]
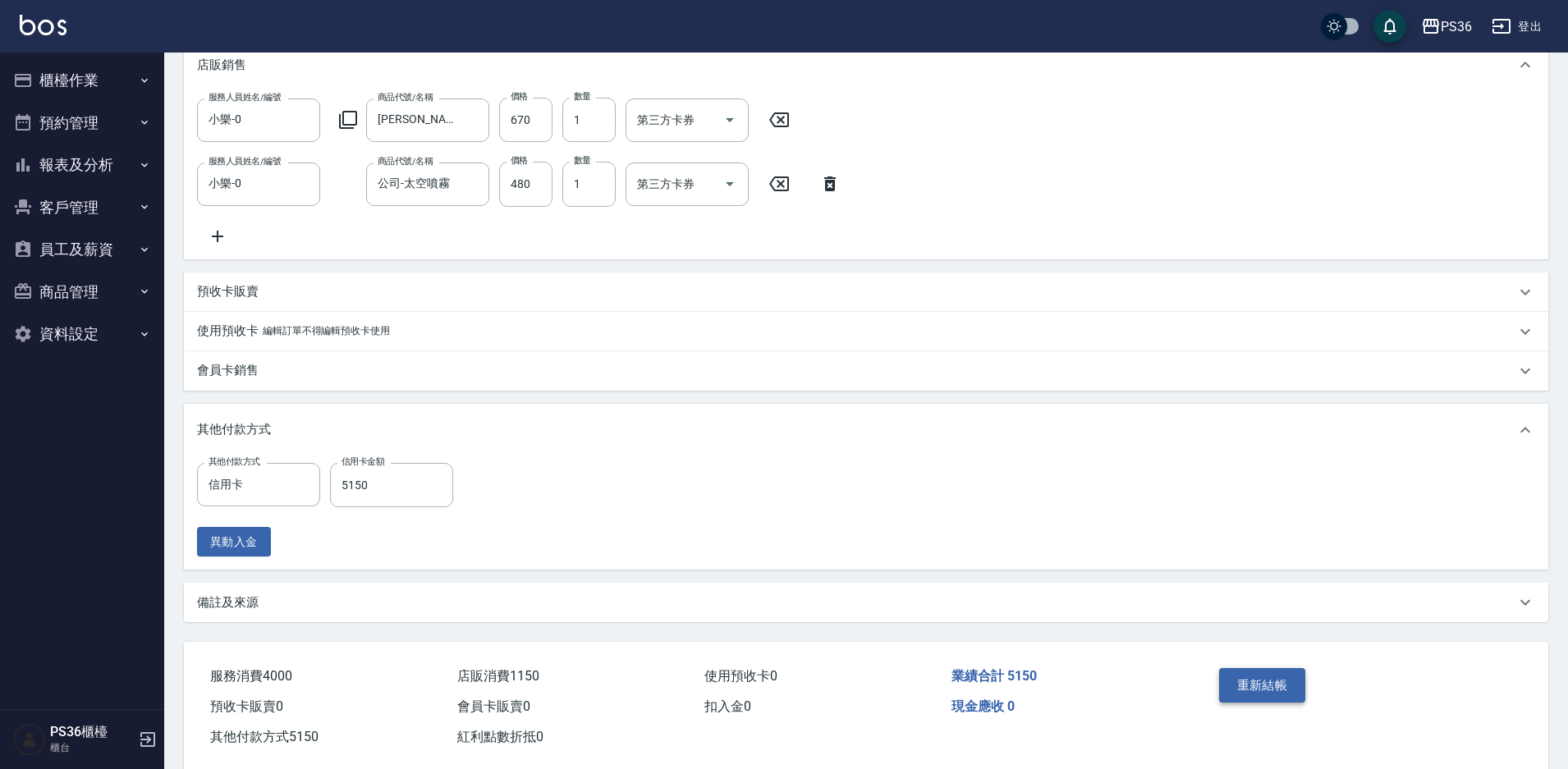
click at [1243, 695] on button "重新結帳" at bounding box center [1262, 685] width 87 height 35
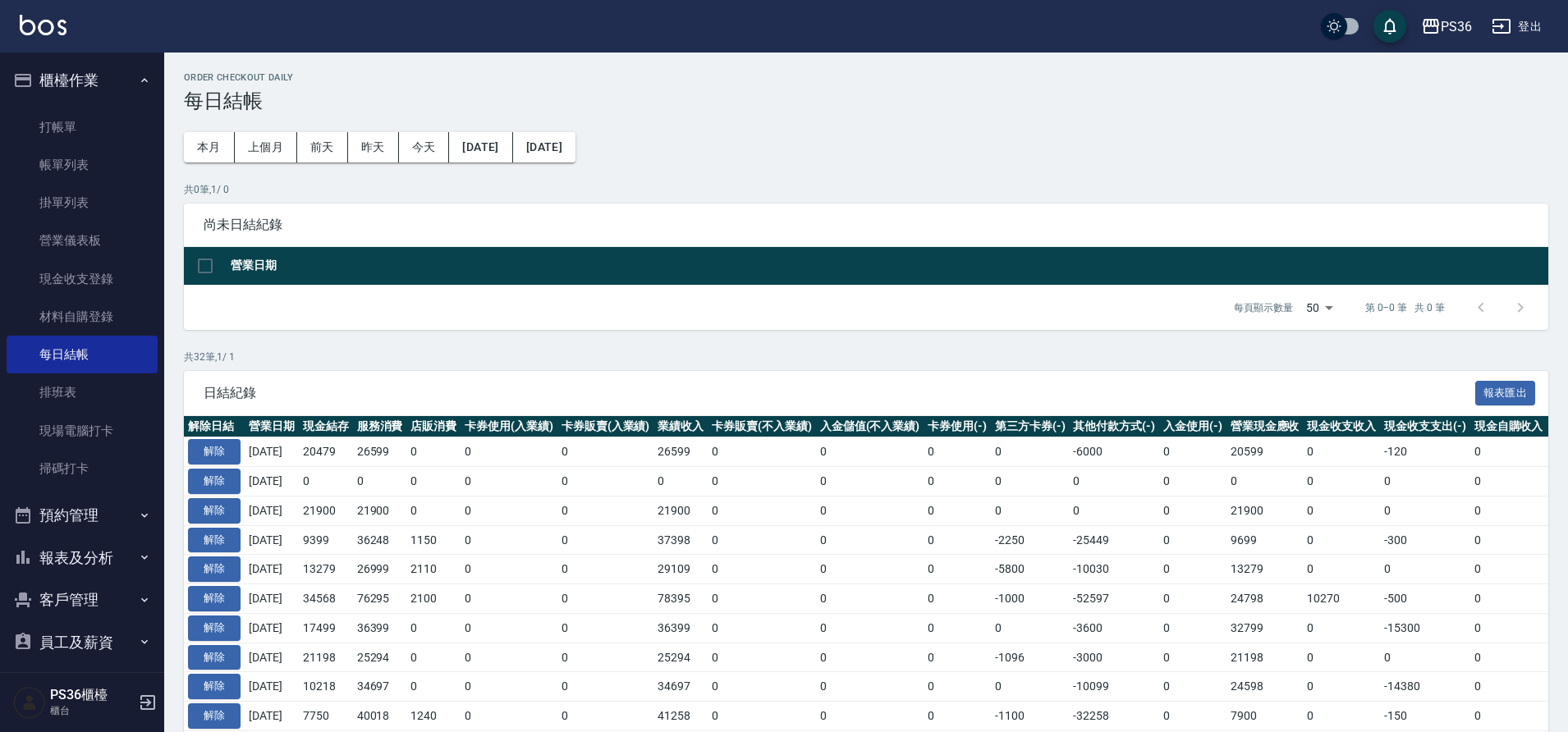
click at [56, 552] on button "報表及分析" at bounding box center [82, 559] width 151 height 43
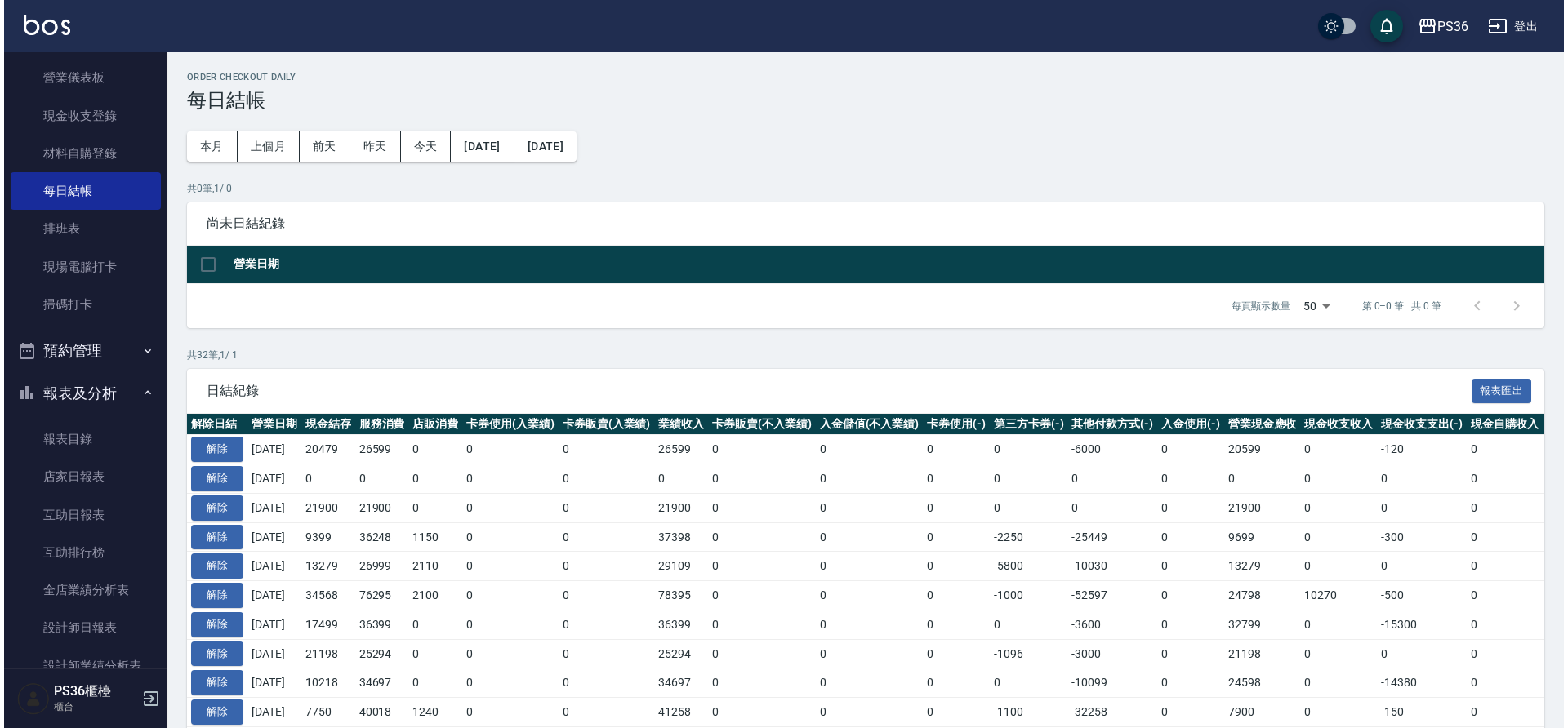
scroll to position [164, 0]
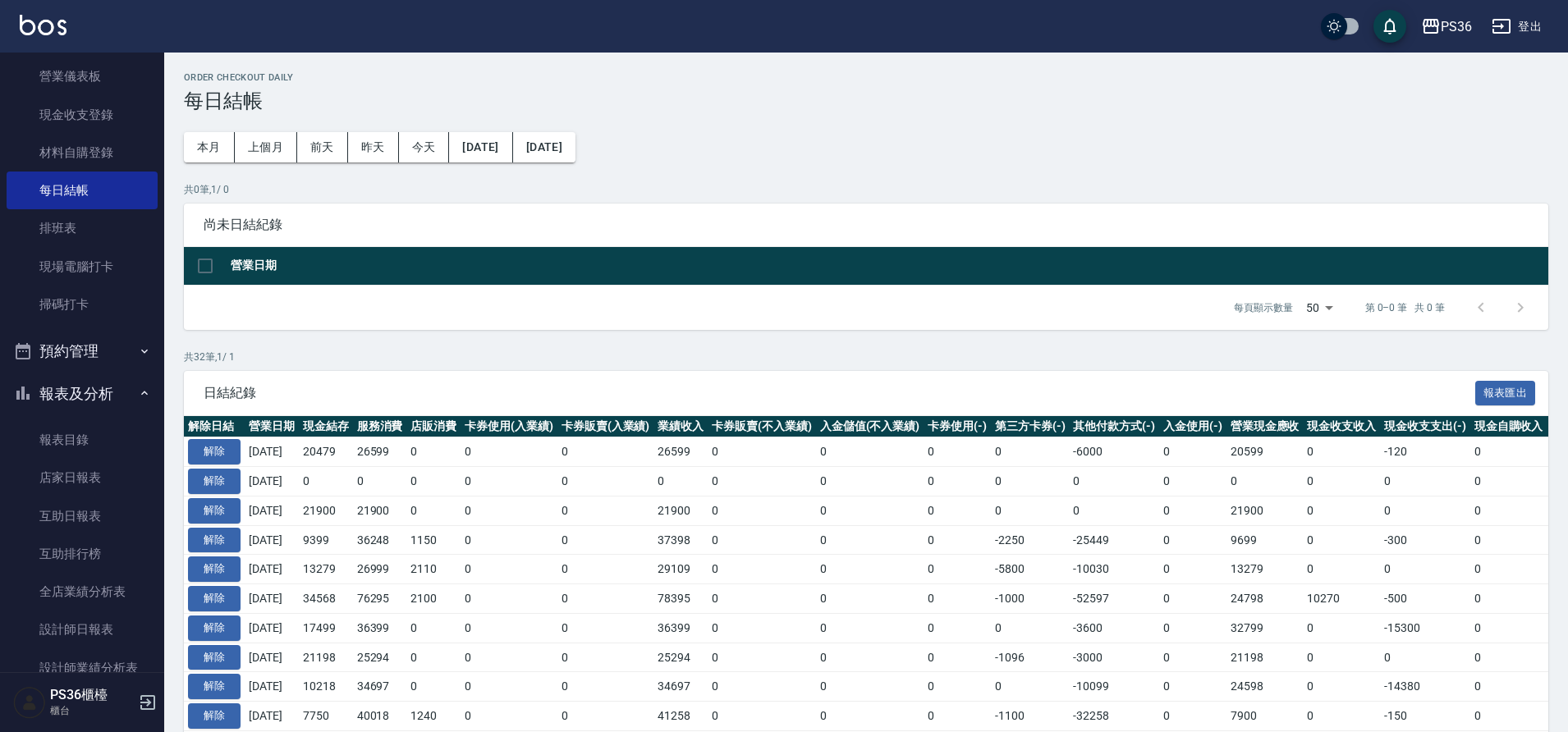
click at [58, 551] on link "互助排行榜" at bounding box center [82, 554] width 151 height 37
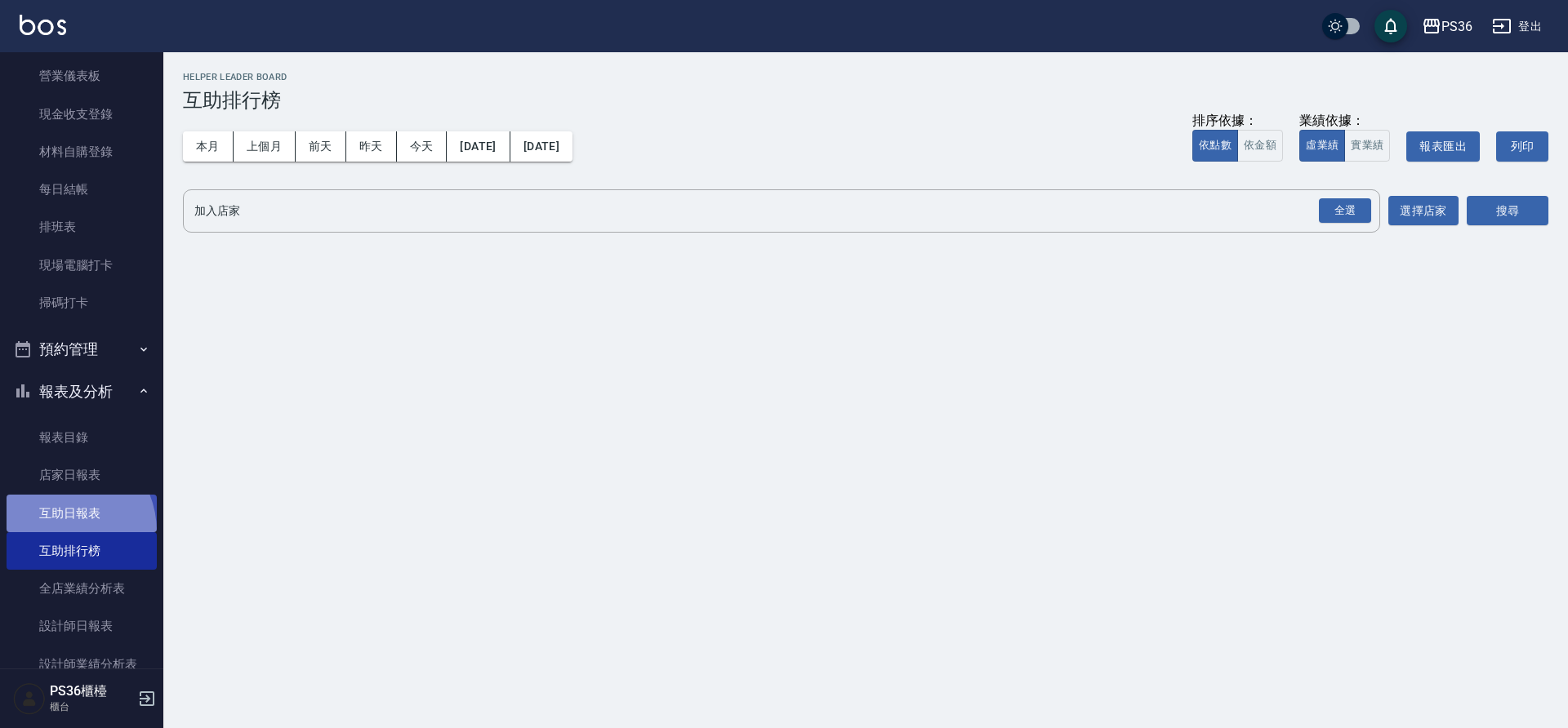
click at [58, 531] on link "互助日報表" at bounding box center [81, 513] width 150 height 37
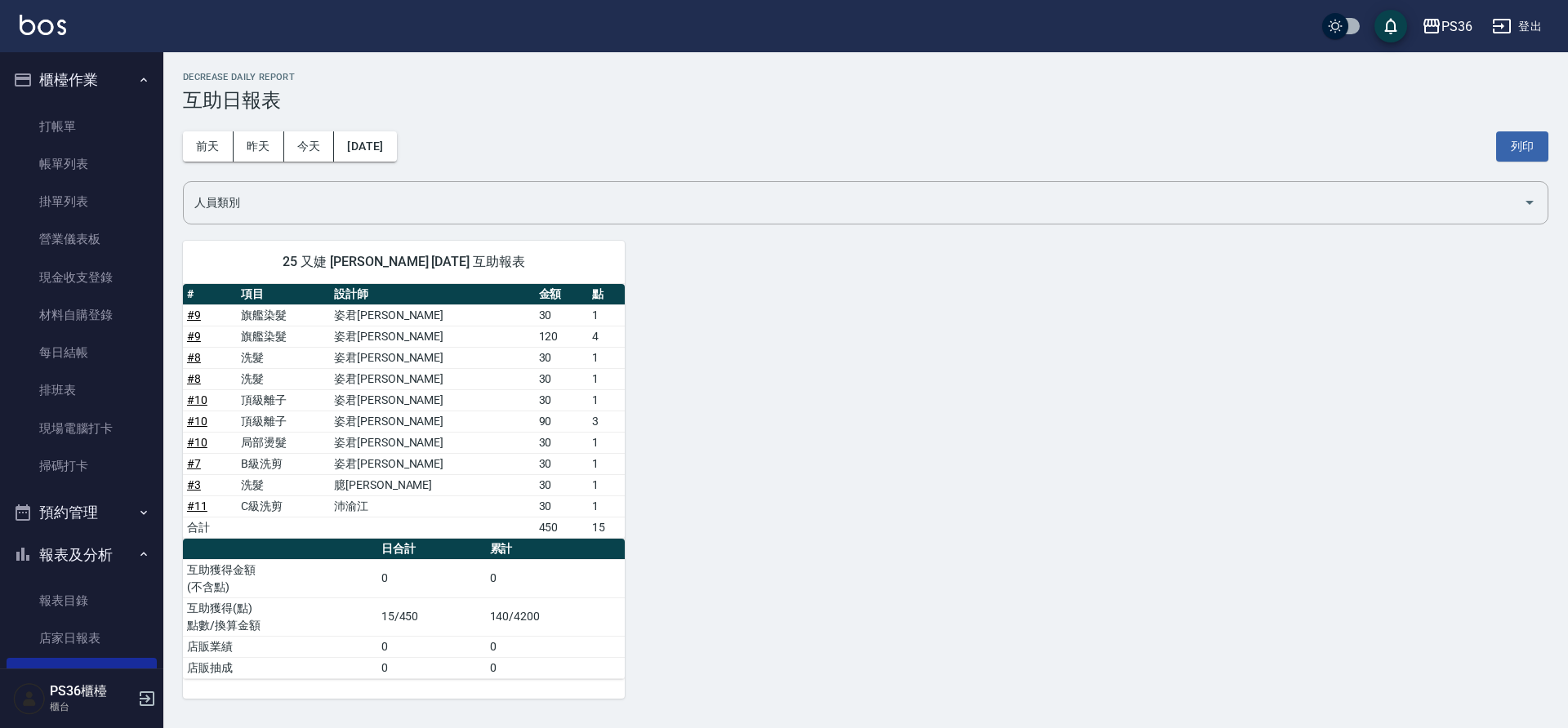
click at [205, 164] on div "前天 昨天 今天 2025/08/14 列印" at bounding box center [865, 146] width 1365 height 69
drag, startPoint x: 203, startPoint y: 164, endPoint x: 209, endPoint y: 154, distance: 11.7
click at [203, 164] on div "前天 昨天 今天 2025/08/14 列印" at bounding box center [865, 146] width 1365 height 69
click at [209, 153] on button "前天" at bounding box center [208, 147] width 50 height 30
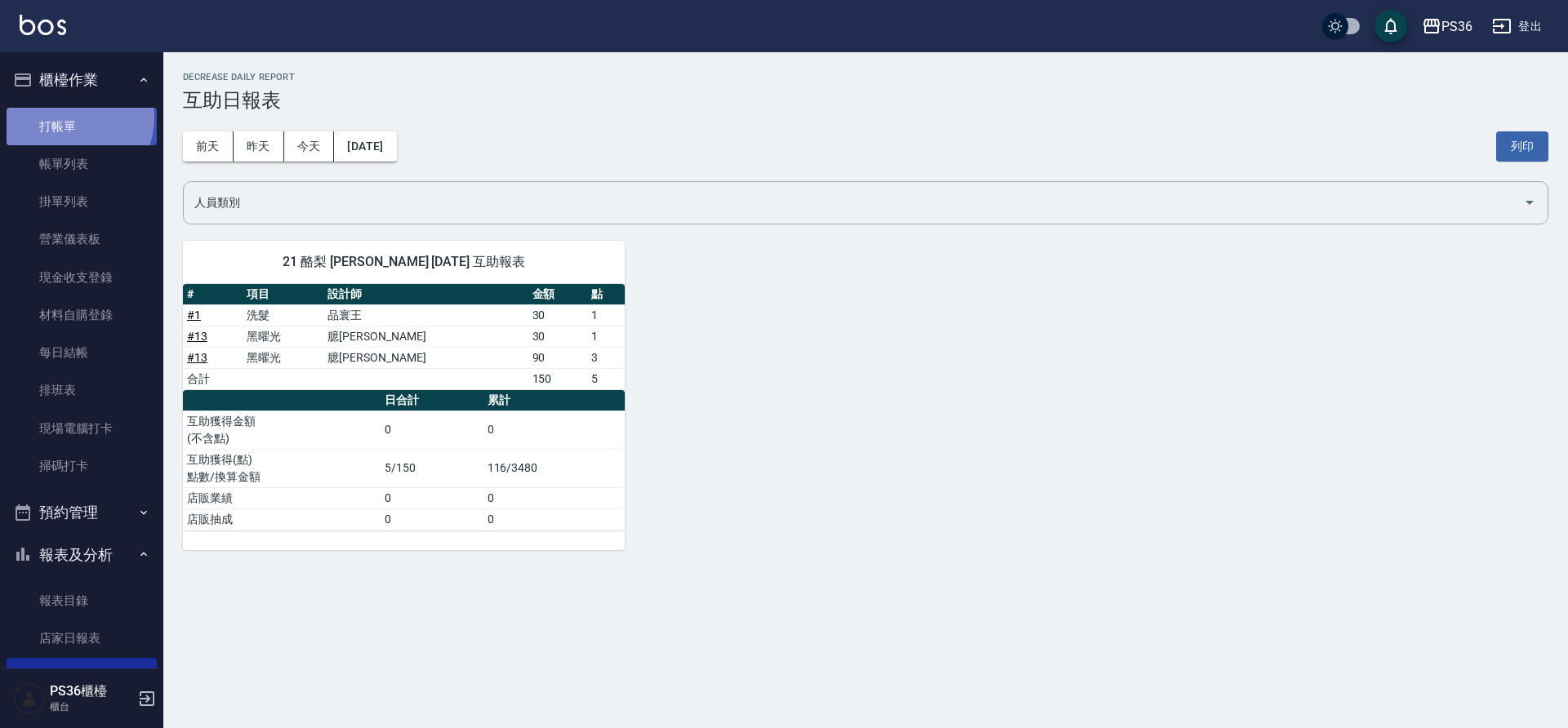
click at [69, 118] on link "打帳單" at bounding box center [81, 126] width 150 height 37
